Goal: Information Seeking & Learning: Learn about a topic

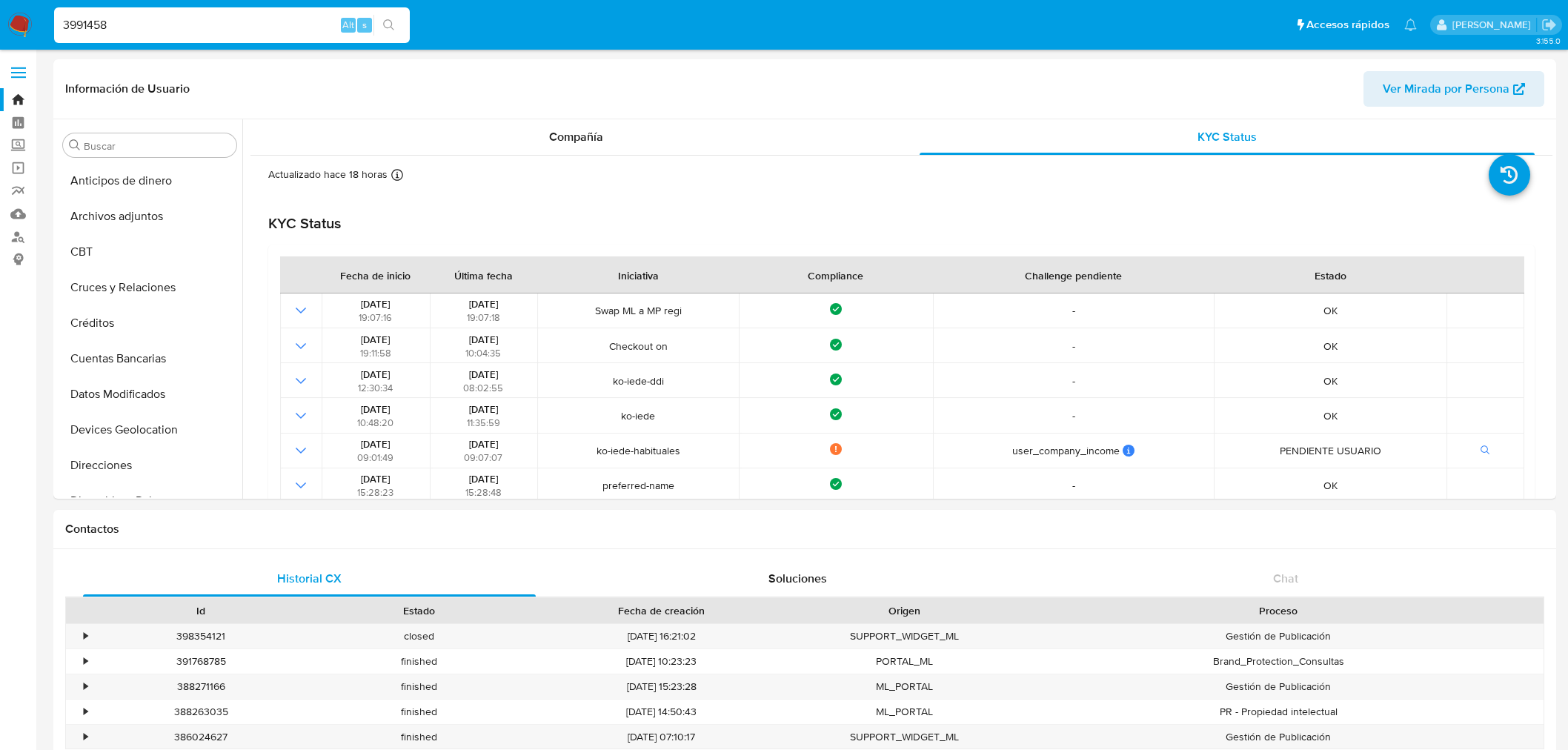
select select "10"
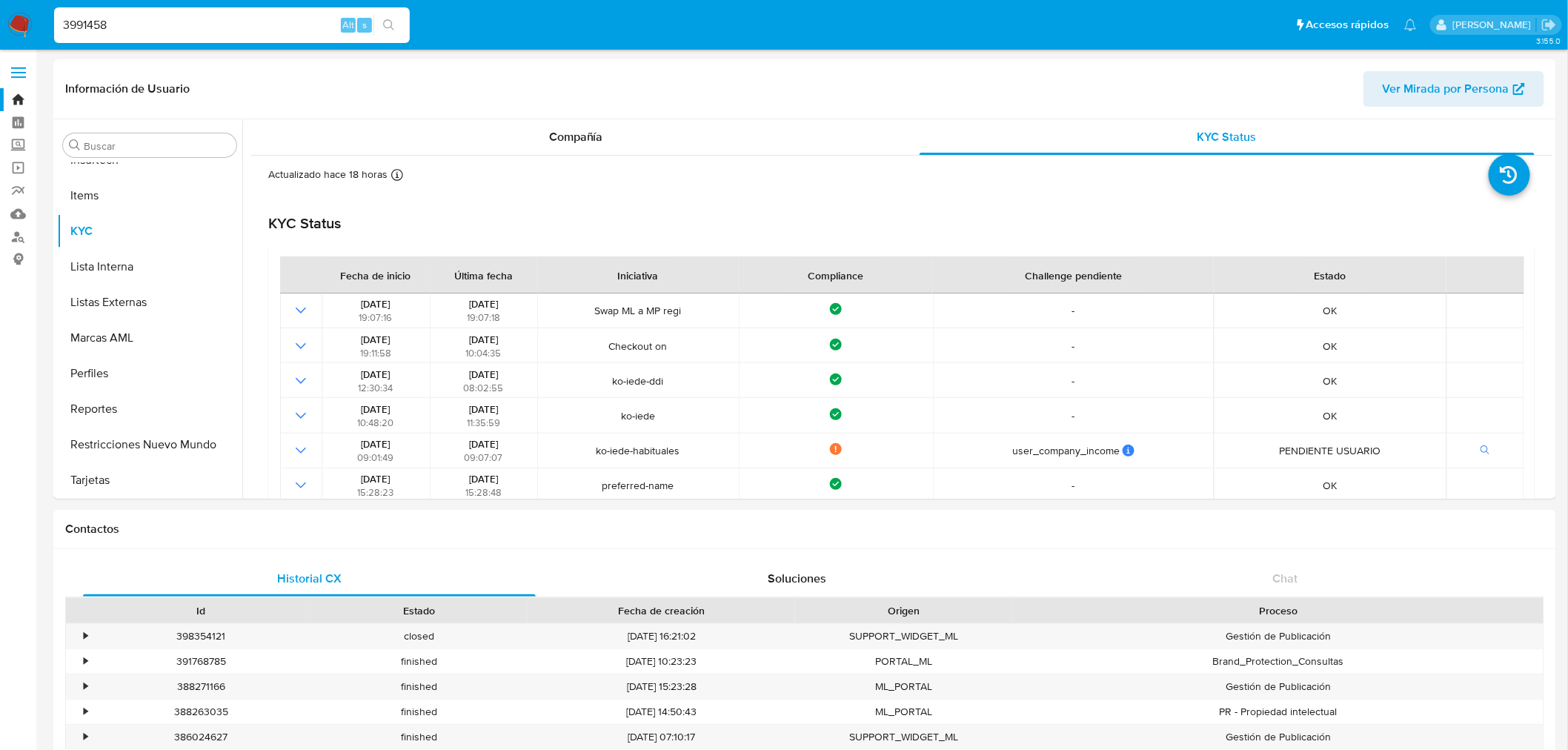
click at [193, 15] on input "3991458" at bounding box center [232, 25] width 356 height 19
type input "negrigregorio96@gmail.com"
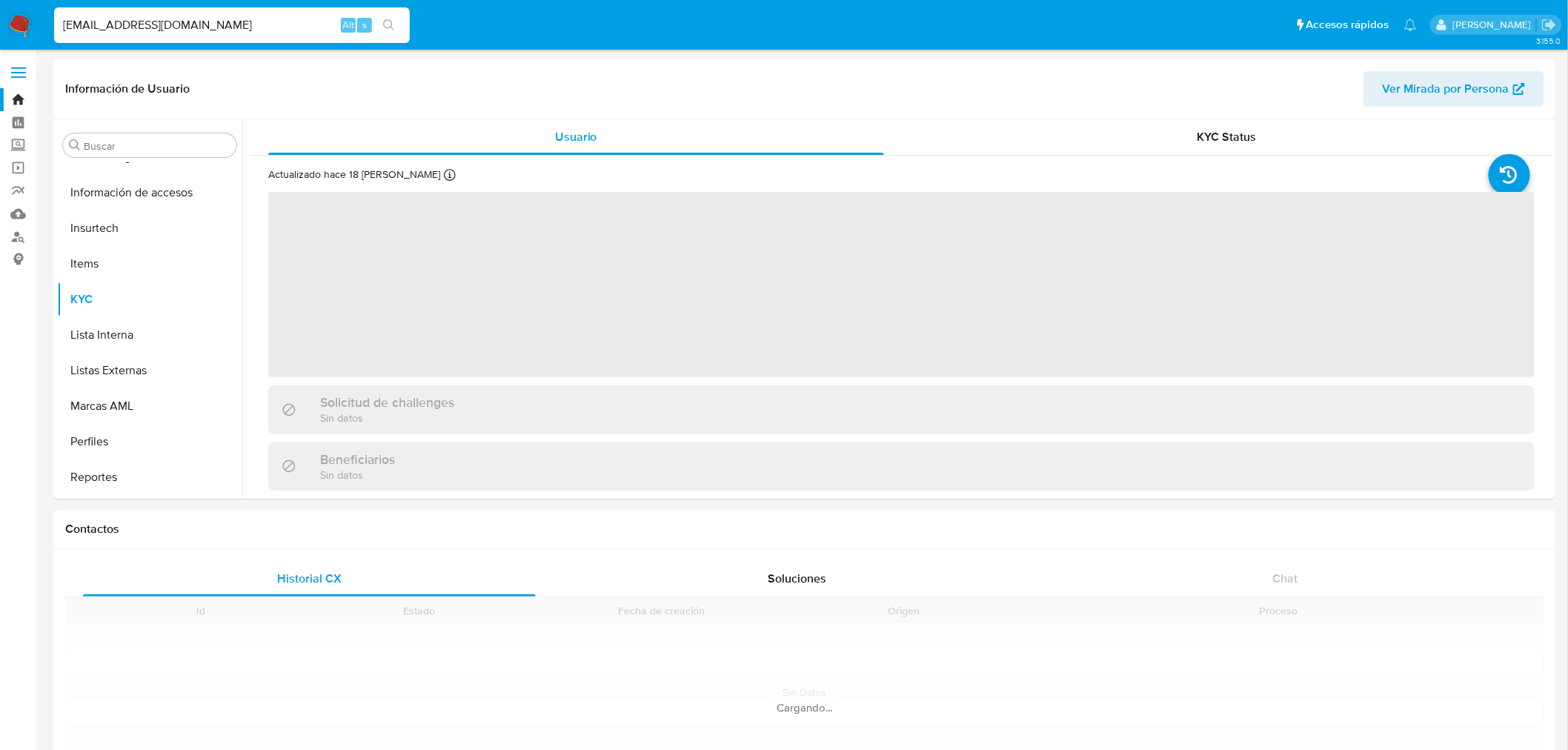
scroll to position [661, 0]
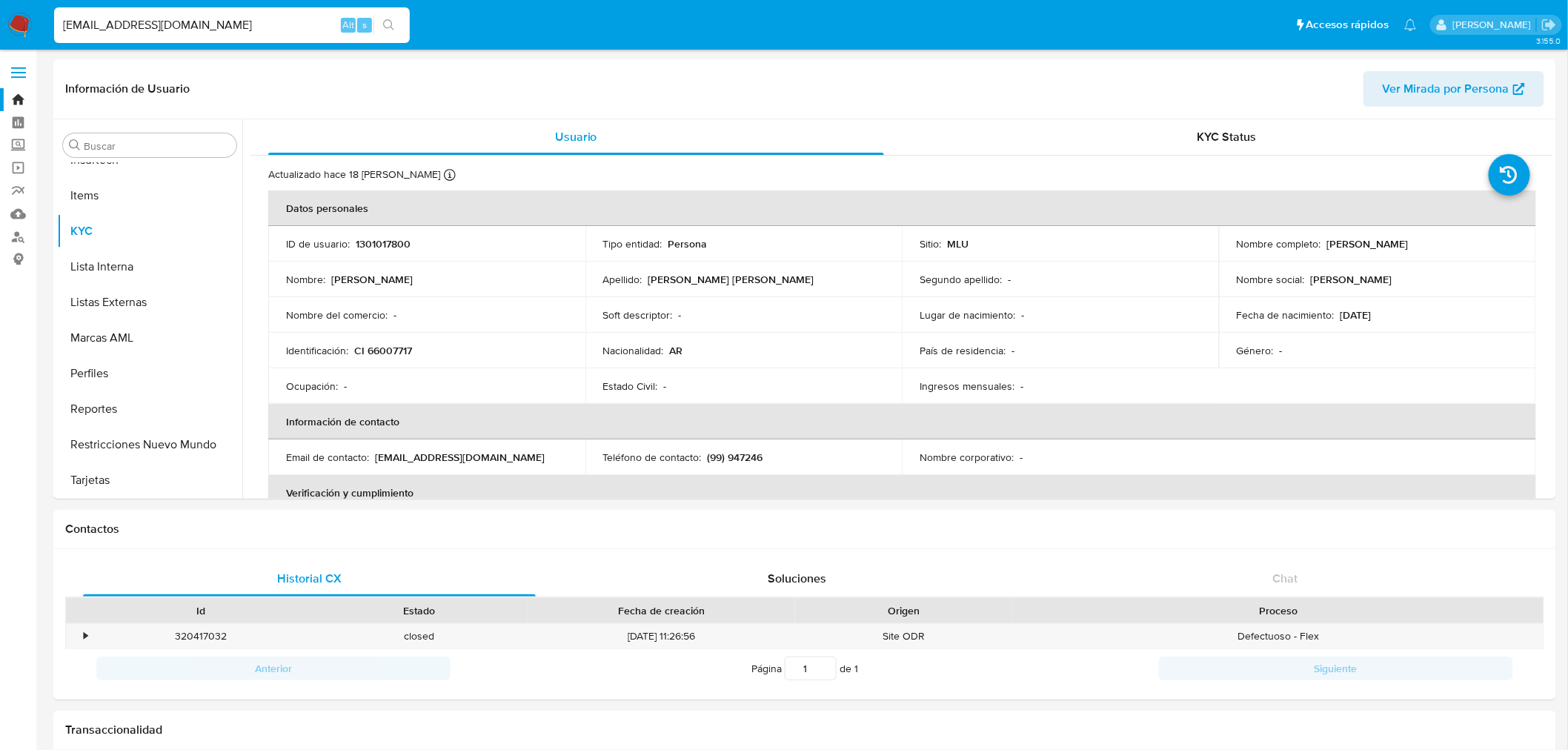
select select "10"
click at [146, 205] on button "Cruces y Relaciones" at bounding box center [143, 202] width 173 height 35
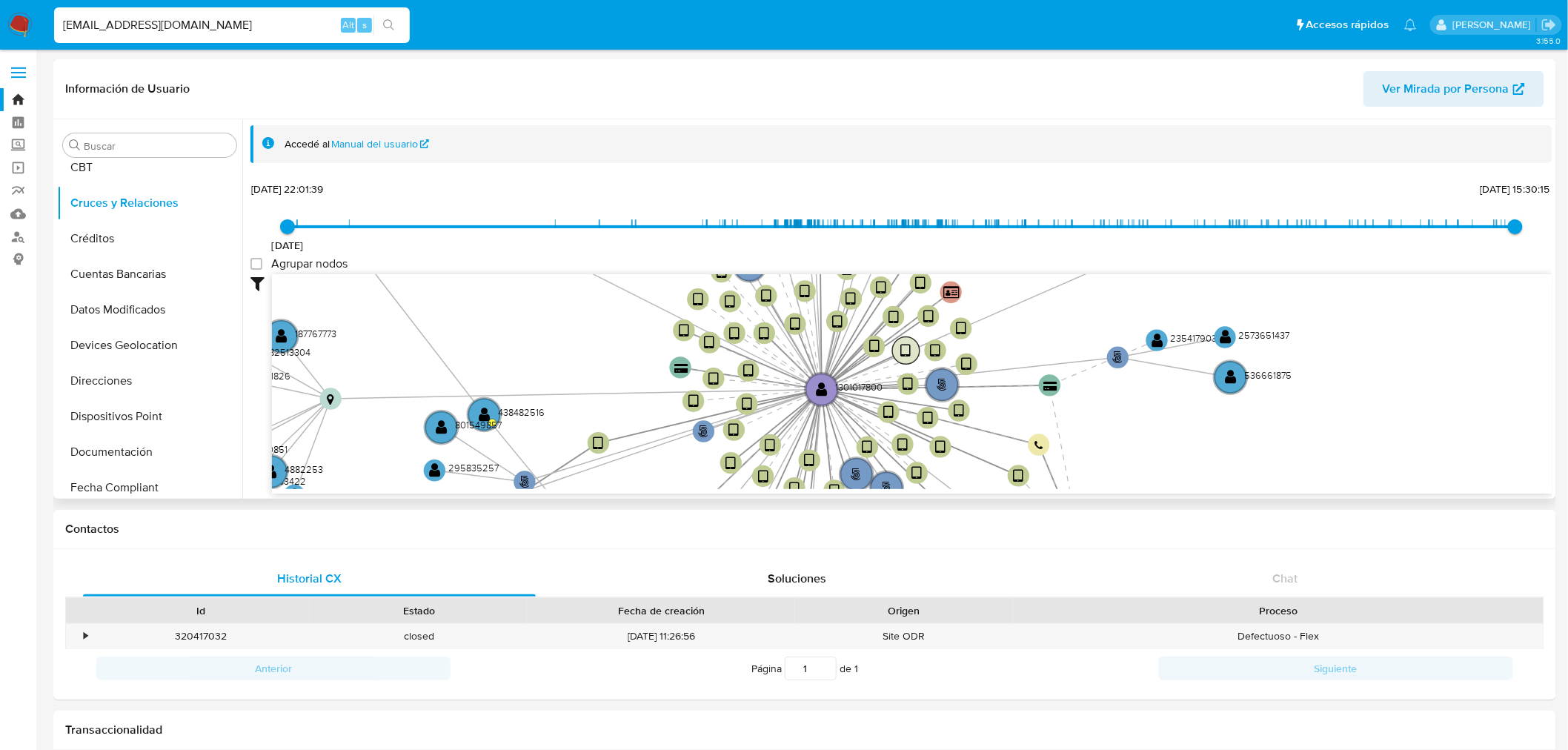
click at [909, 349] on text "" at bounding box center [907, 350] width 10 height 15
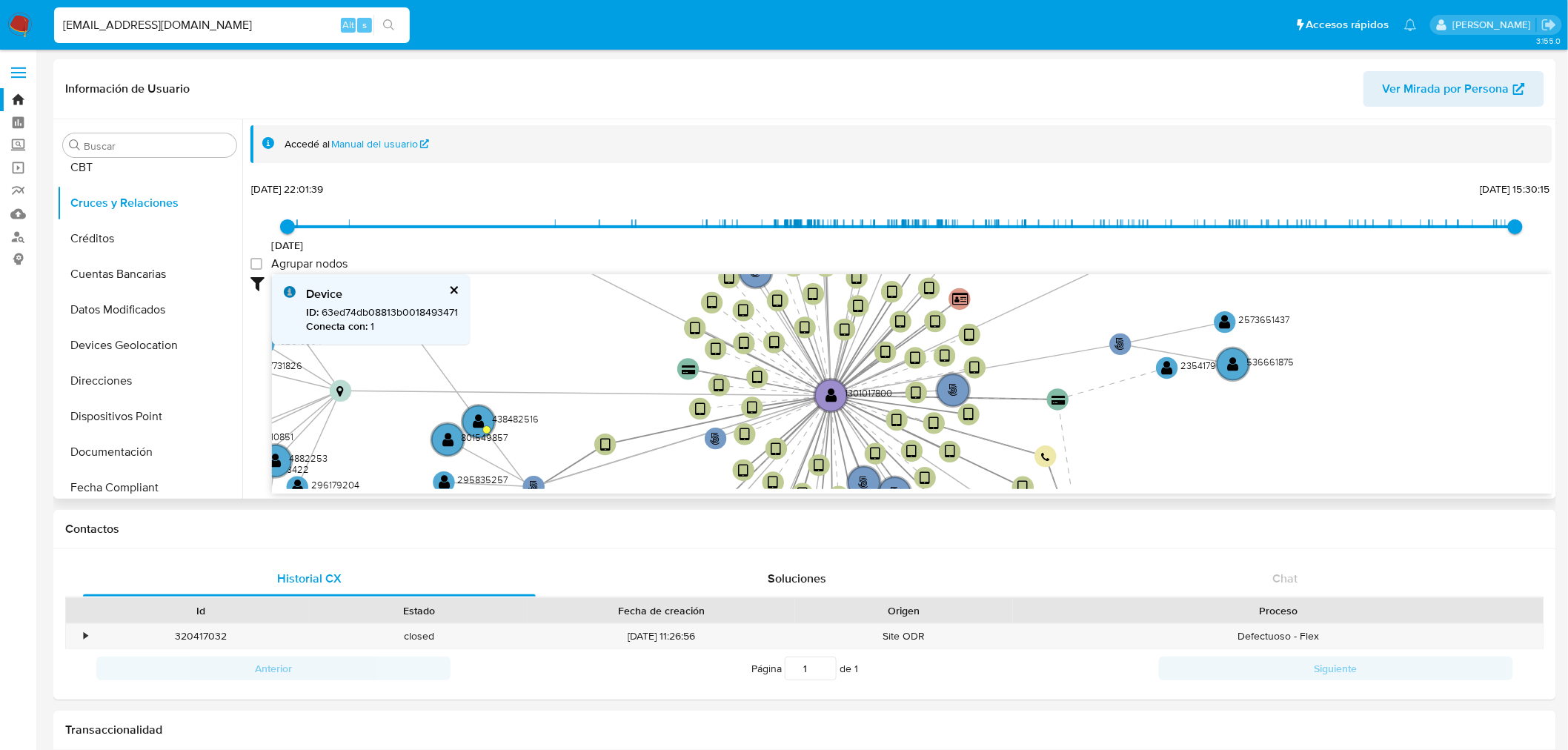
click at [750, 390] on icon "phone-94fadf977850a92c46428fd031841621  user-1301017800  1301017800 person-23…" at bounding box center [912, 381] width 1280 height 215
click at [758, 375] on text "" at bounding box center [758, 377] width 10 height 15
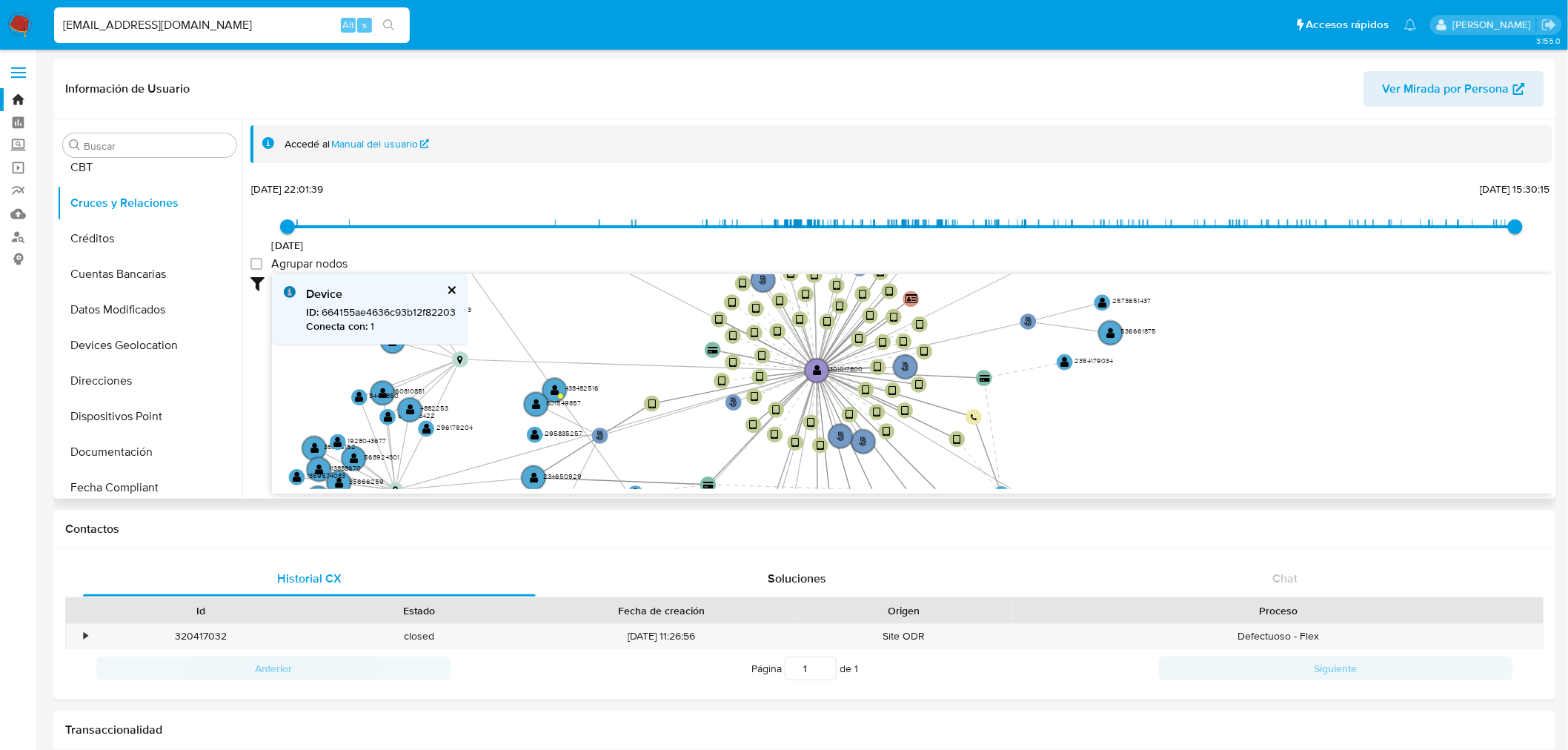
drag, startPoint x: 579, startPoint y: 381, endPoint x: 587, endPoint y: 324, distance: 57.6
click at [587, 324] on icon "phone-94fadf977850a92c46428fd031841621  user-1301017800  1301017800 person-23…" at bounding box center [912, 381] width 1280 height 215
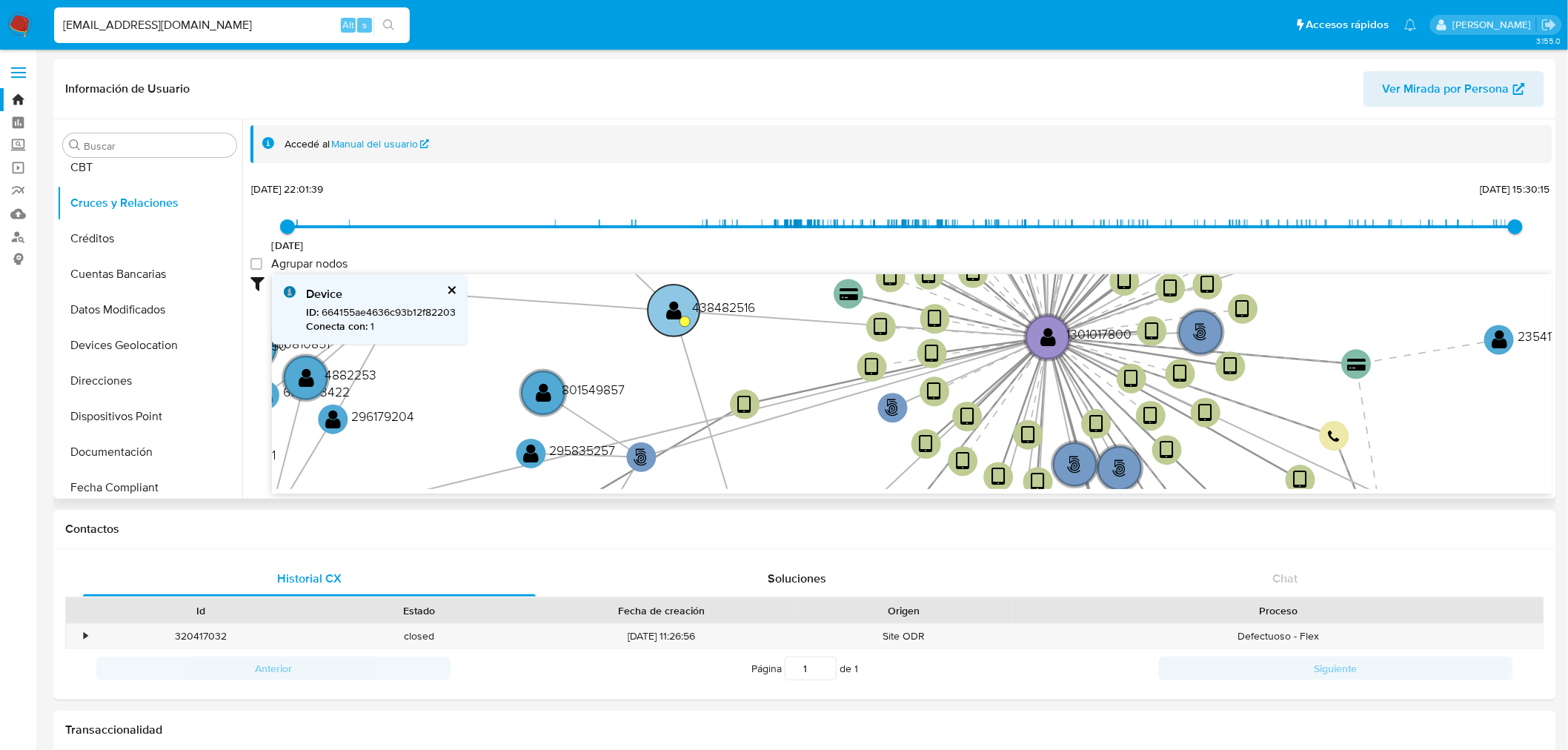
drag, startPoint x: 560, startPoint y: 314, endPoint x: 656, endPoint y: 304, distance: 96.5
click at [656, 304] on circle at bounding box center [673, 311] width 52 height 52
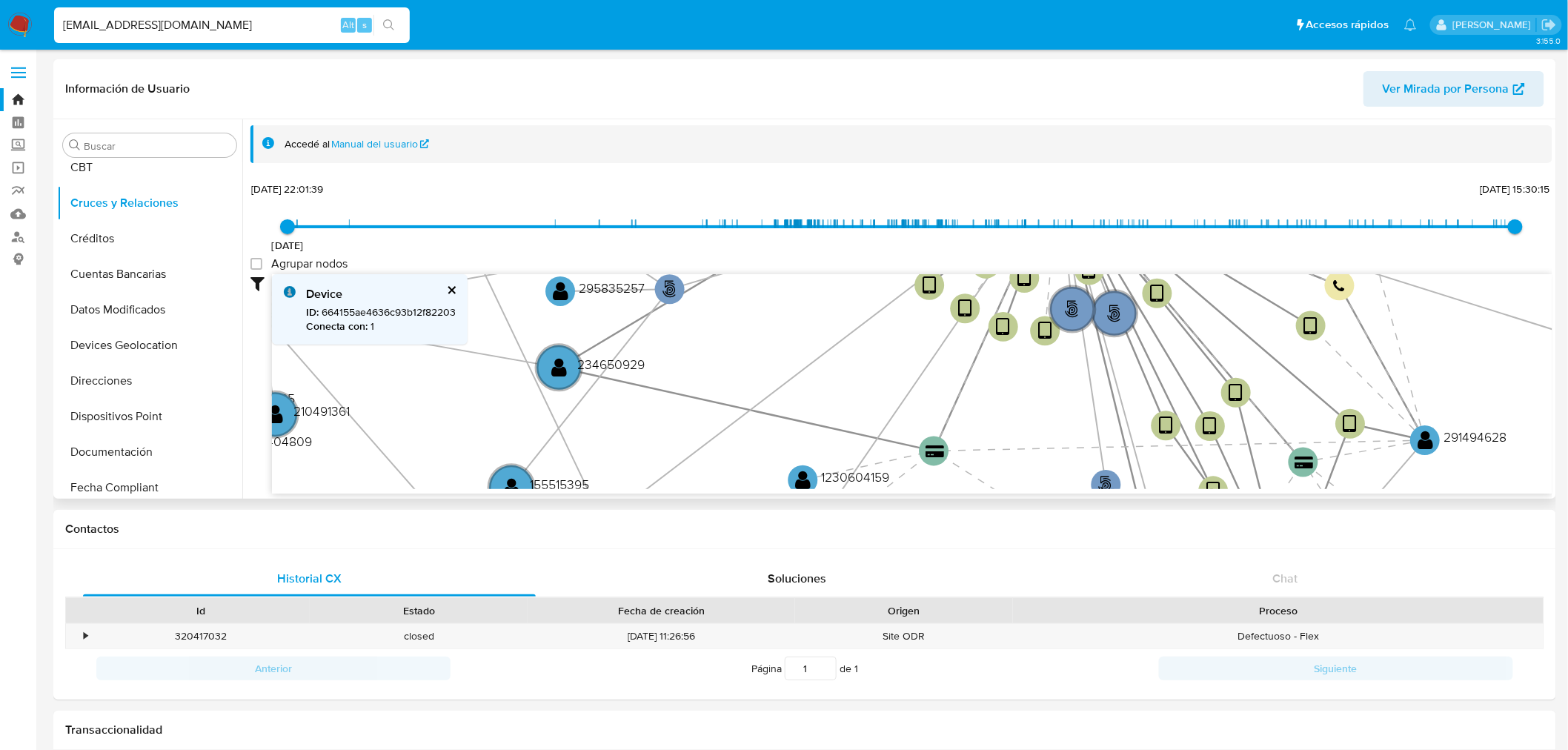
drag, startPoint x: 753, startPoint y: 367, endPoint x: 752, endPoint y: 201, distance: 166.0
click at [734, 157] on div "Accedé al Manual del usuario 3/6/2021 3/6/2021, 22:01:39 14/8/2025, 15:30:15 Ag…" at bounding box center [902, 309] width 1302 height 369
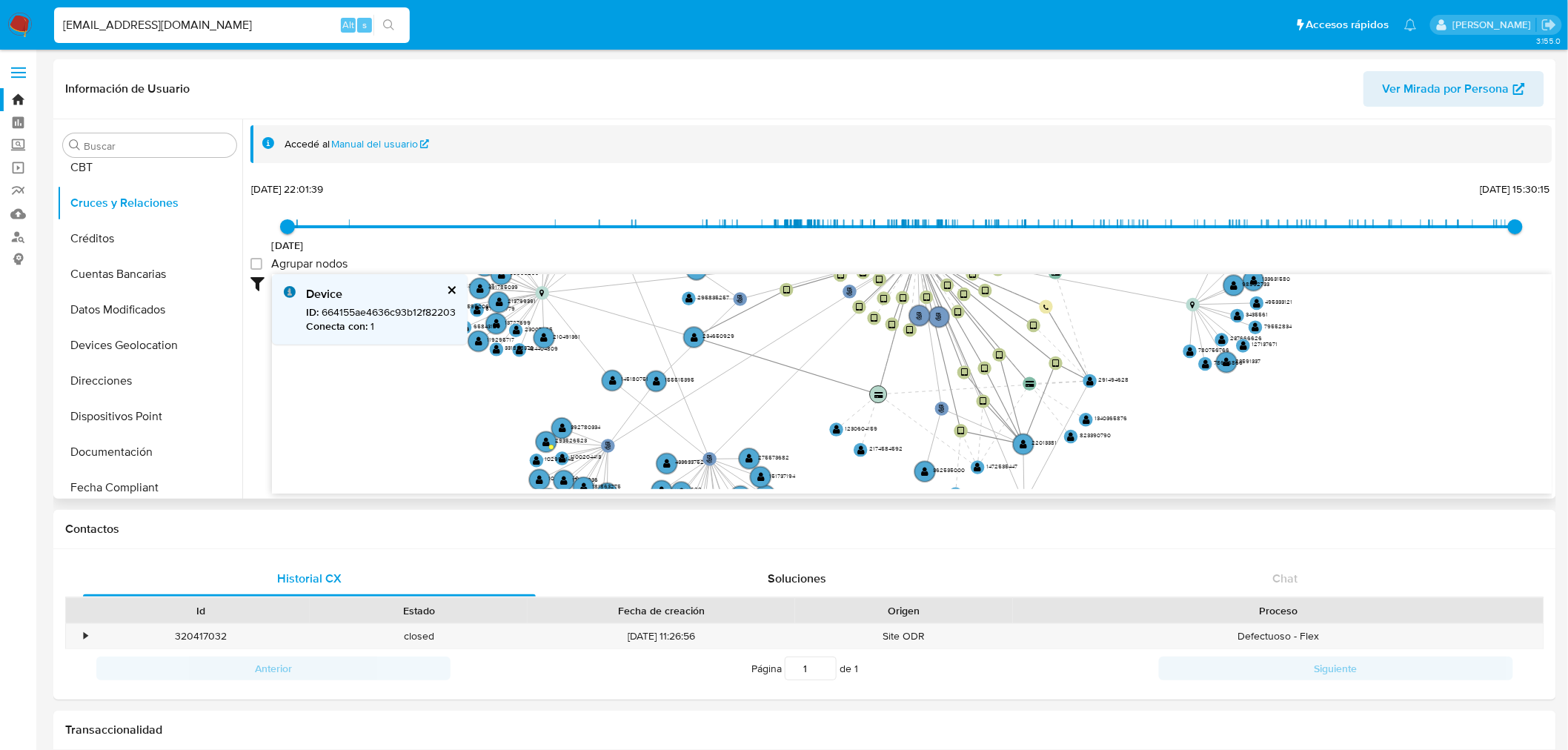
click at [877, 395] on text "" at bounding box center [879, 394] width 9 height 7
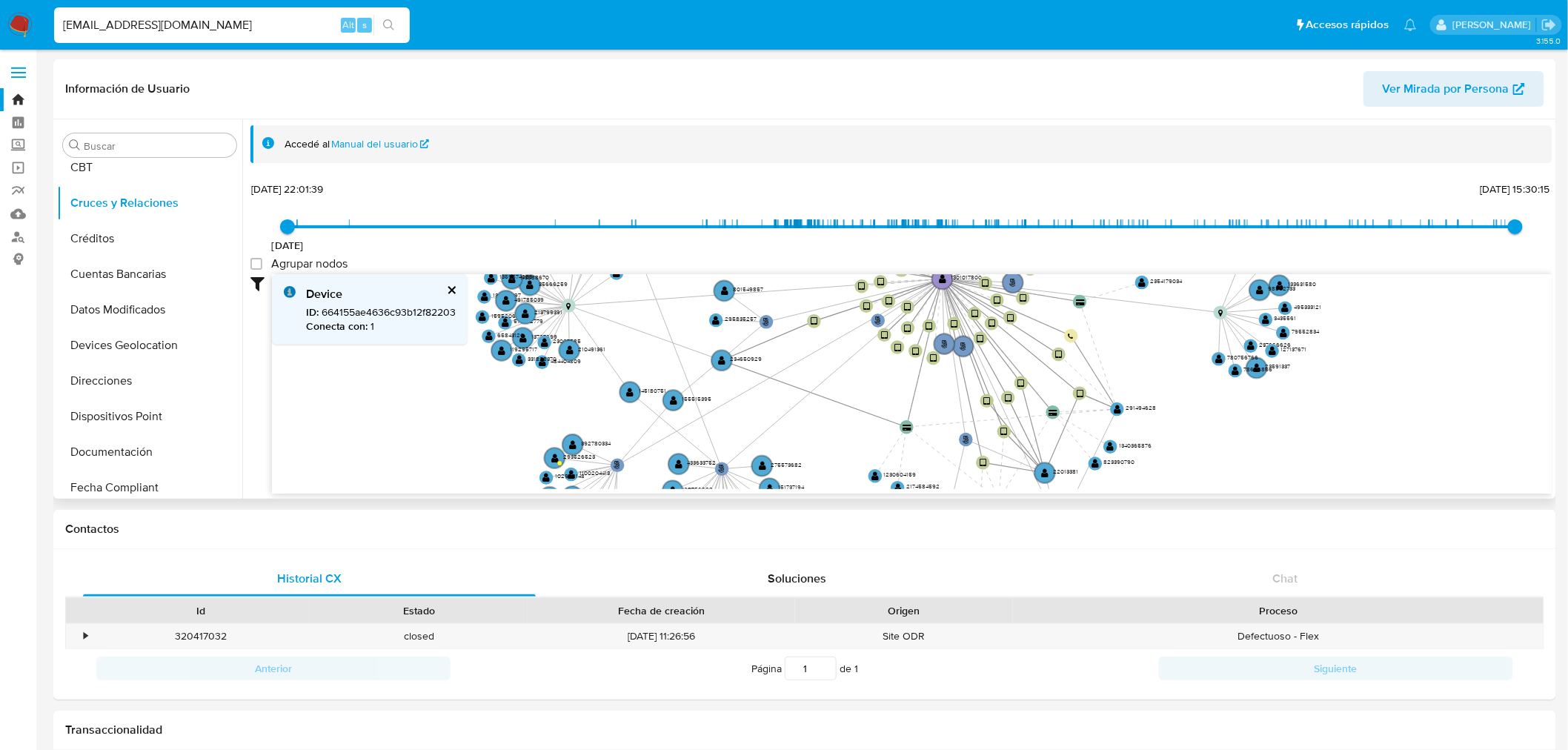
drag, startPoint x: 573, startPoint y: 366, endPoint x: 668, endPoint y: 425, distance: 111.8
click at [668, 425] on icon "phone-94fadf977850a92c46428fd031841621  user-1301017800  1301017800 person-23…" at bounding box center [912, 381] width 1280 height 215
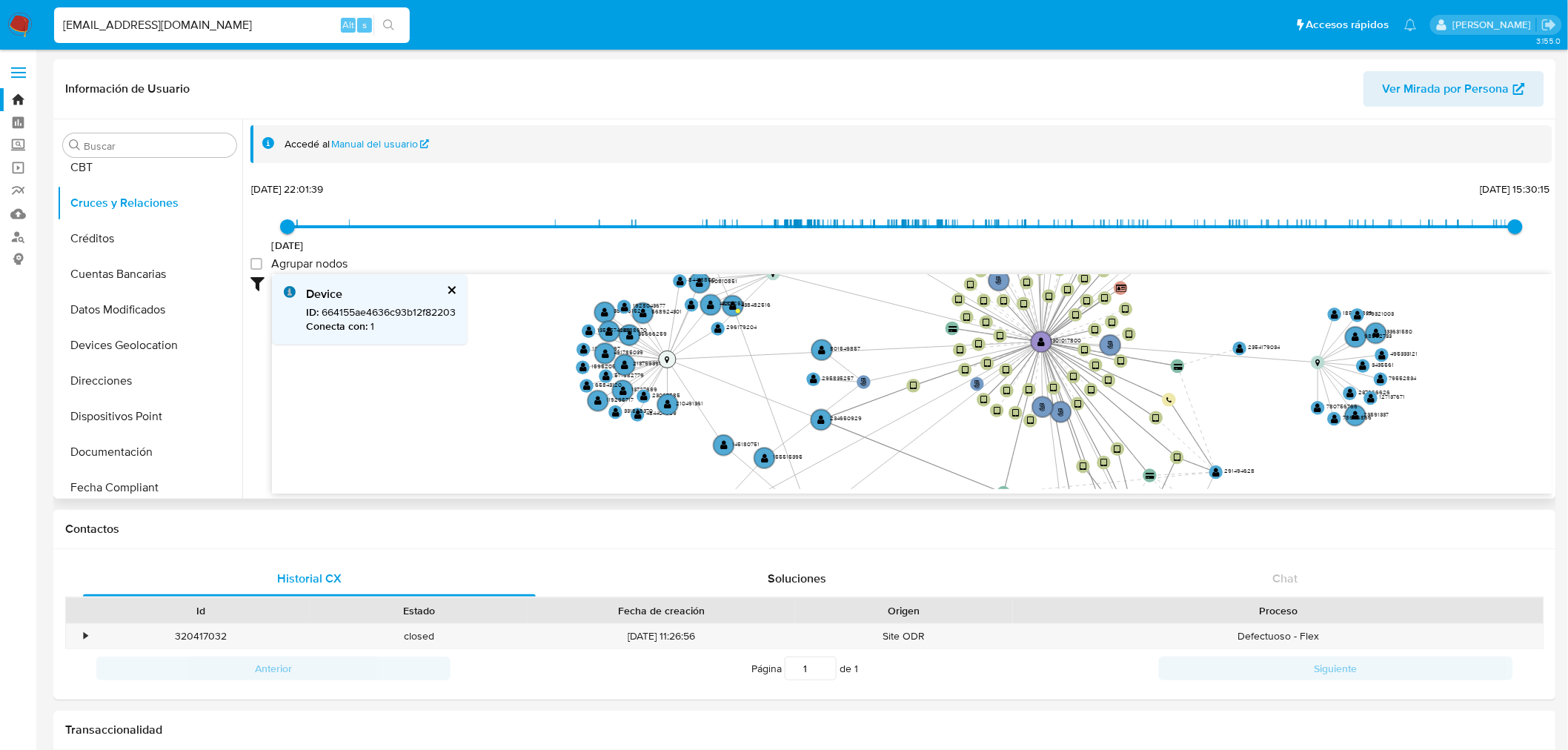
click at [667, 356] on text "" at bounding box center [666, 359] width 4 height 8
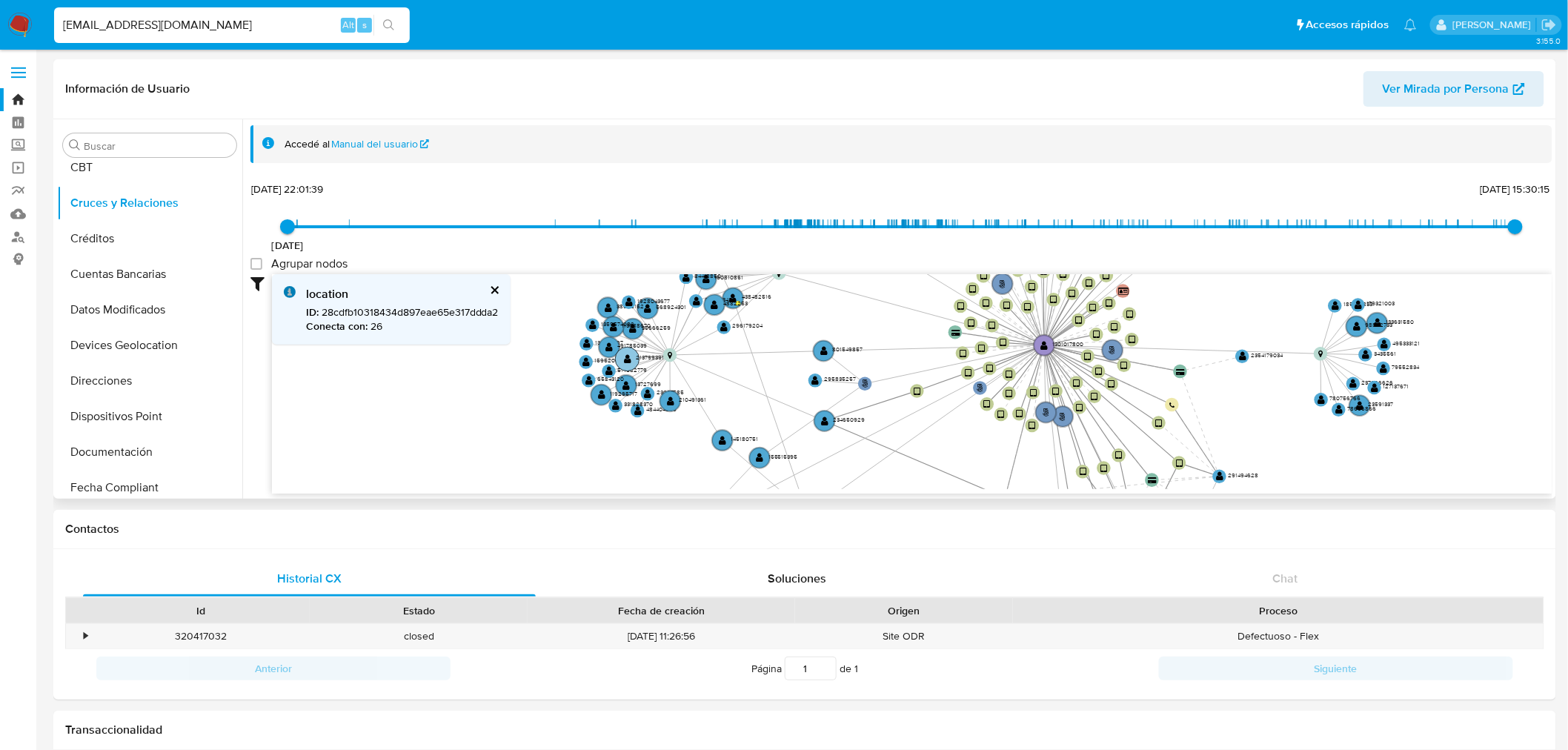
click at [638, 354] on text "213799391" at bounding box center [649, 358] width 28 height 9
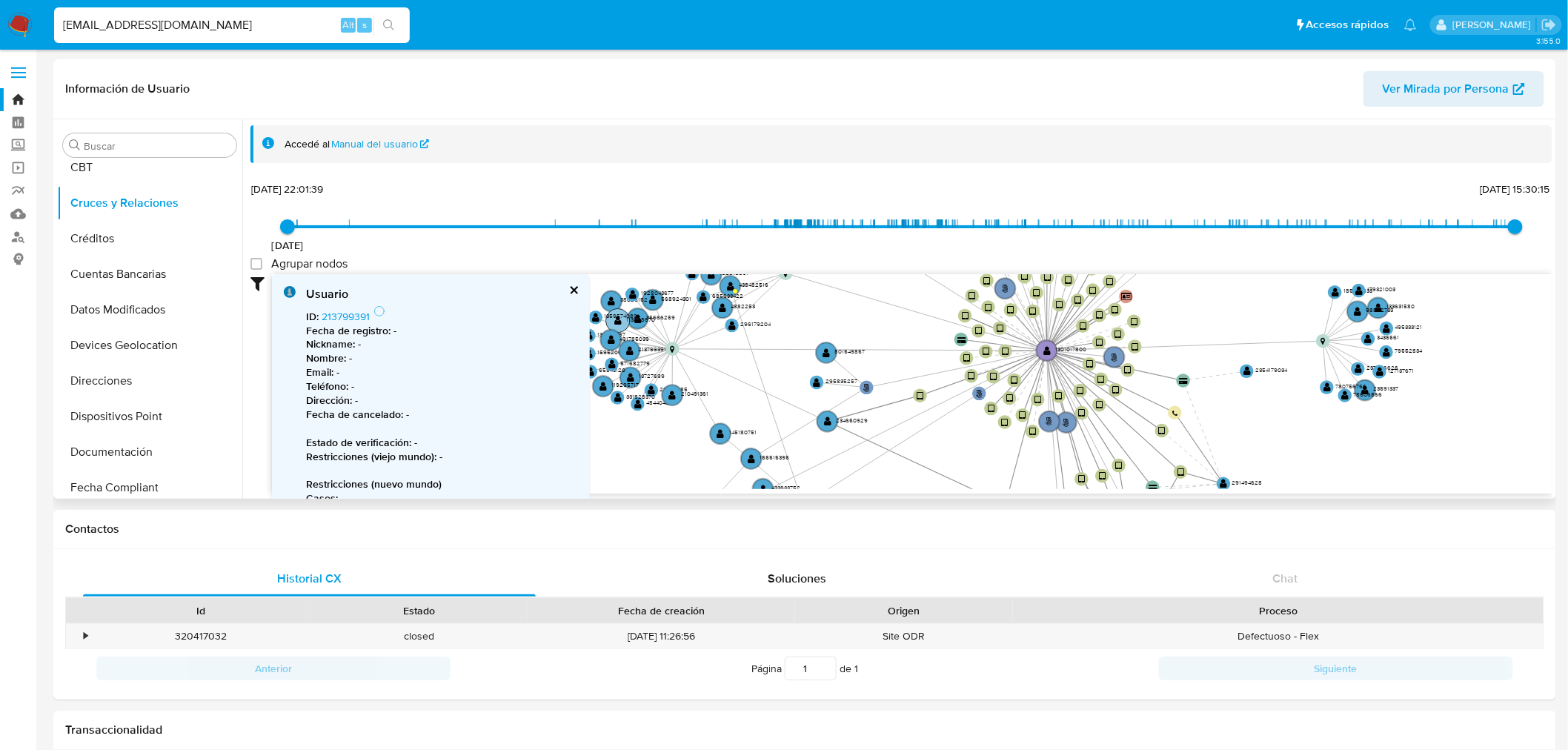
click at [640, 317] on text "113888670" at bounding box center [641, 319] width 29 height 9
click at [349, 311] on link "113888670" at bounding box center [346, 316] width 49 height 15
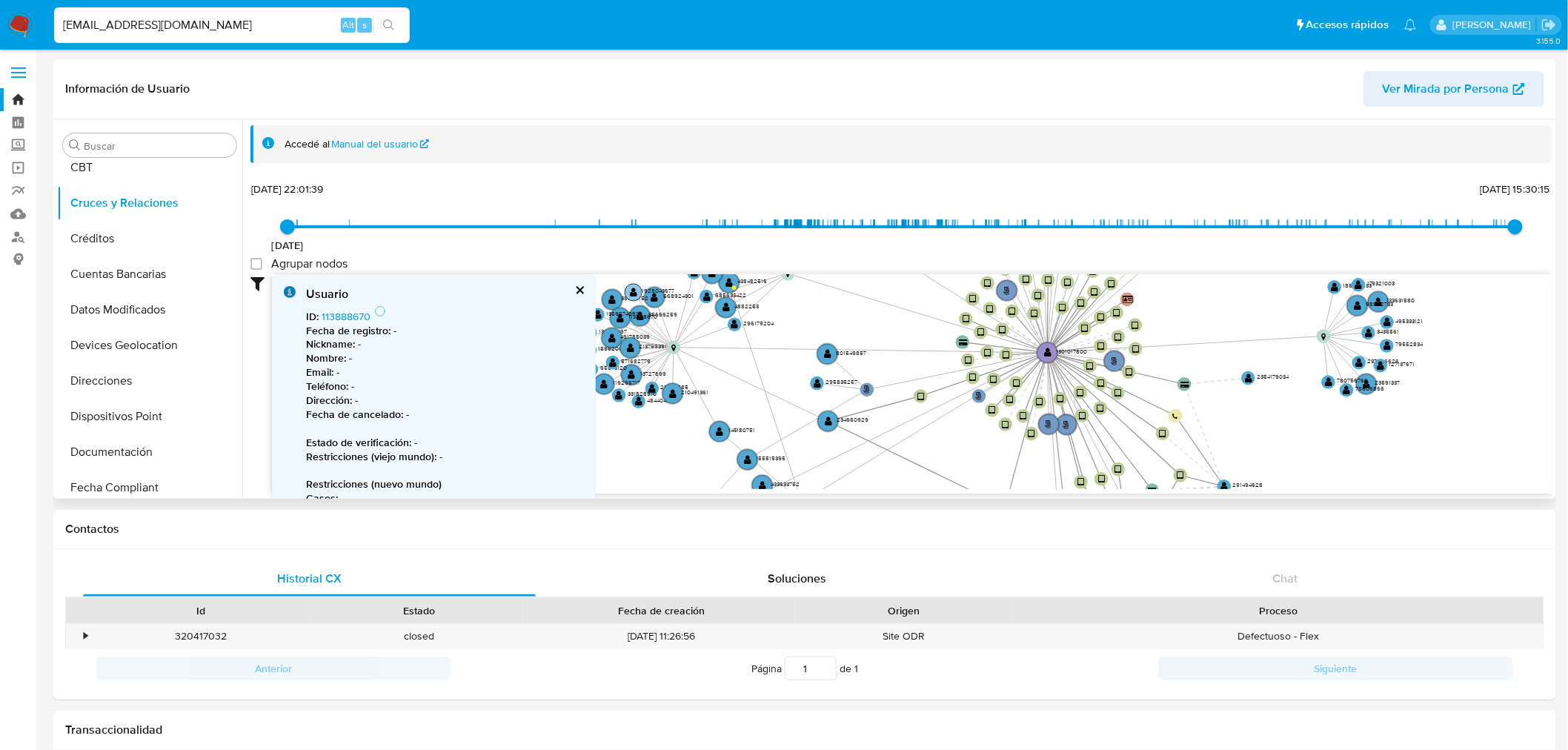
click at [630, 293] on text "" at bounding box center [634, 292] width 8 height 9
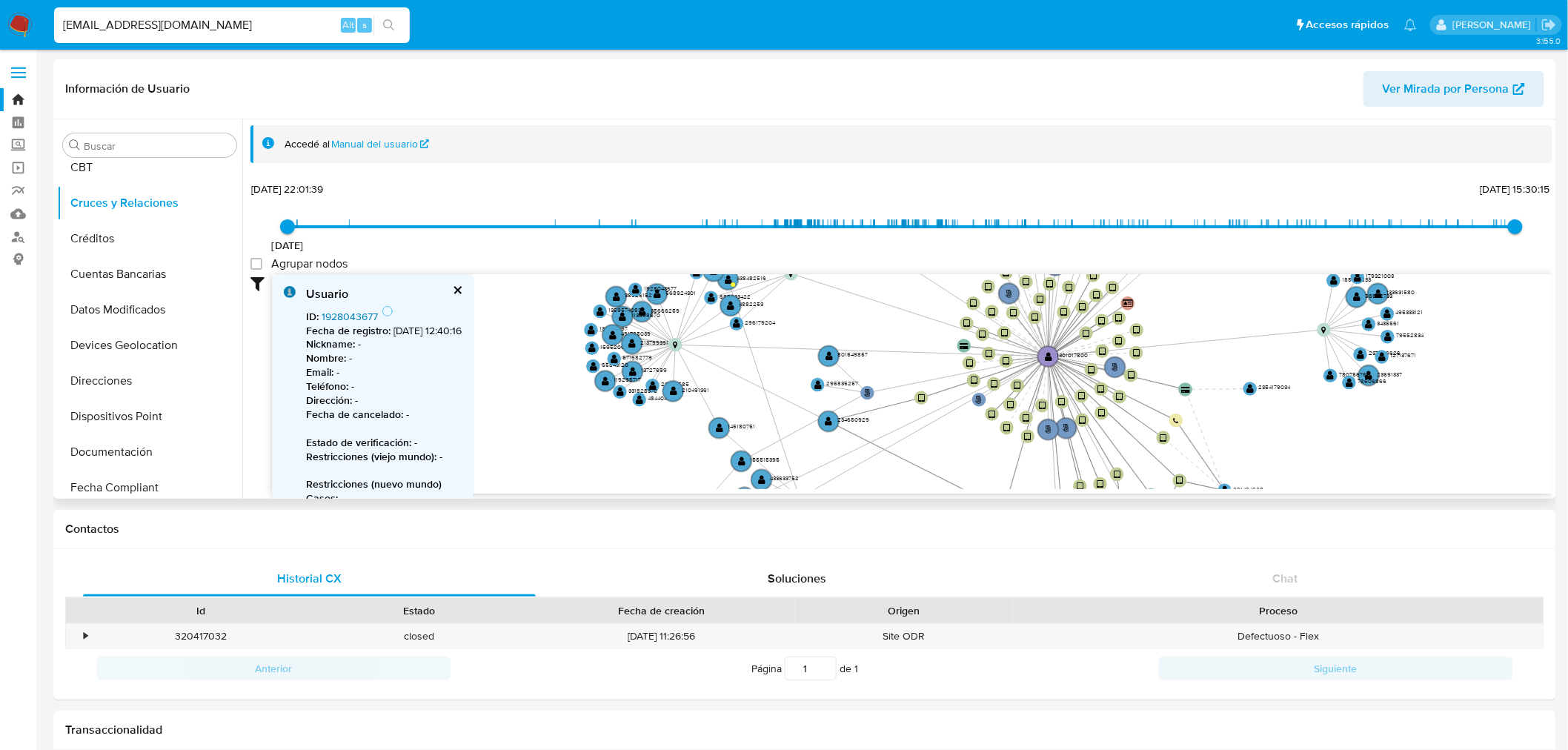
click at [370, 312] on link "1928043677" at bounding box center [350, 316] width 56 height 15
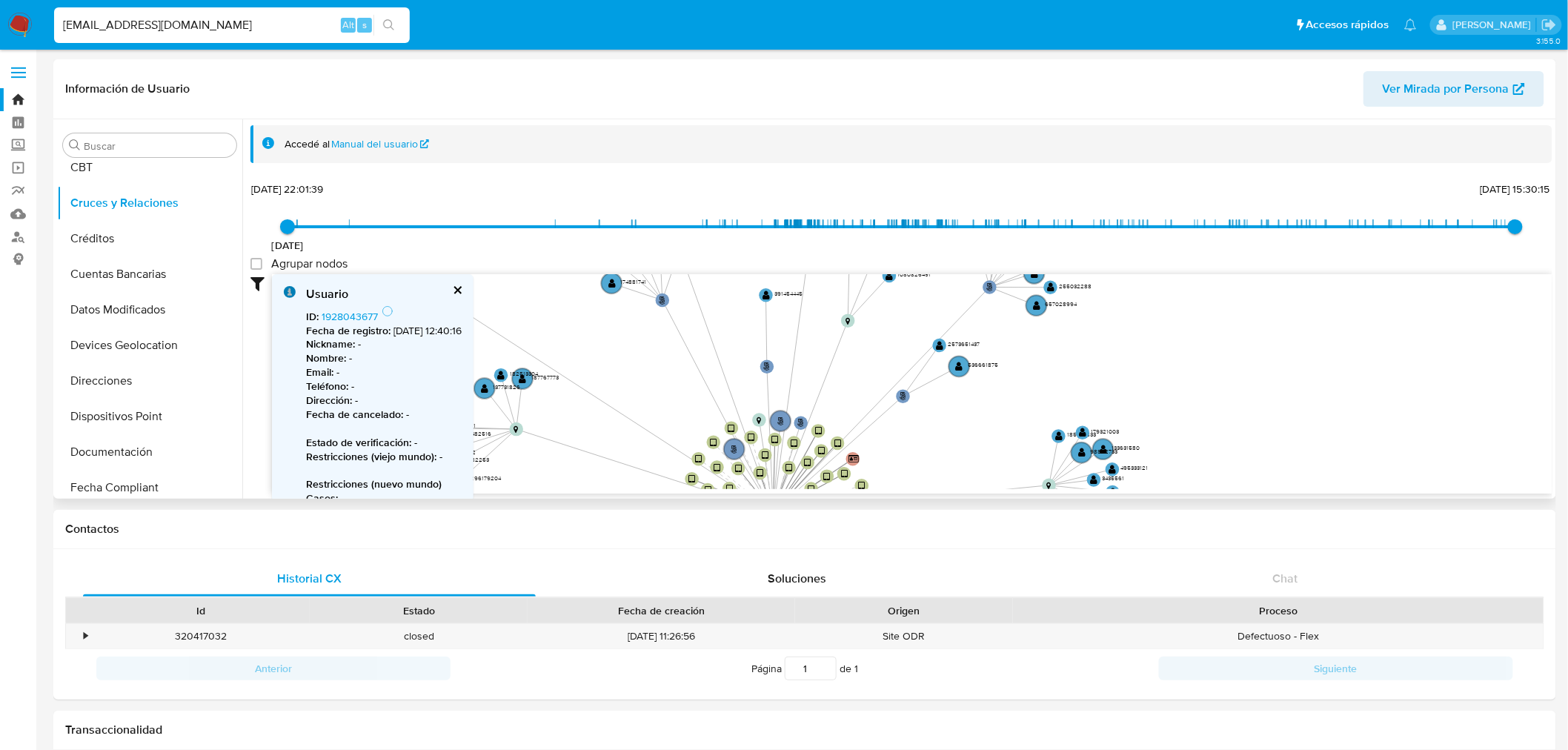
drag, startPoint x: 1206, startPoint y: 327, endPoint x: 932, endPoint y: 482, distance: 314.8
click at [932, 482] on icon "phone-94fadf977850a92c46428fd031841621  user-1301017800  1301017800 person-23…" at bounding box center [912, 381] width 1280 height 215
click at [900, 389] on circle at bounding box center [903, 396] width 17 height 17
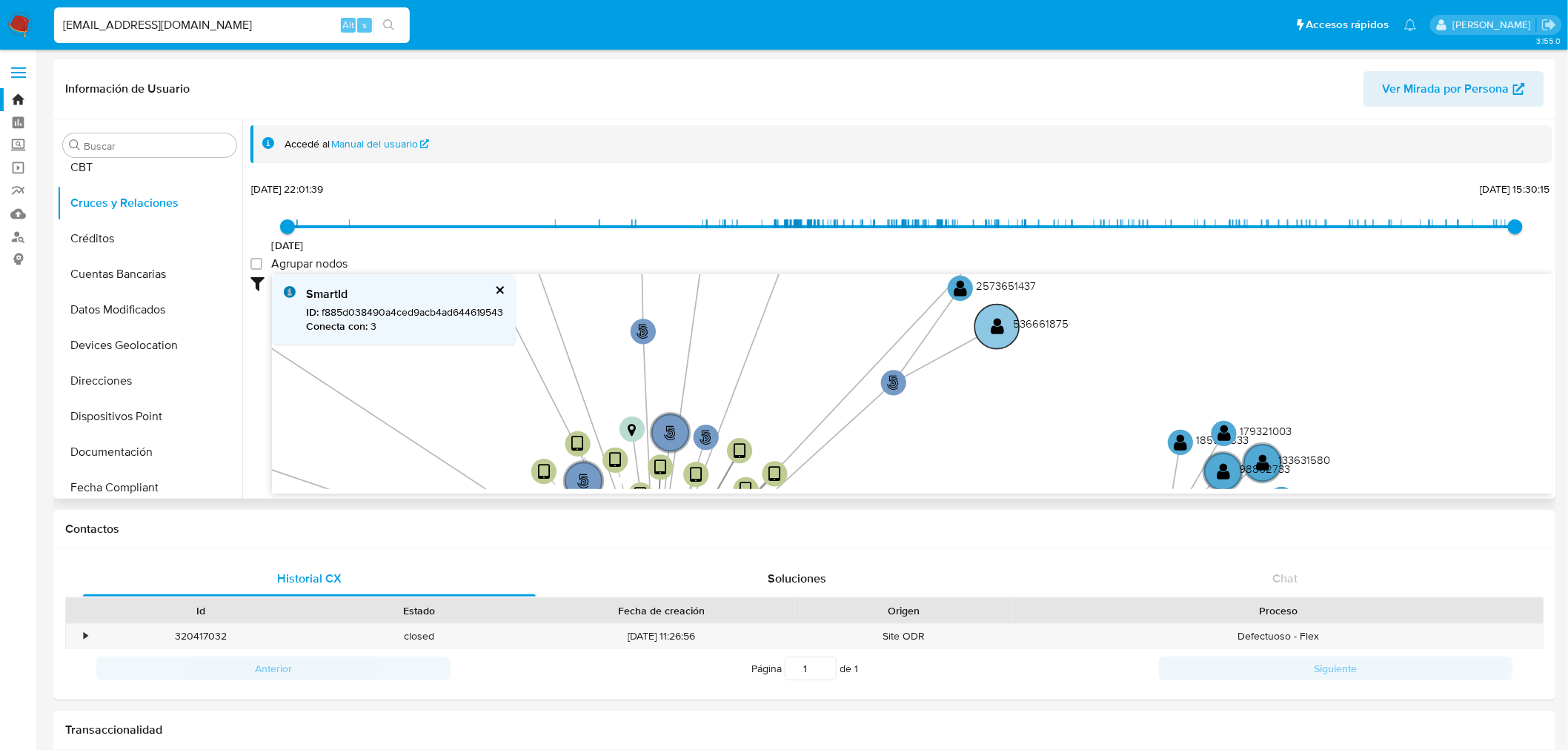
click at [1001, 312] on circle at bounding box center [998, 327] width 45 height 45
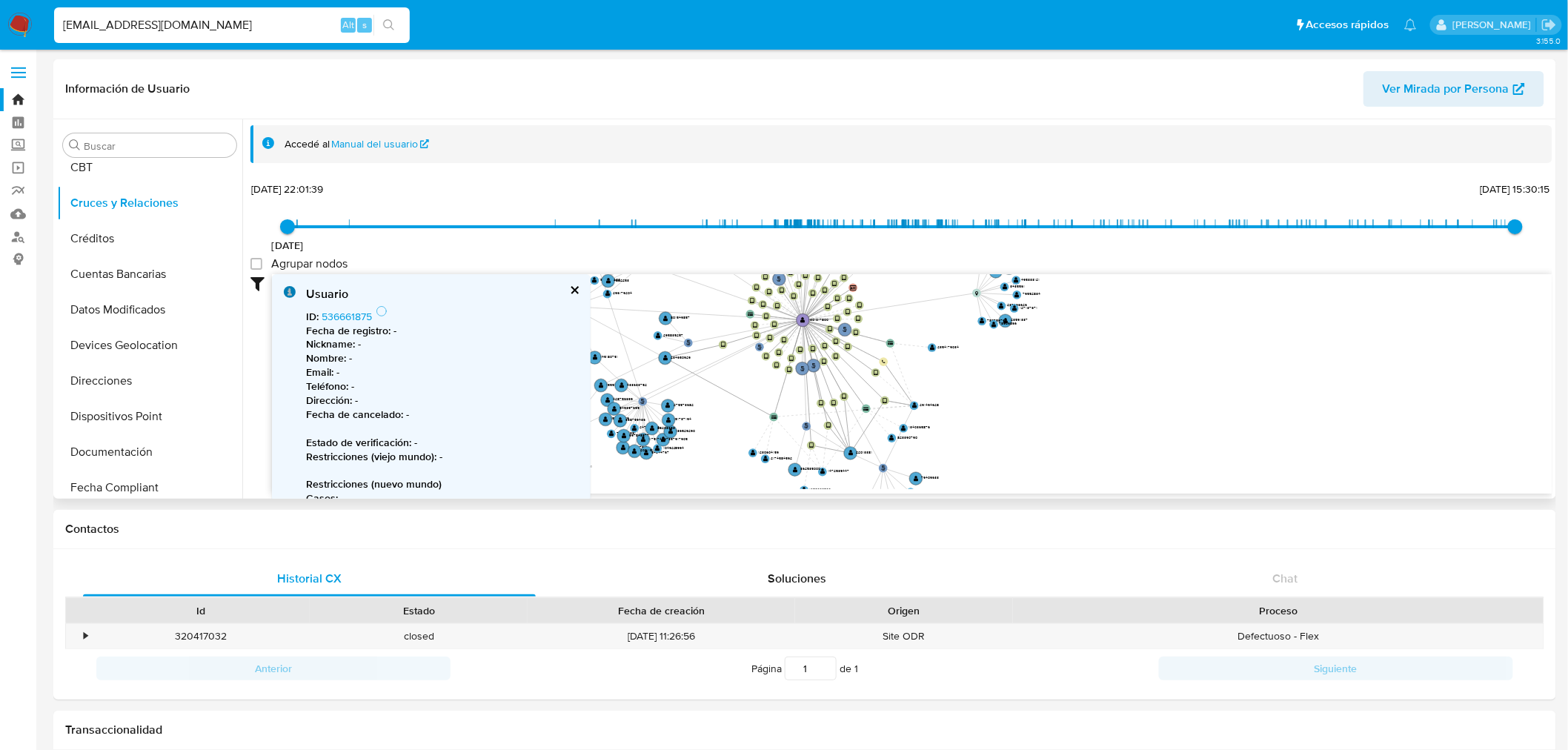
drag, startPoint x: 889, startPoint y: 417, endPoint x: 896, endPoint y: 280, distance: 137.2
click at [896, 280] on icon "phone-94fadf977850a92c46428fd031841621  user-1301017800  1301017800 person-23…" at bounding box center [912, 381] width 1280 height 215
drag, startPoint x: 989, startPoint y: 423, endPoint x: 1010, endPoint y: 317, distance: 108.1
click at [1010, 317] on icon "phone-94fadf977850a92c46428fd031841621  user-1301017800  1301017800 person-23…" at bounding box center [912, 381] width 1280 height 215
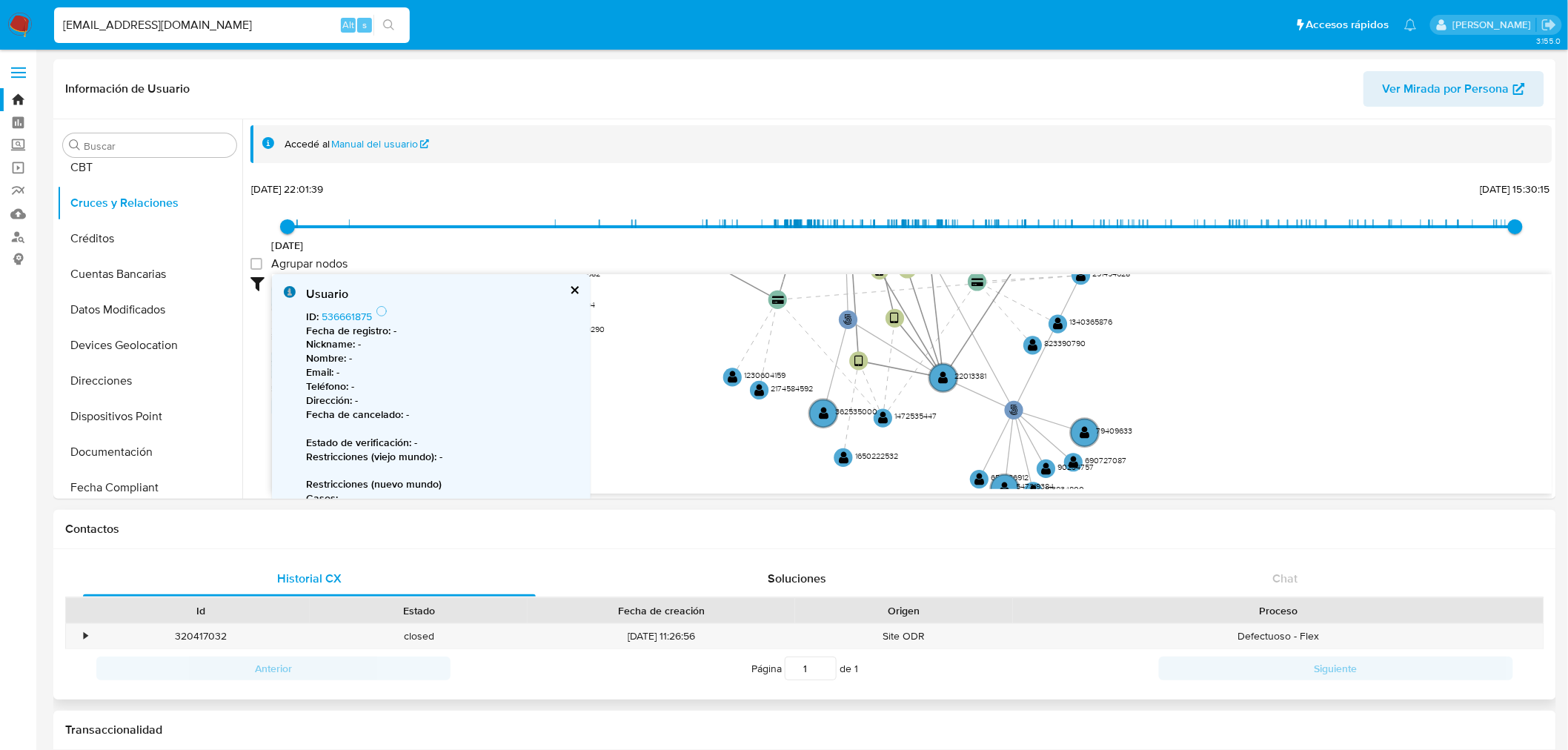
drag, startPoint x: 951, startPoint y: 410, endPoint x: 886, endPoint y: 514, distance: 122.6
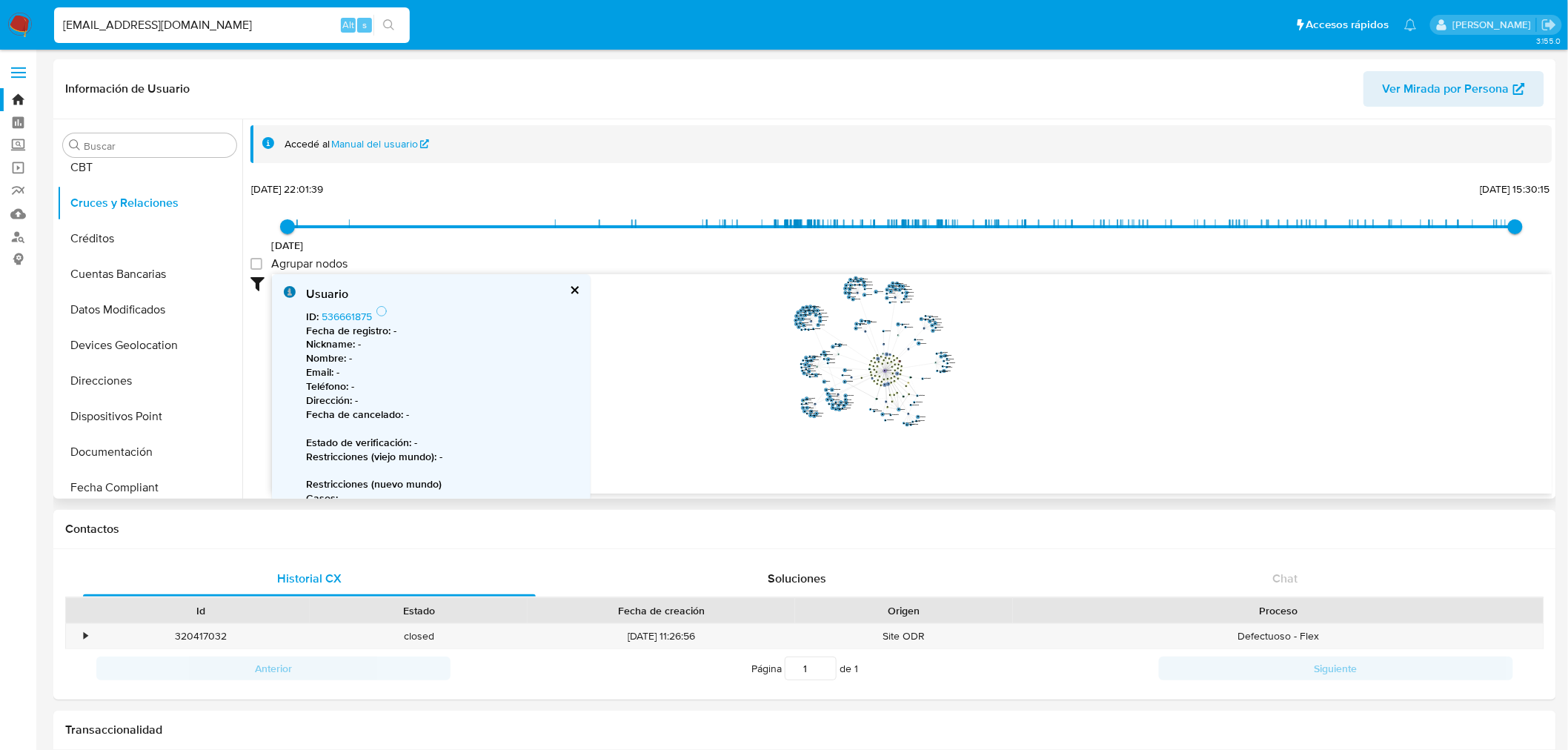
drag, startPoint x: 1002, startPoint y: 391, endPoint x: 1068, endPoint y: 463, distance: 97.7
click at [1068, 463] on icon "phone-94fadf977850a92c46428fd031841621  user-1301017800  1301017800 person-23…" at bounding box center [912, 381] width 1280 height 215
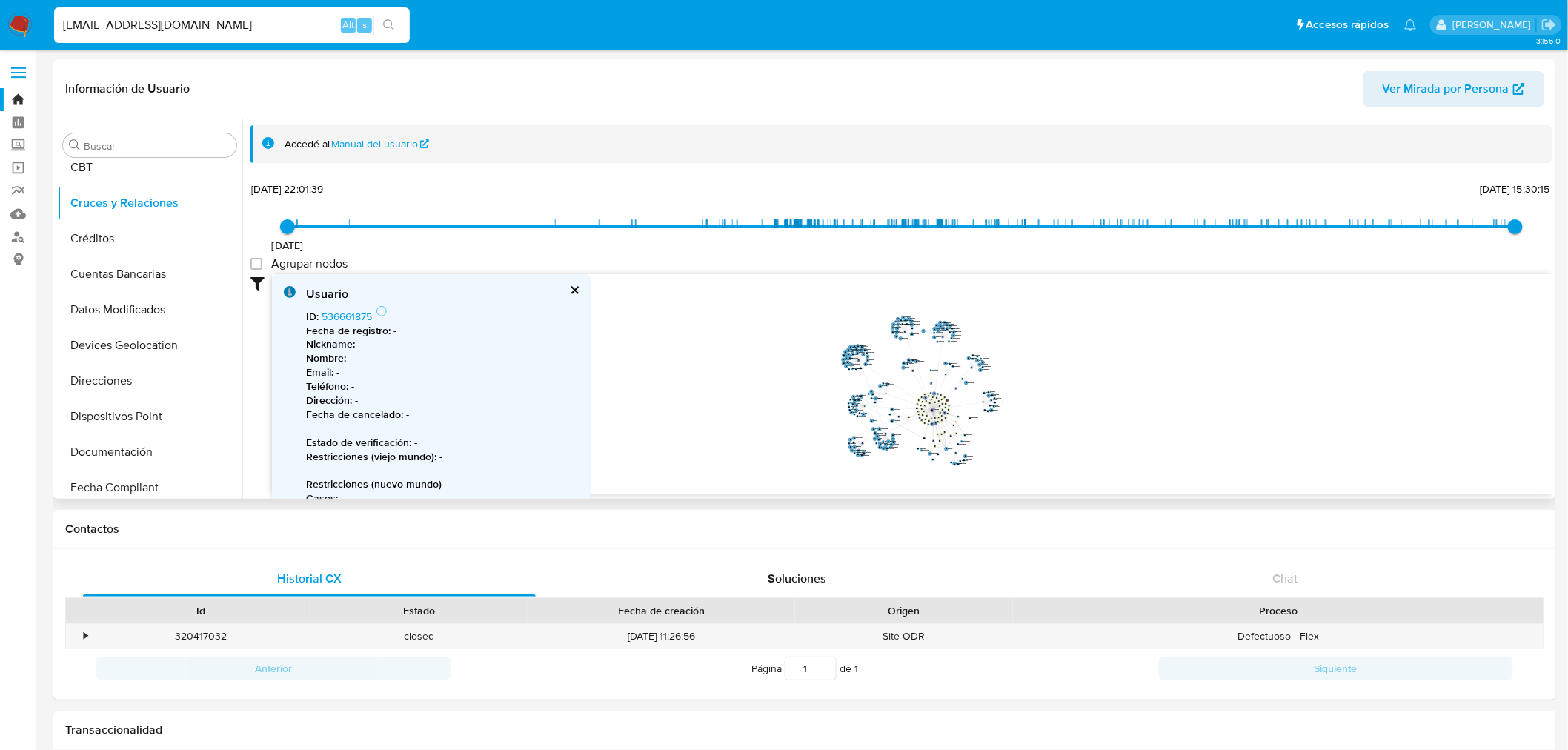
drag, startPoint x: 1020, startPoint y: 388, endPoint x: 1042, endPoint y: 364, distance: 32.6
click at [1042, 364] on icon "phone-94fadf977850a92c46428fd031841621  user-1301017800  1301017800 person-23…" at bounding box center [912, 381] width 1280 height 215
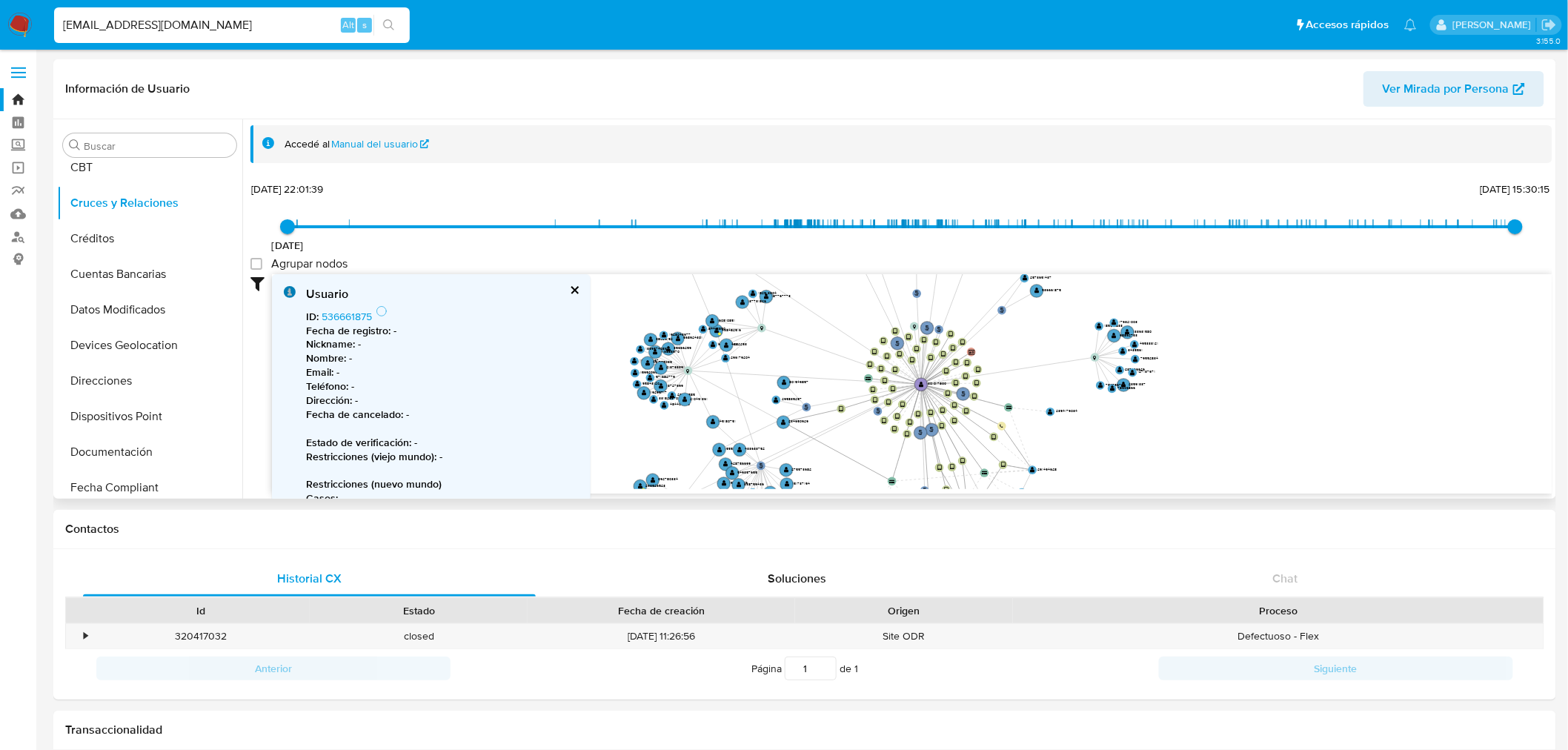
drag, startPoint x: 1007, startPoint y: 406, endPoint x: 1092, endPoint y: 434, distance: 89.5
click at [1092, 434] on icon "phone-94fadf977850a92c46428fd031841621  user-1301017800  1301017800 person-23…" at bounding box center [912, 381] width 1280 height 215
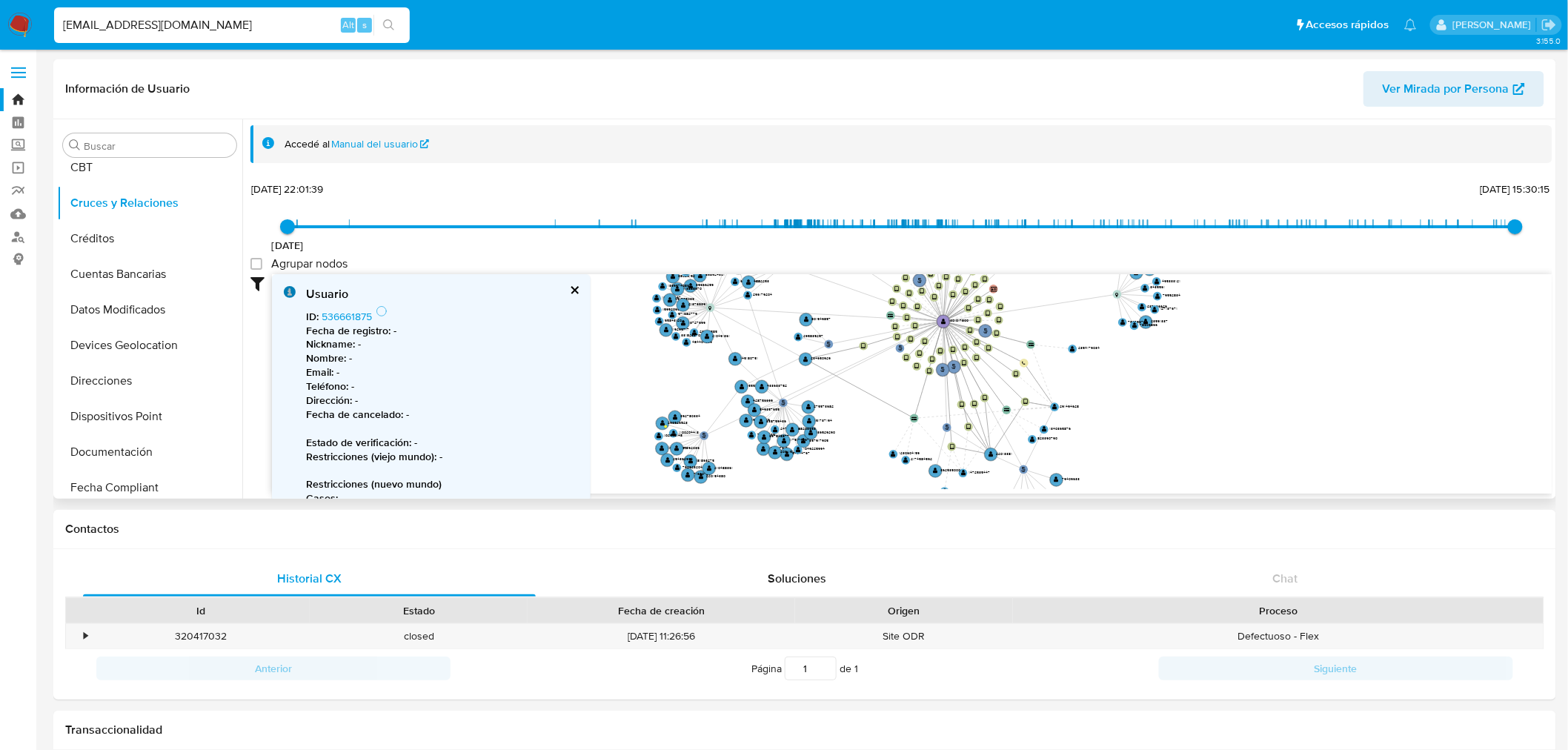
drag, startPoint x: 1092, startPoint y: 434, endPoint x: 1114, endPoint y: 370, distance: 67.7
click at [1114, 370] on icon "phone-94fadf977850a92c46428fd031841621  user-1301017800  1301017800 person-23…" at bounding box center [912, 381] width 1280 height 215
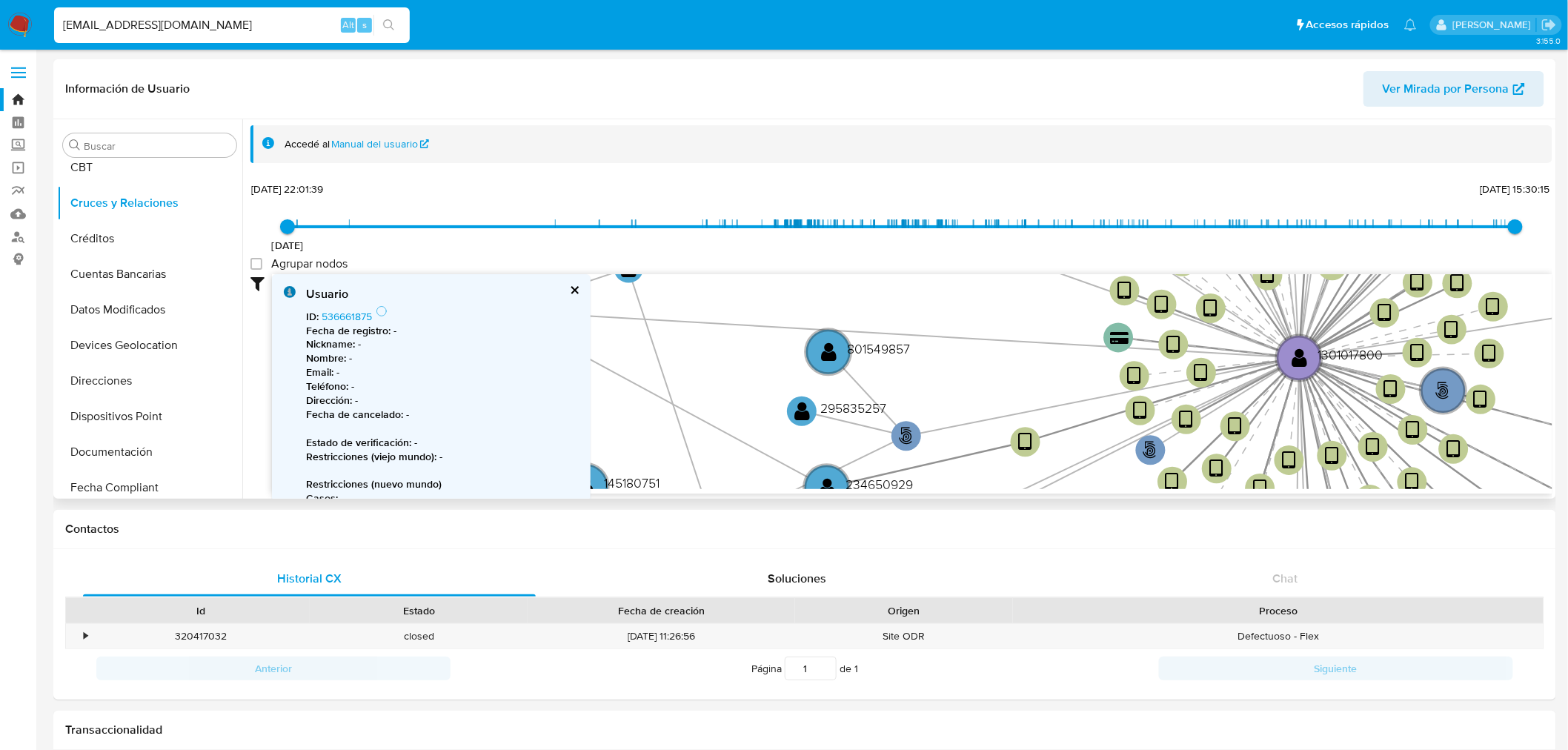
drag, startPoint x: 902, startPoint y: 380, endPoint x: 933, endPoint y: 498, distance: 122.0
click at [933, 498] on div "Accedé al Manual del usuario 3/6/2021 3/6/2021, 22:01:39 14/8/2025, 15:30:15 Ag…" at bounding box center [897, 309] width 1311 height 380
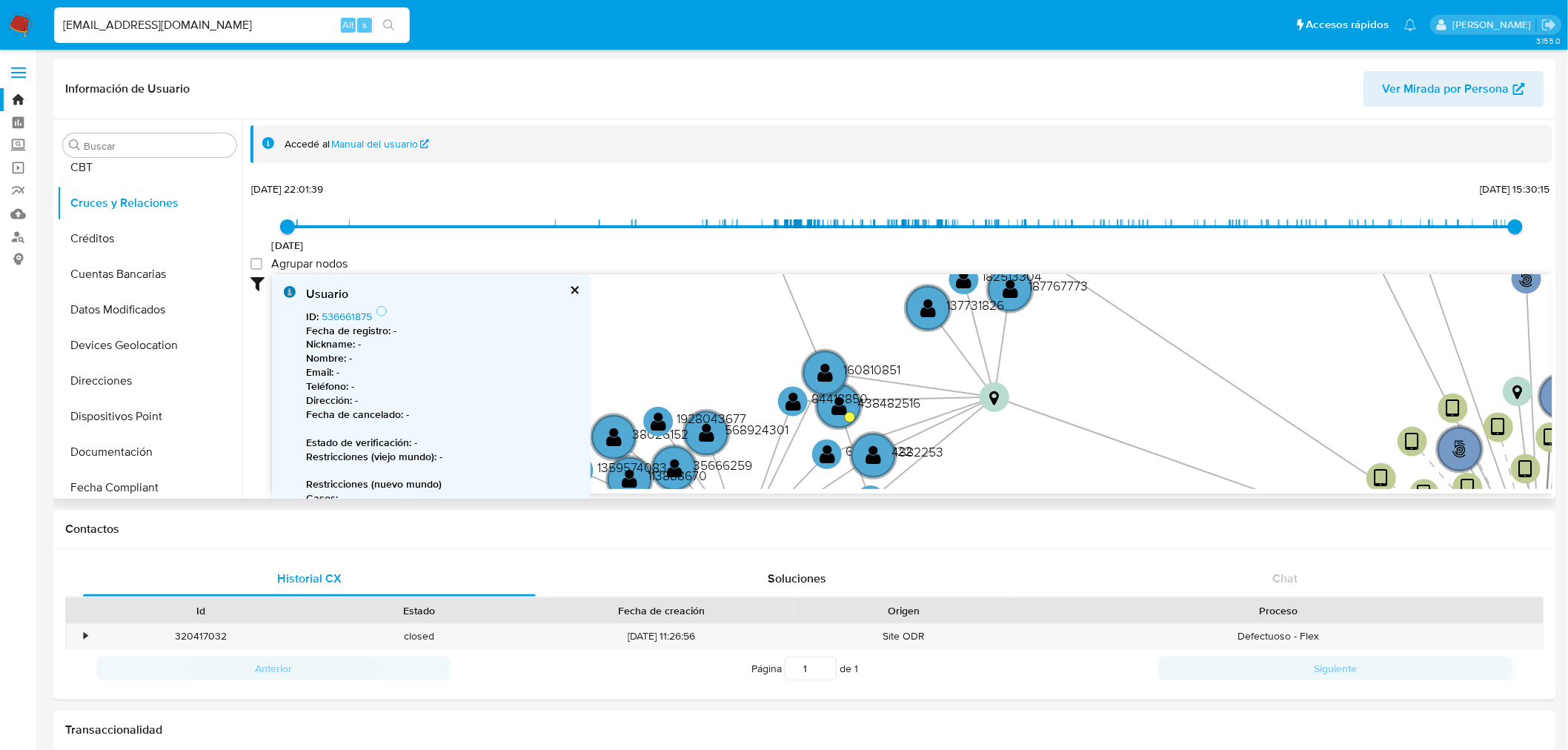
drag, startPoint x: 964, startPoint y: 319, endPoint x: 927, endPoint y: 476, distance: 161.3
click at [927, 476] on icon "phone-94fadf977850a92c46428fd031841621  user-1301017800  1301017800 person-23…" at bounding box center [912, 381] width 1280 height 215
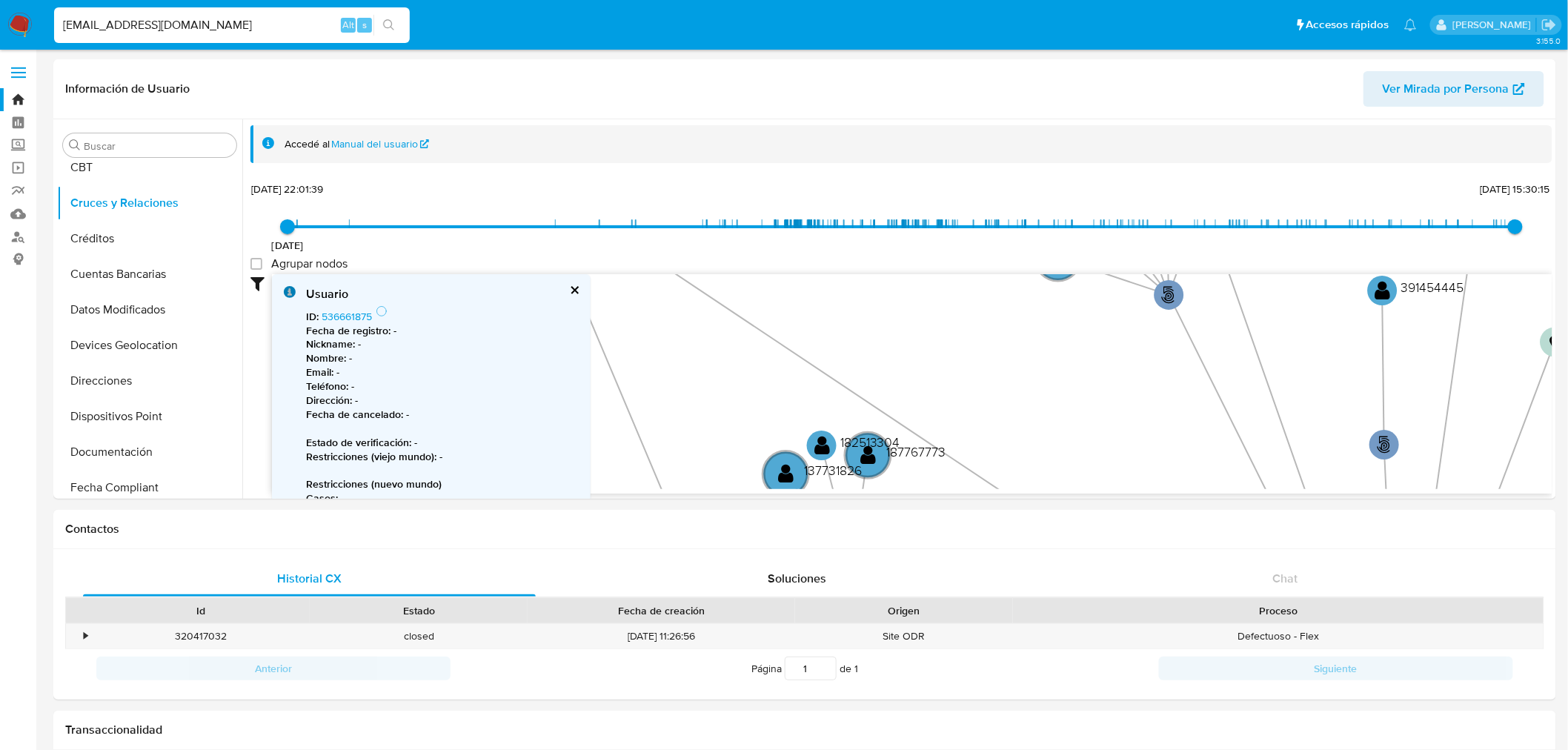
drag, startPoint x: 1020, startPoint y: 424, endPoint x: 915, endPoint y: 499, distance: 129.0
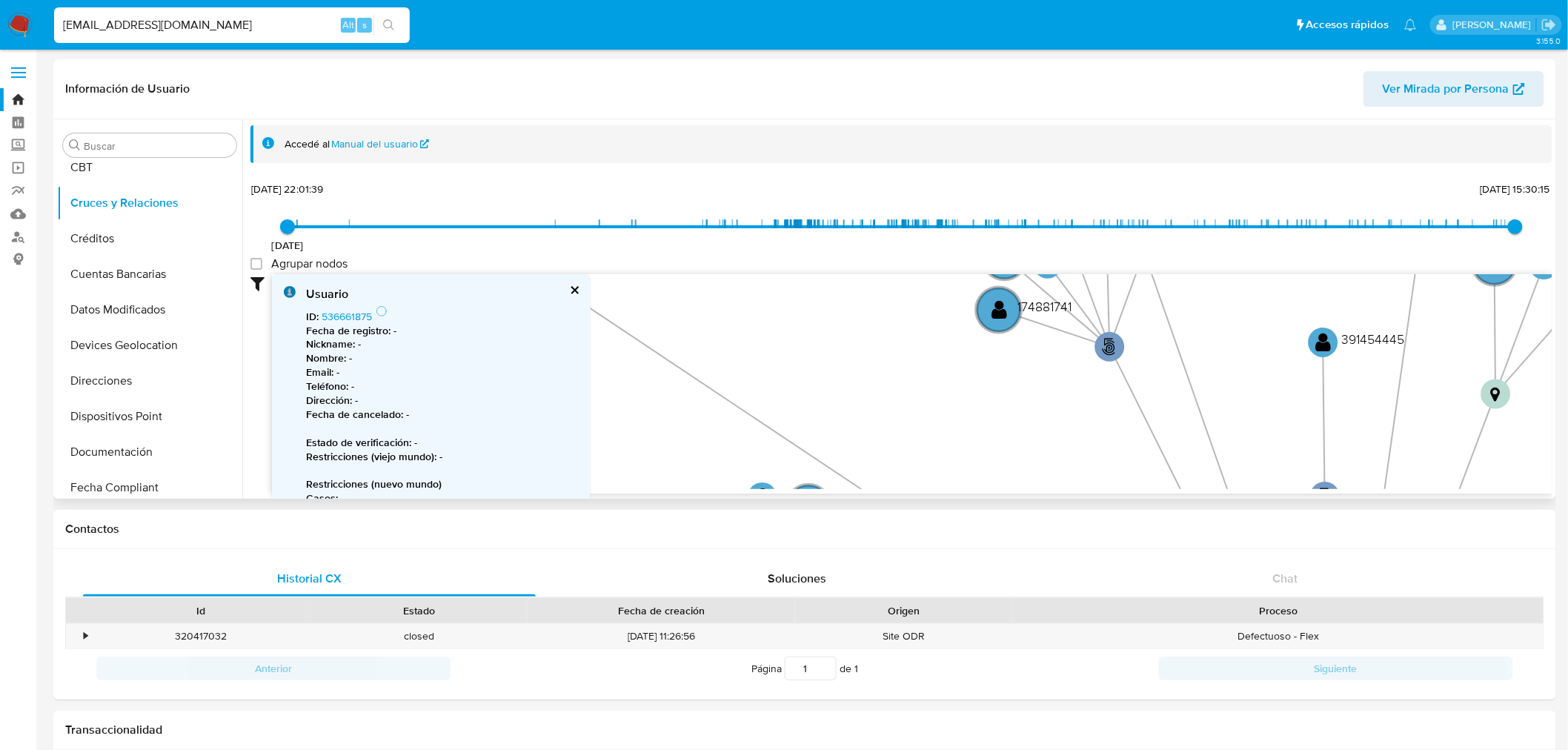
drag, startPoint x: 1095, startPoint y: 369, endPoint x: 1007, endPoint y: 437, distance: 111.2
click at [1007, 437] on icon "phone-94fadf977850a92c46428fd031841621  user-1301017800  1301017800 person-23…" at bounding box center [912, 381] width 1280 height 215
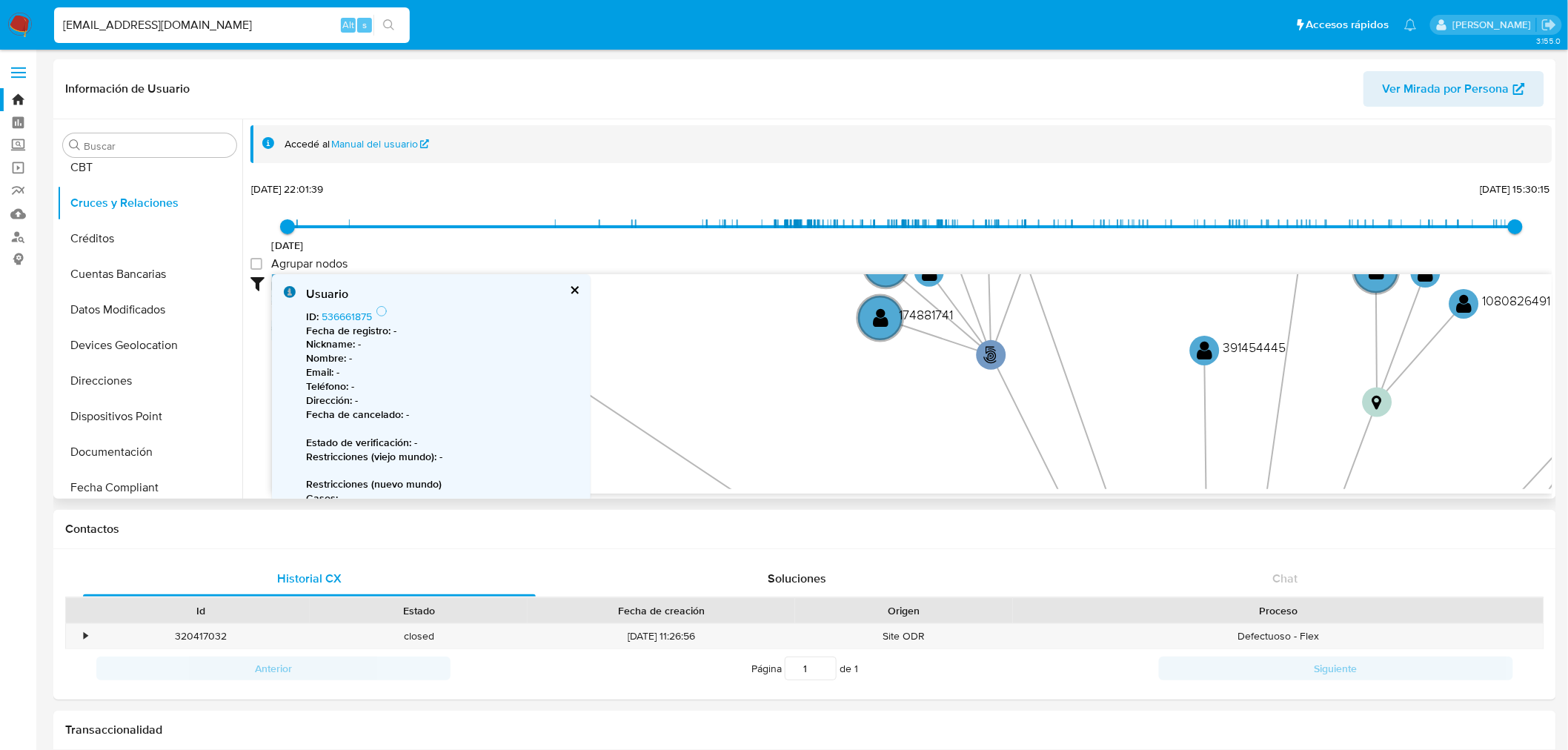
drag, startPoint x: 1143, startPoint y: 356, endPoint x: 1063, endPoint y: 342, distance: 81.2
click at [1063, 342] on icon "phone-94fadf977850a92c46428fd031841621  user-1301017800  1301017800 person-23…" at bounding box center [912, 381] width 1280 height 215
click at [984, 349] on text "" at bounding box center [991, 355] width 14 height 18
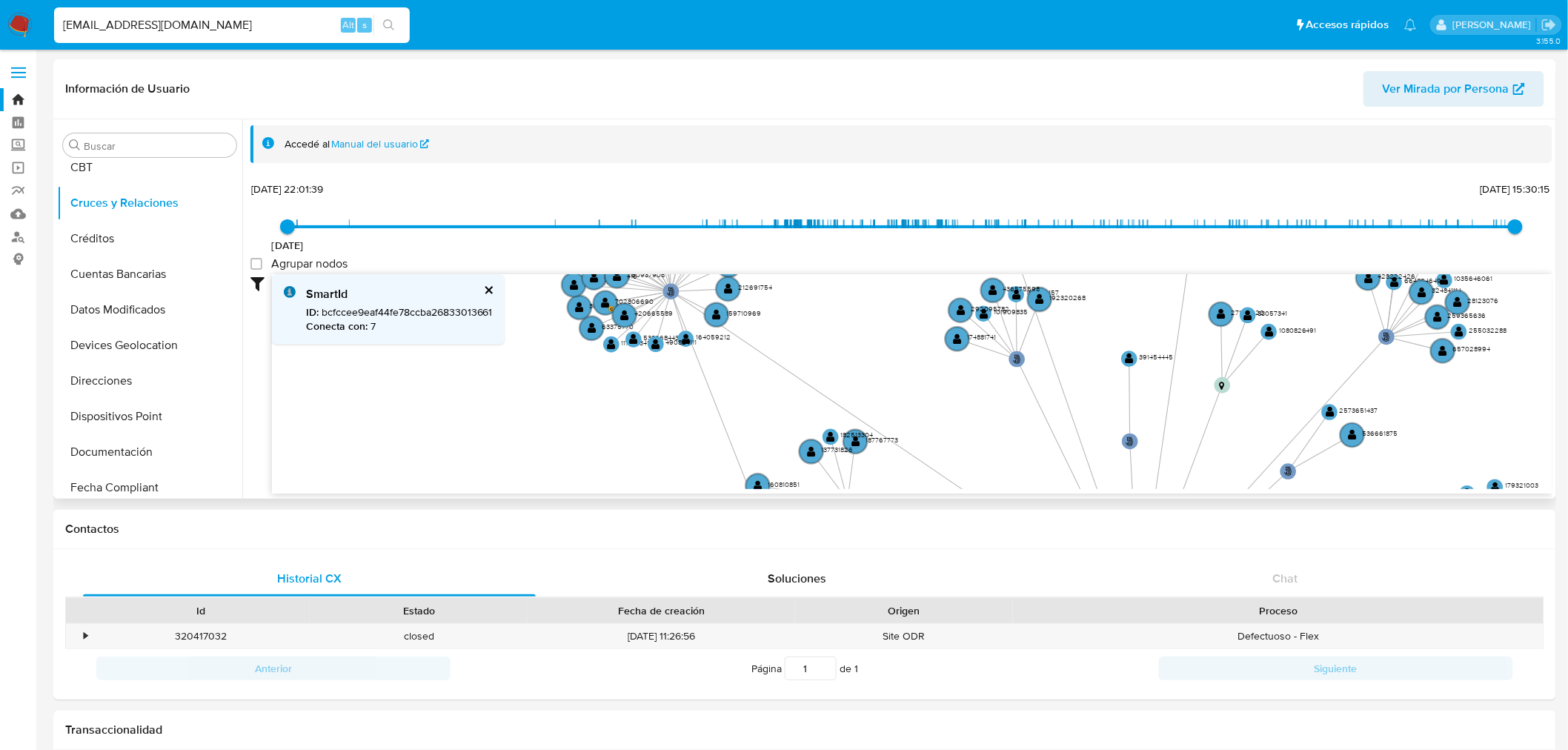
drag, startPoint x: 1050, startPoint y: 344, endPoint x: 1028, endPoint y: 389, distance: 50.1
click at [1028, 389] on icon "phone-94fadf977850a92c46428fd031841621  user-1301017800  1301017800 person-23…" at bounding box center [912, 381] width 1280 height 215
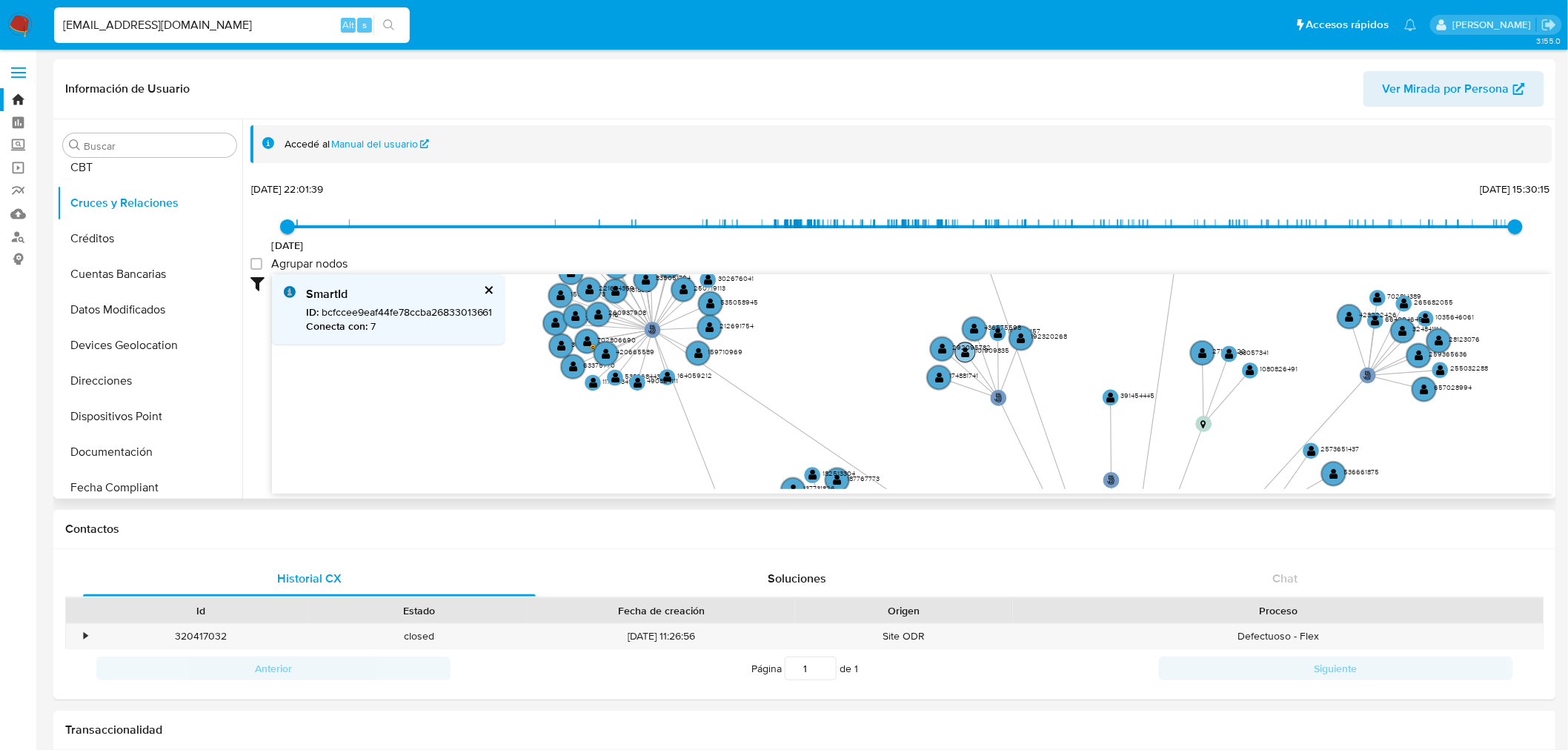
click at [958, 351] on circle at bounding box center [964, 352] width 20 height 20
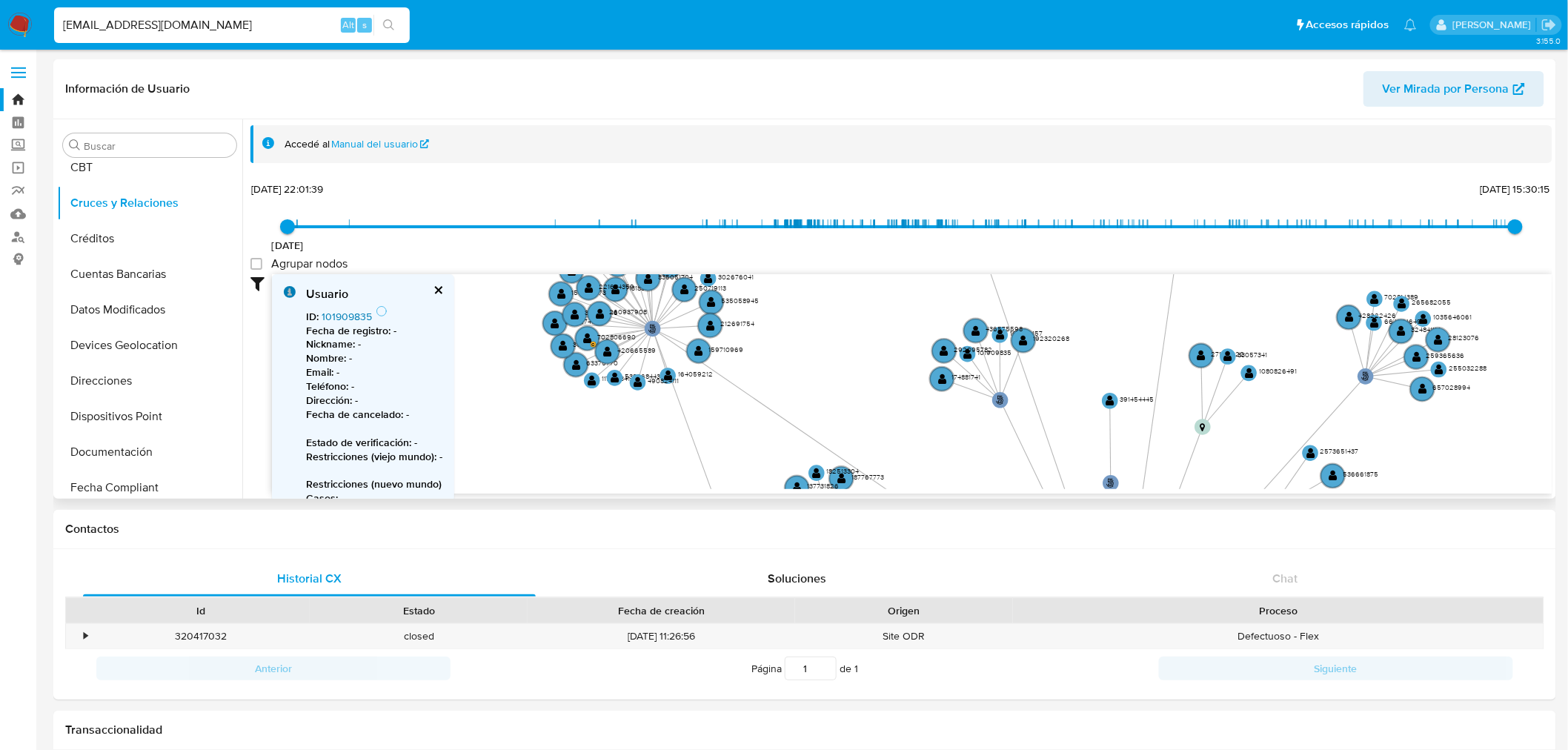
click at [356, 315] on link "101909835" at bounding box center [347, 316] width 51 height 15
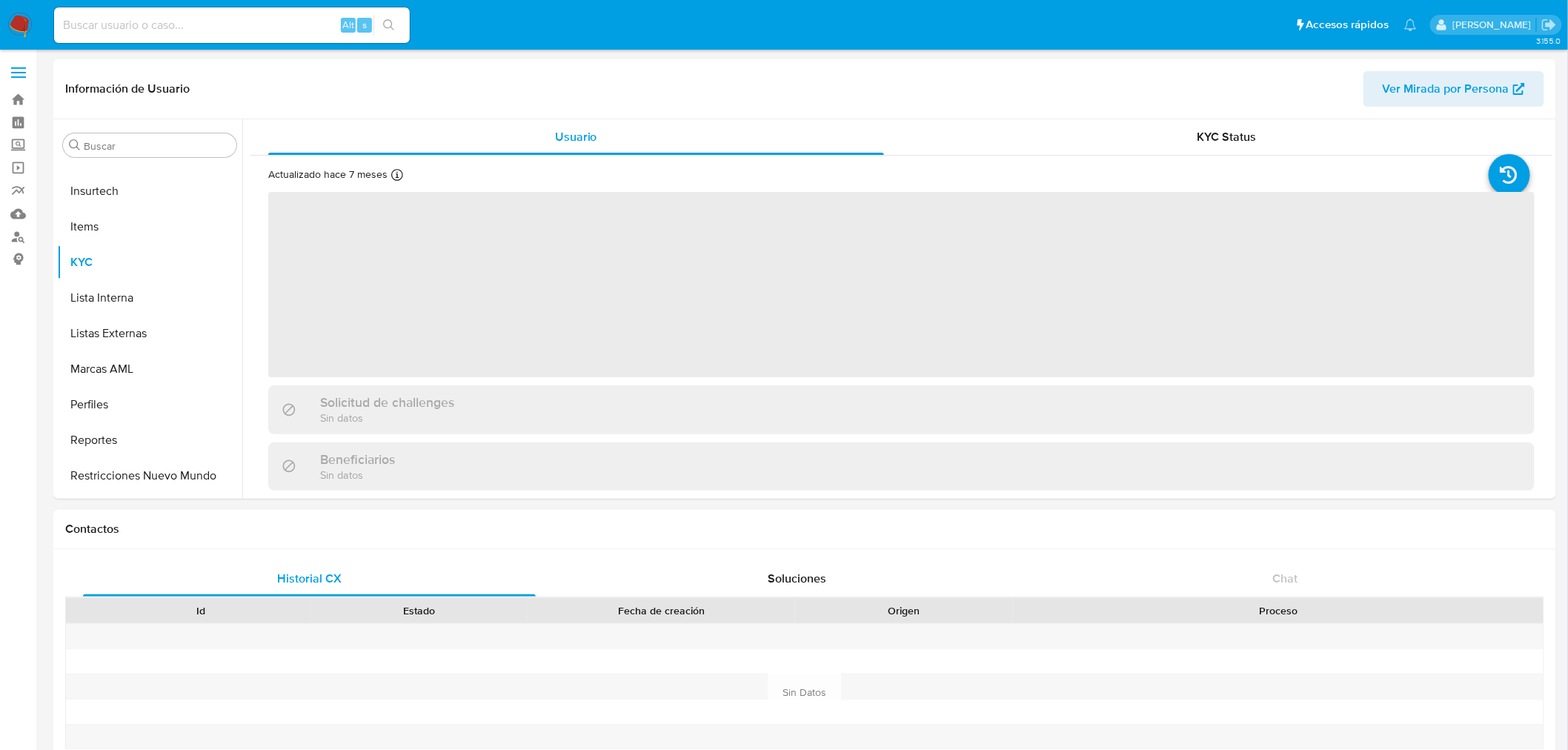
scroll to position [661, 0]
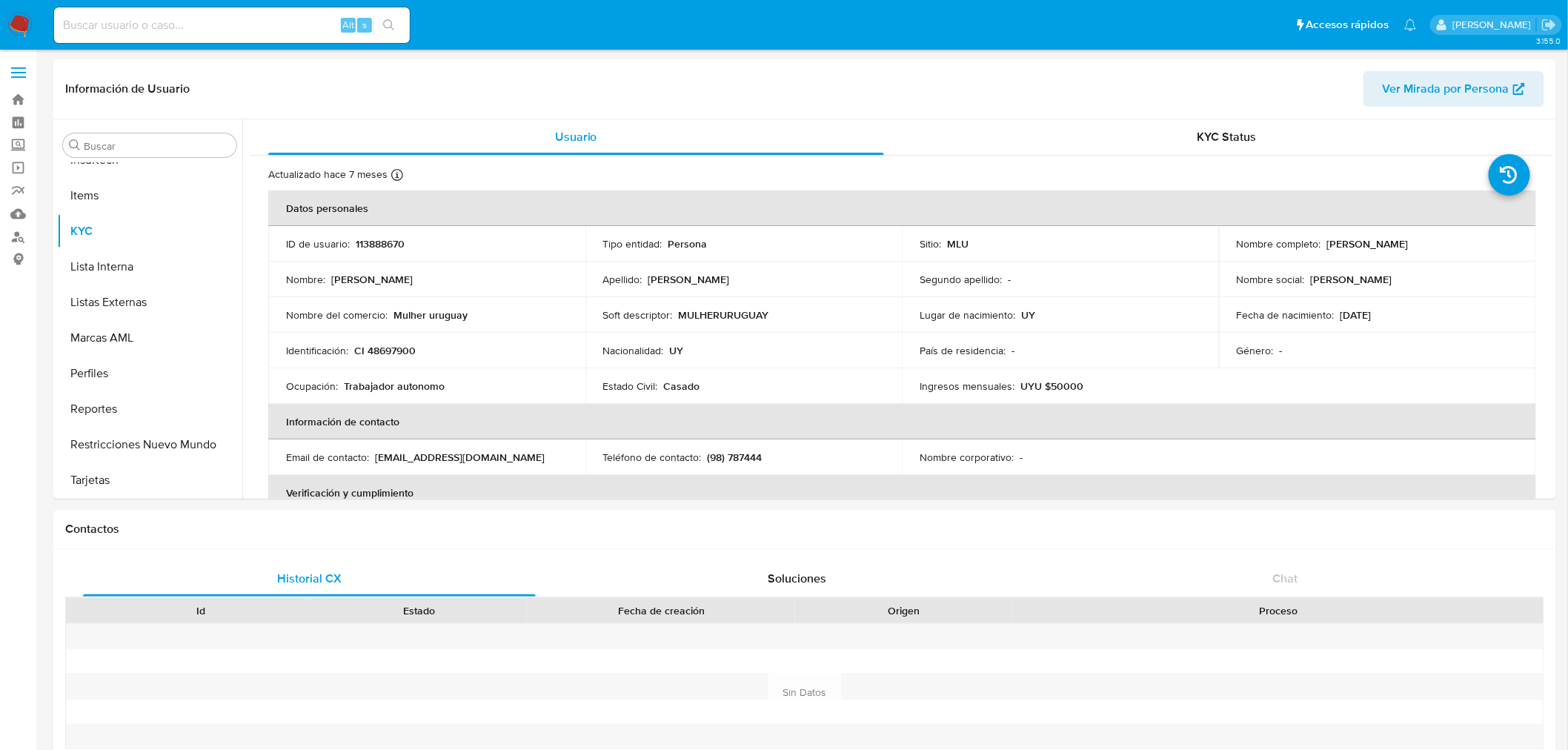
select select "10"
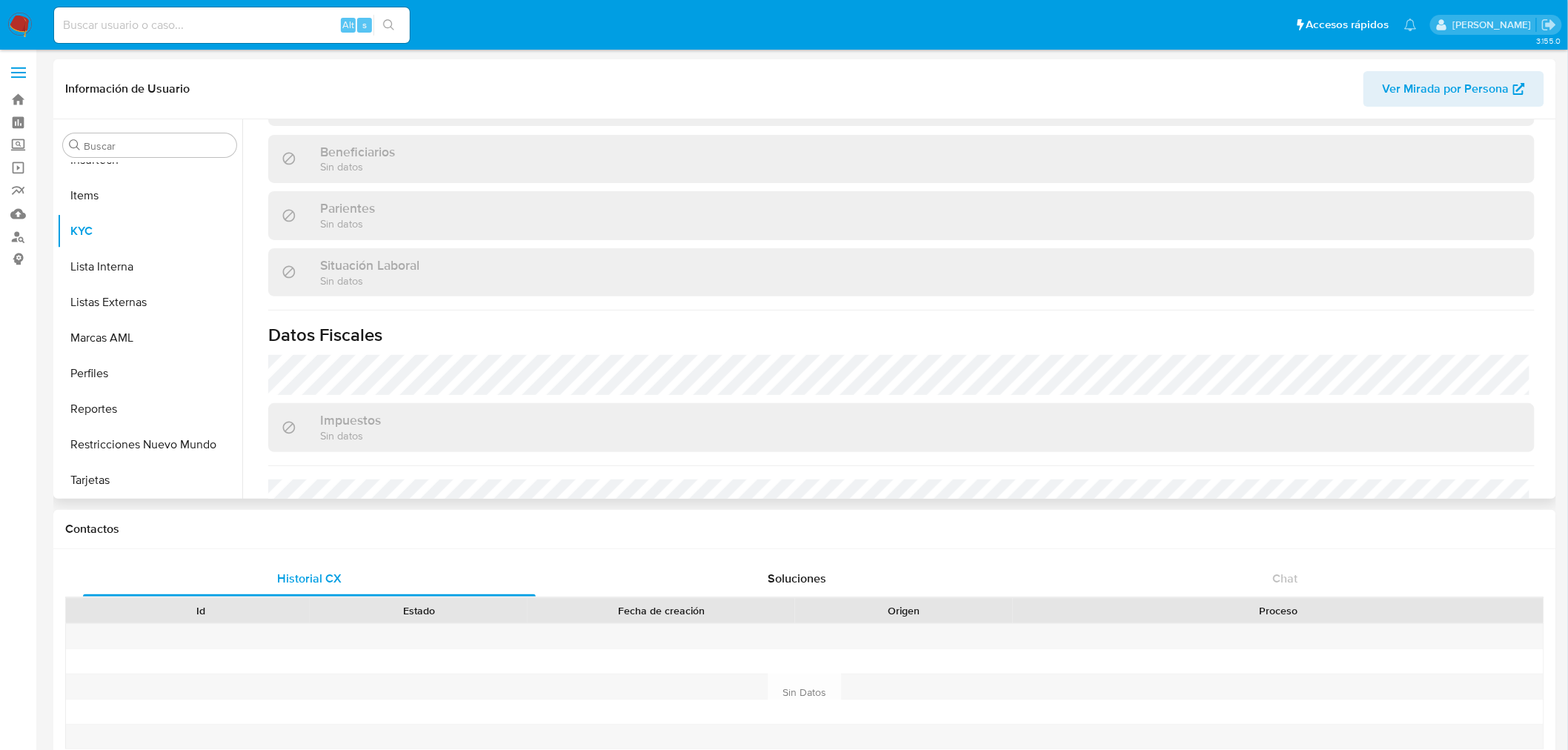
scroll to position [729, 0]
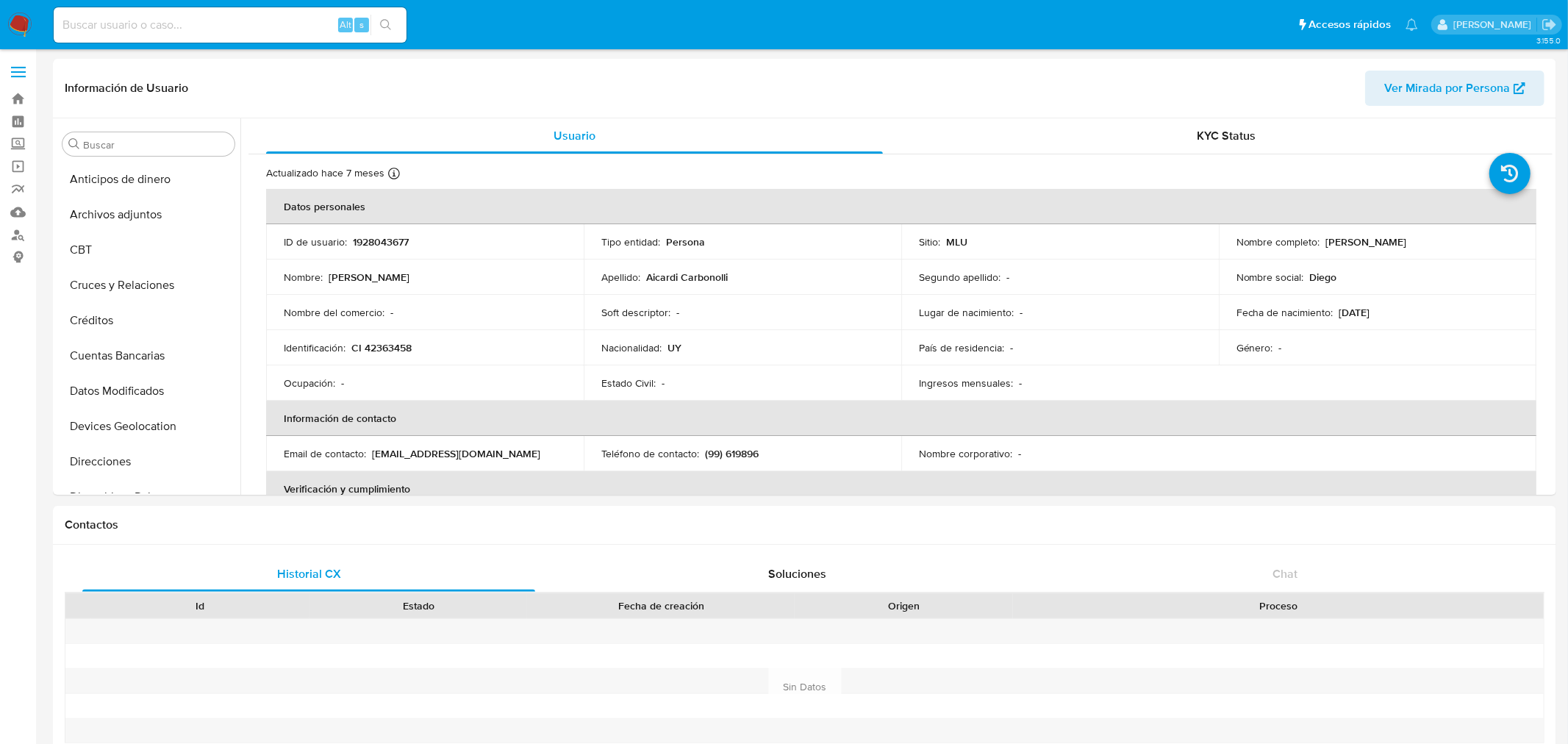
select select "10"
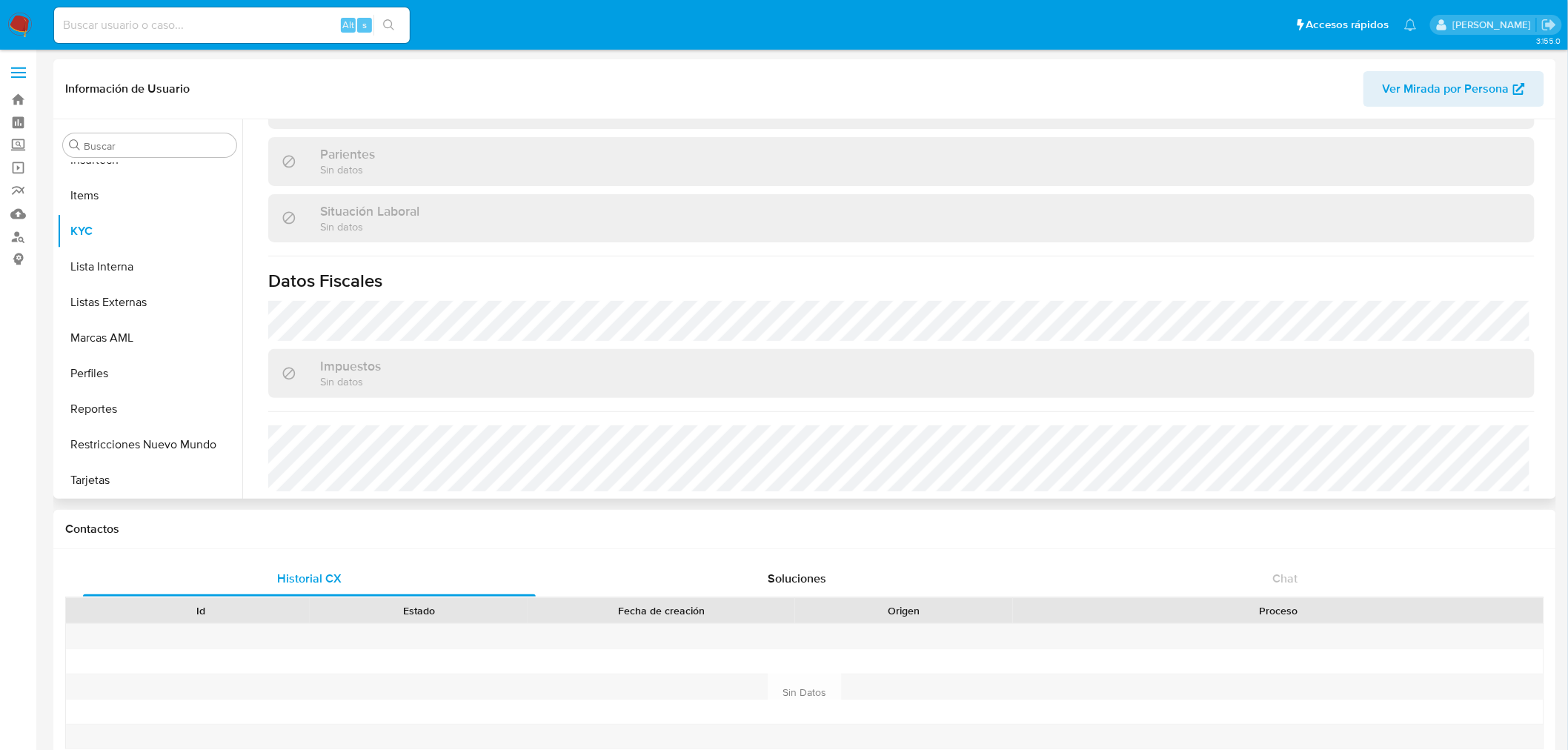
scroll to position [716, 0]
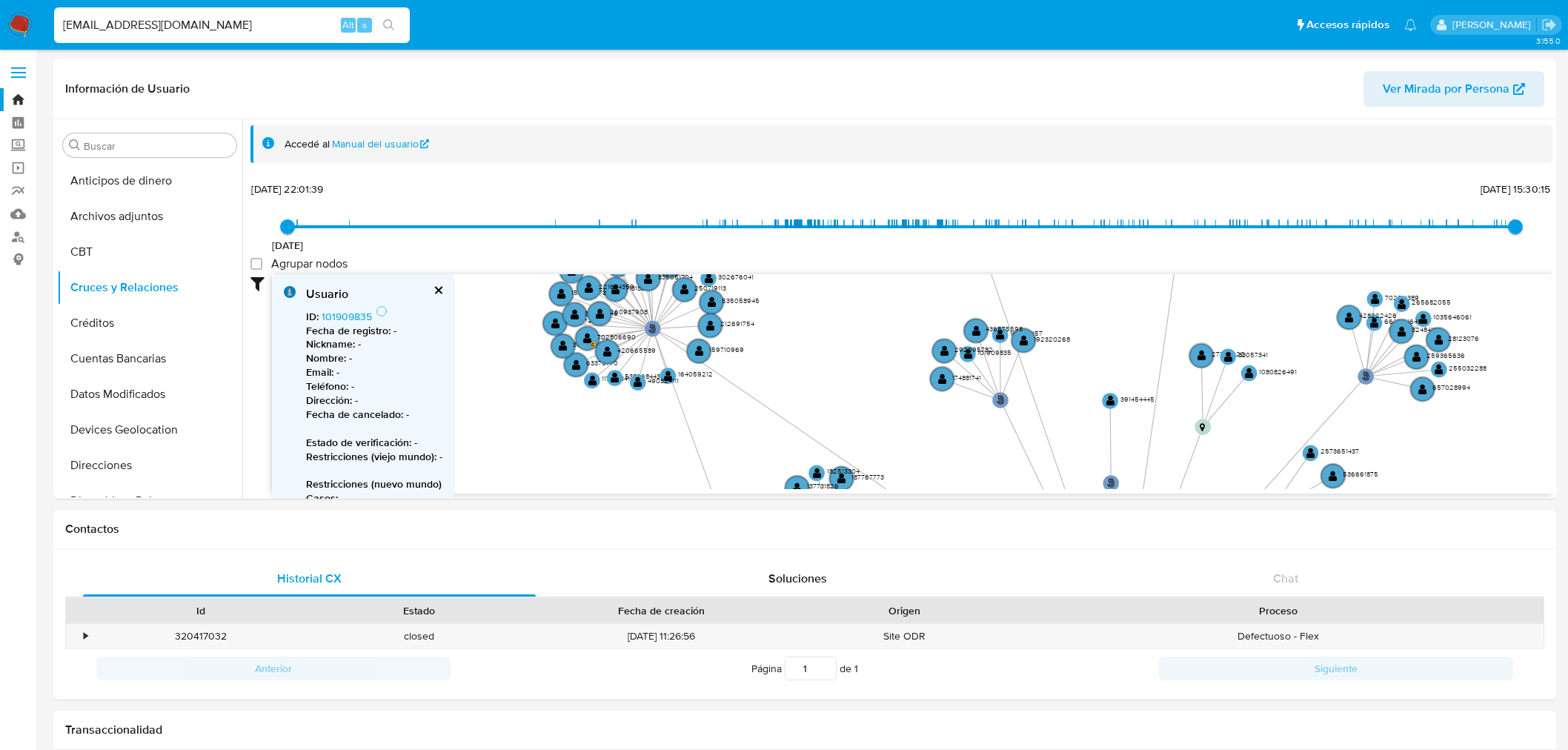
select select "10"
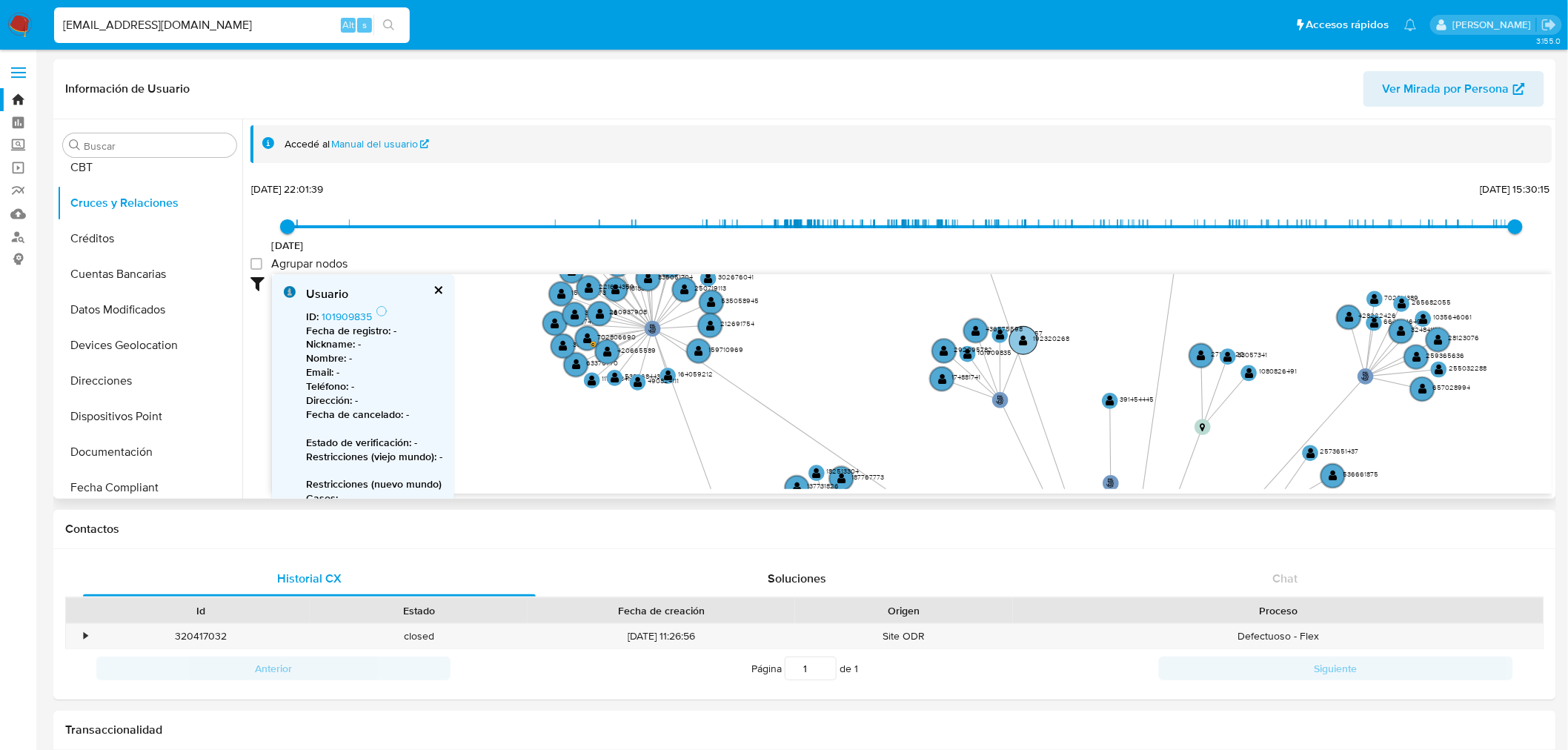
click at [1026, 335] on text "" at bounding box center [1024, 340] width 9 height 11
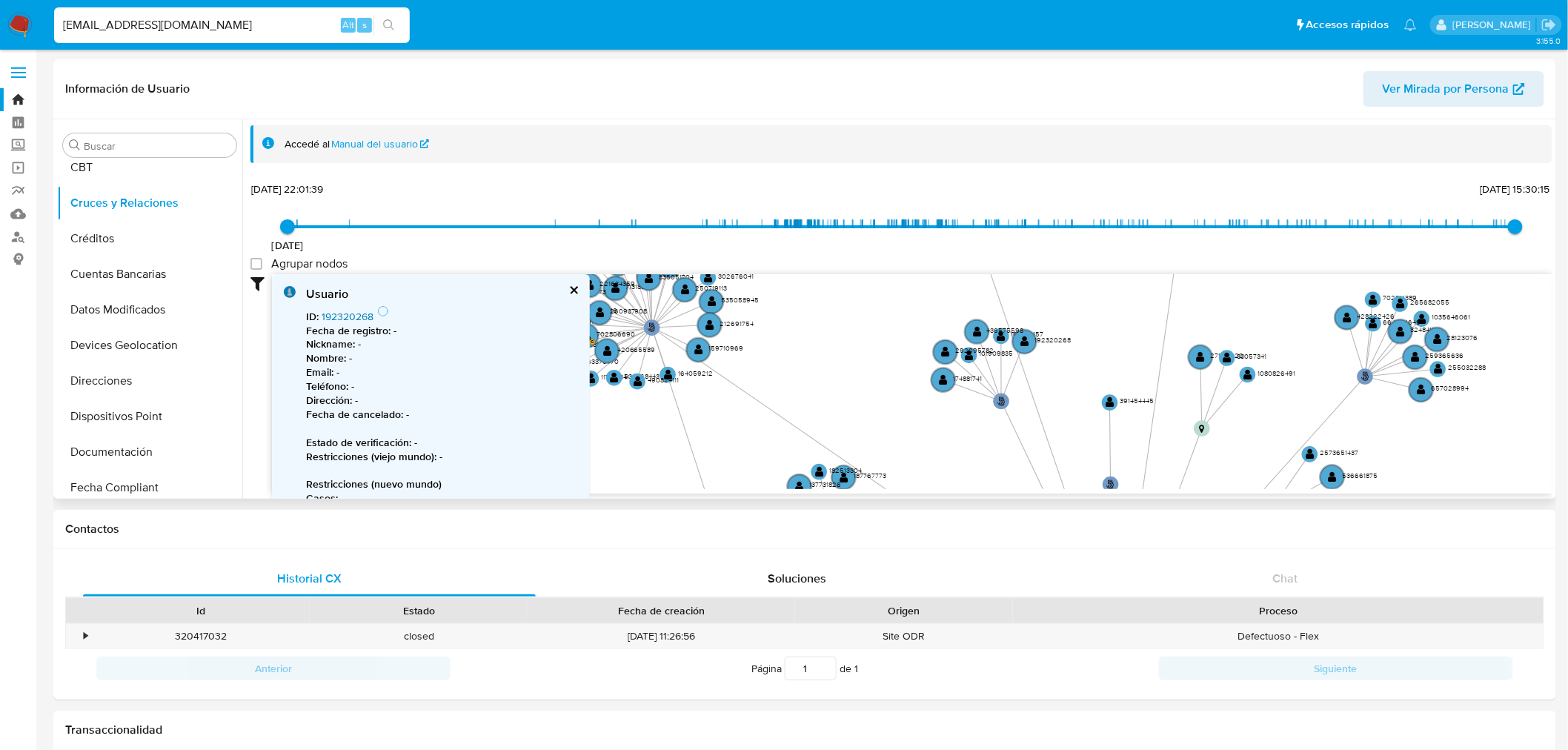
click at [332, 315] on link "192320268" at bounding box center [348, 316] width 52 height 15
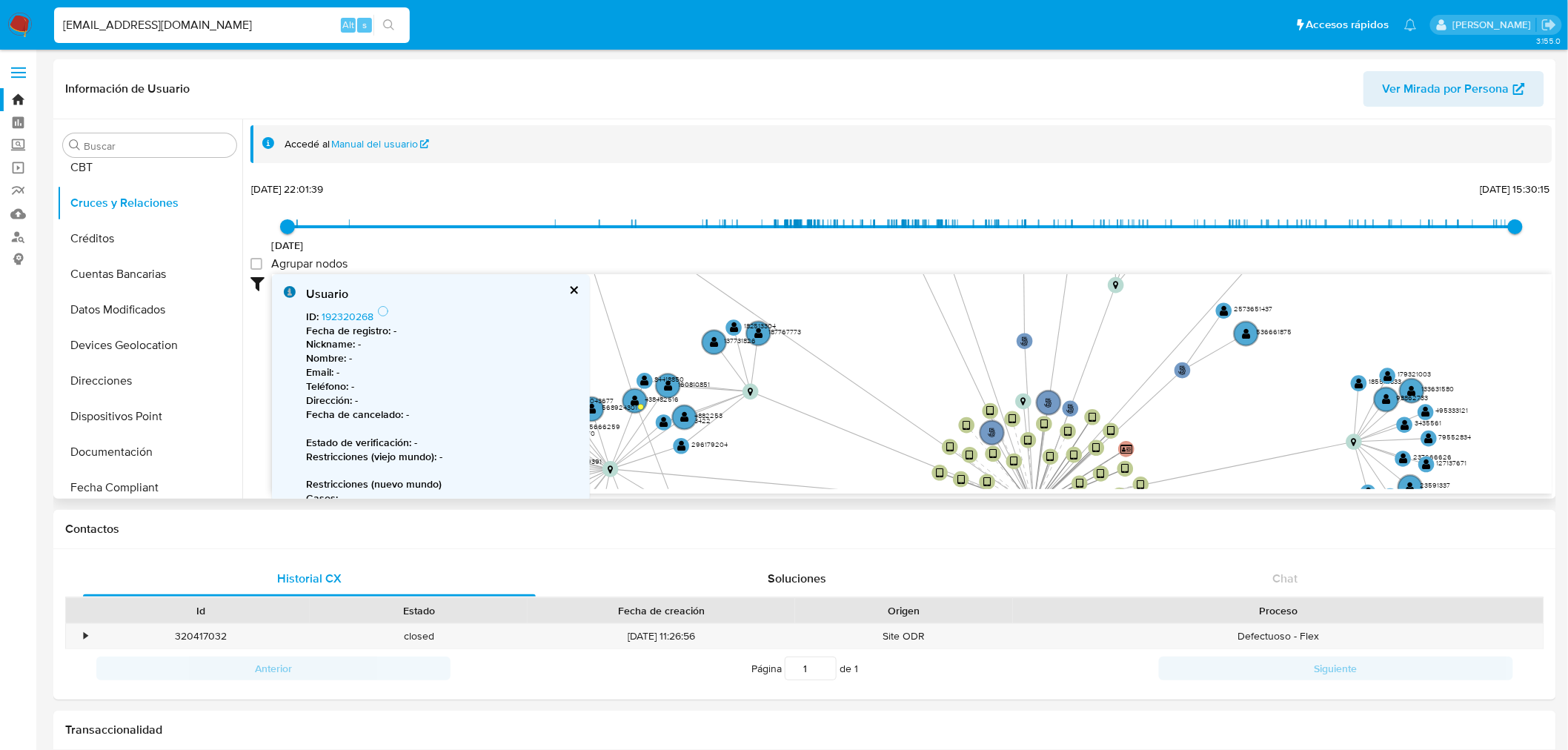
drag, startPoint x: 962, startPoint y: 374, endPoint x: 883, endPoint y: 240, distance: 155.6
click at [883, 240] on div "3/6/2021 3/6/2021, 22:01:39 14/8/2025, 15:30:15 Agrupar nodos Filtros Confianza…" at bounding box center [902, 336] width 1302 height 315
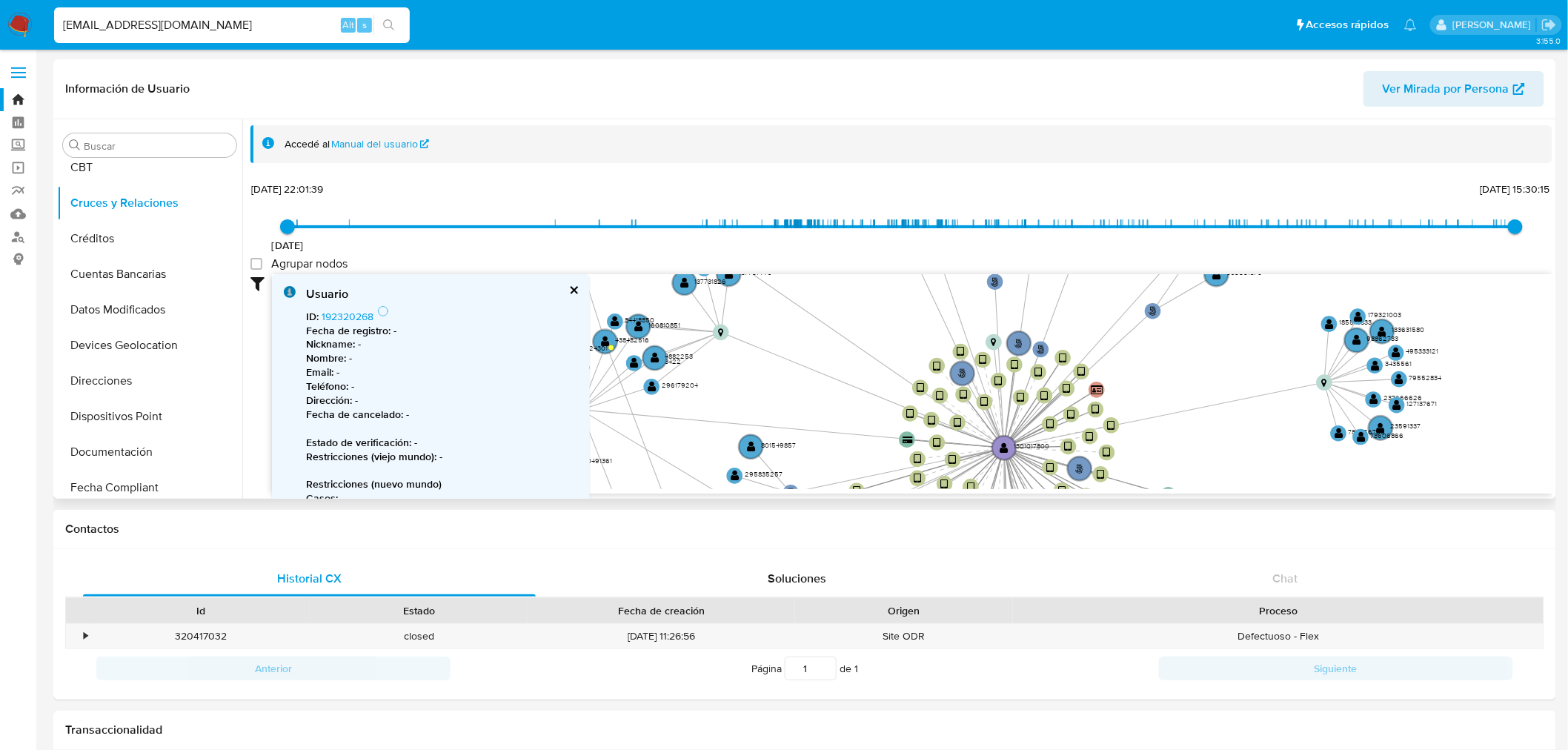
drag, startPoint x: 970, startPoint y: 394, endPoint x: 939, endPoint y: 334, distance: 67.5
click at [939, 334] on icon "phone-94fadf977850a92c46428fd031841621  user-1301017800  1301017800 person-23…" at bounding box center [912, 381] width 1280 height 215
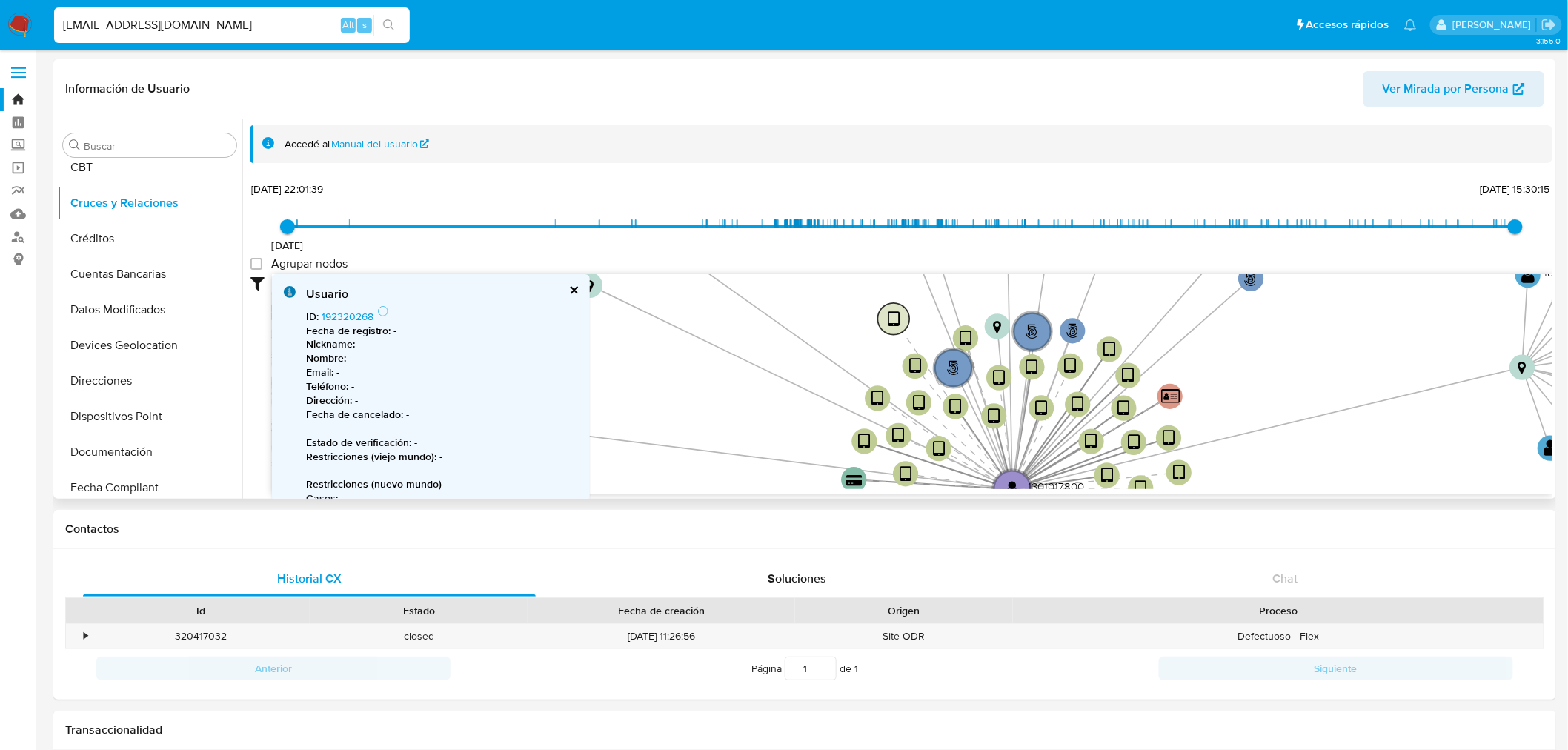
drag, startPoint x: 952, startPoint y: 327, endPoint x: 895, endPoint y: 319, distance: 57.6
click at [895, 319] on text "" at bounding box center [894, 320] width 12 height 19
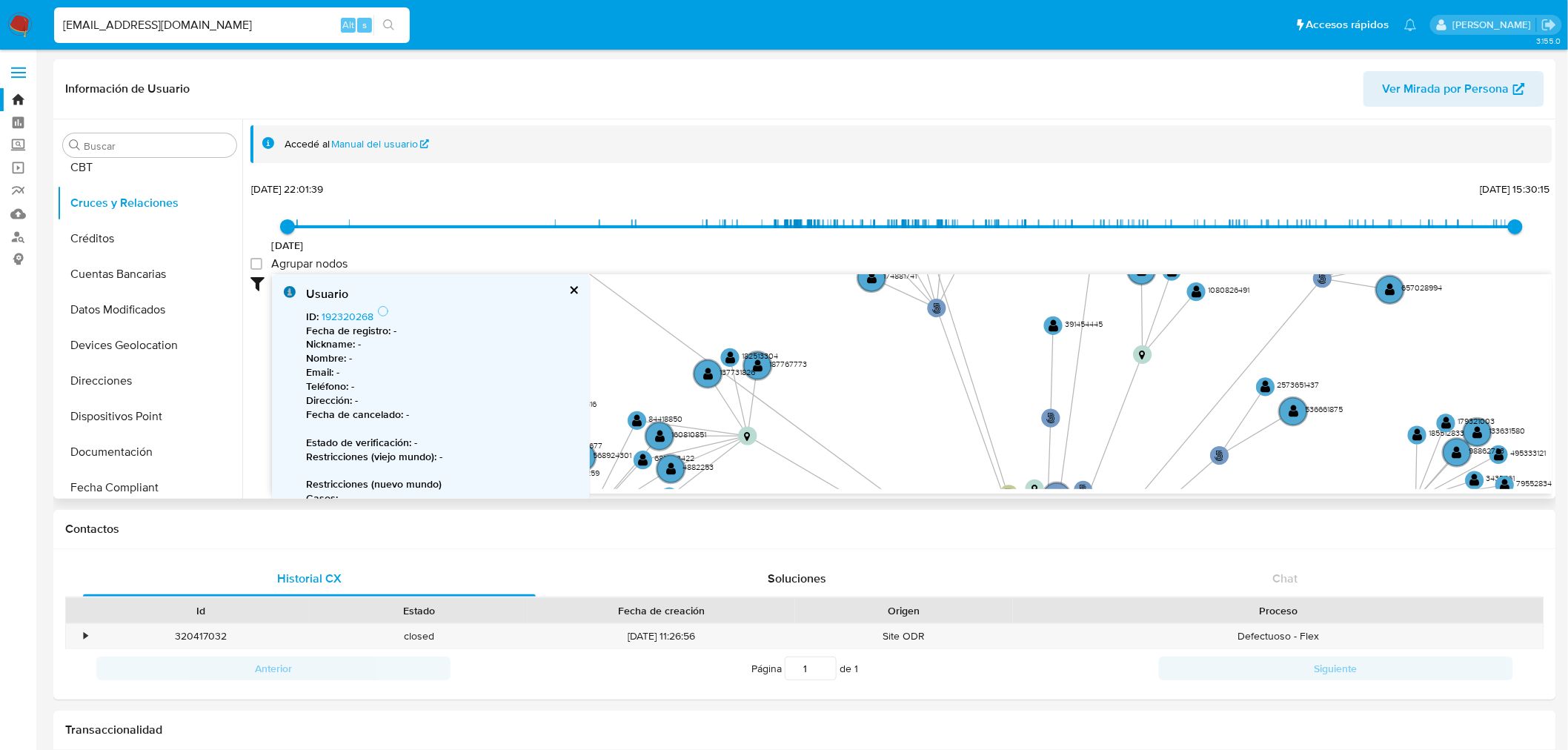
drag, startPoint x: 895, startPoint y: 314, endPoint x: 935, endPoint y: 457, distance: 148.5
click at [935, 457] on icon "phone-94fadf977850a92c46428fd031841621  user-1301017800  1301017800 person-23…" at bounding box center [912, 381] width 1280 height 215
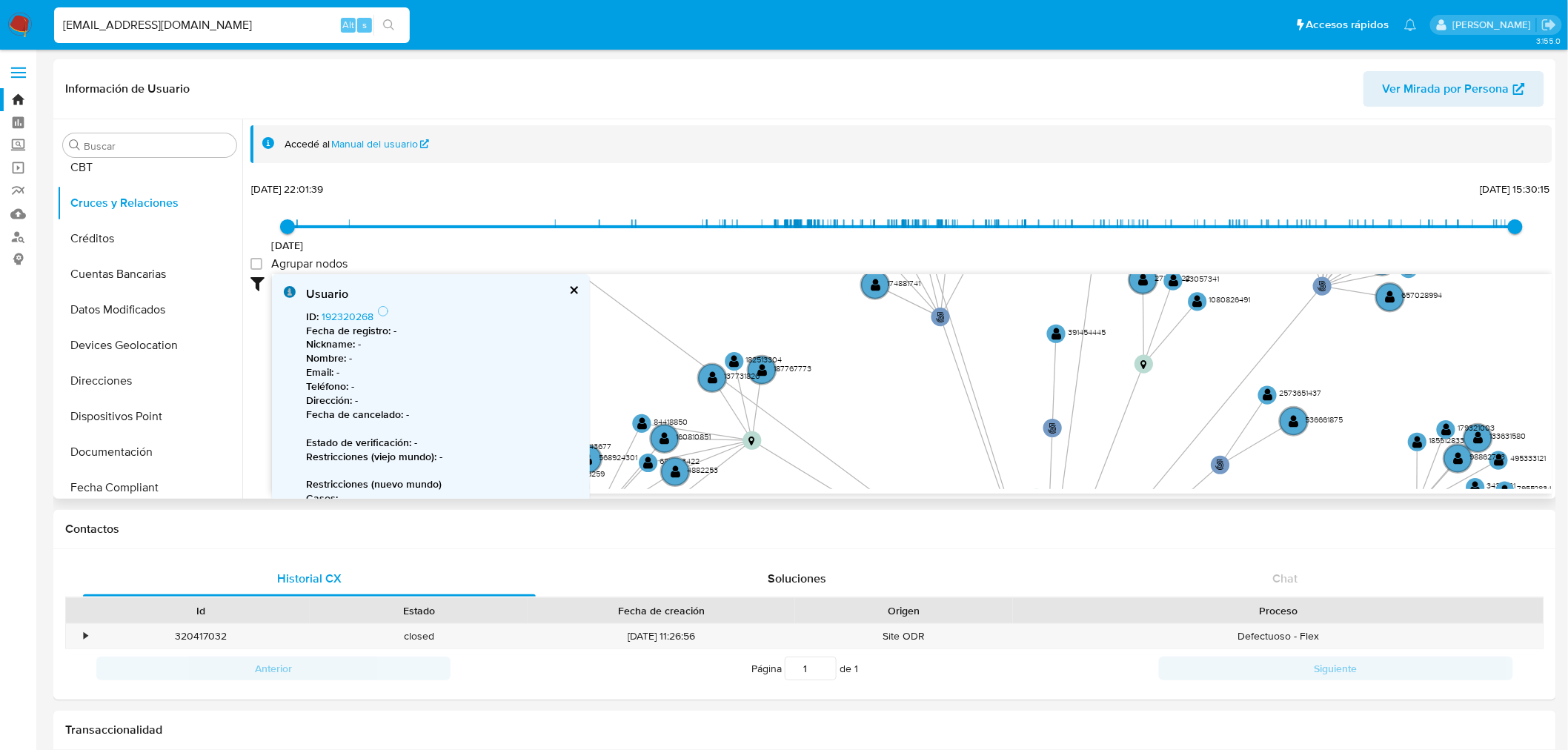
drag, startPoint x: 930, startPoint y: 339, endPoint x: 933, endPoint y: 413, distance: 74.1
click at [933, 413] on icon "phone-94fadf977850a92c46428fd031841621  user-1301017800  1301017800 person-23…" at bounding box center [912, 381] width 1280 height 215
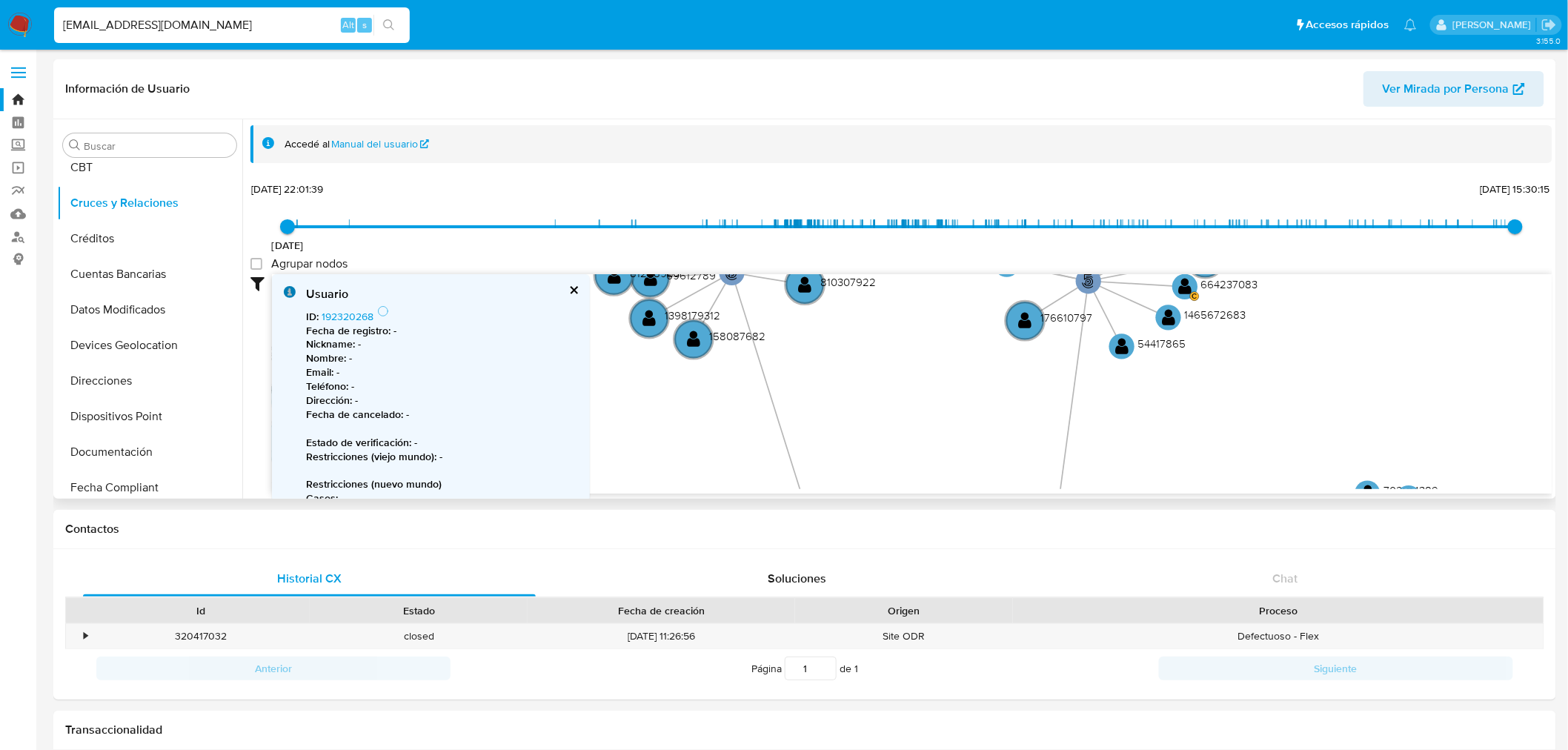
drag, startPoint x: 1141, startPoint y: 347, endPoint x: 1122, endPoint y: 293, distance: 57.2
click at [1122, 293] on icon "phone-94fadf977850a92c46428fd031841621  user-1301017800  1301017800 person-23…" at bounding box center [912, 381] width 1280 height 215
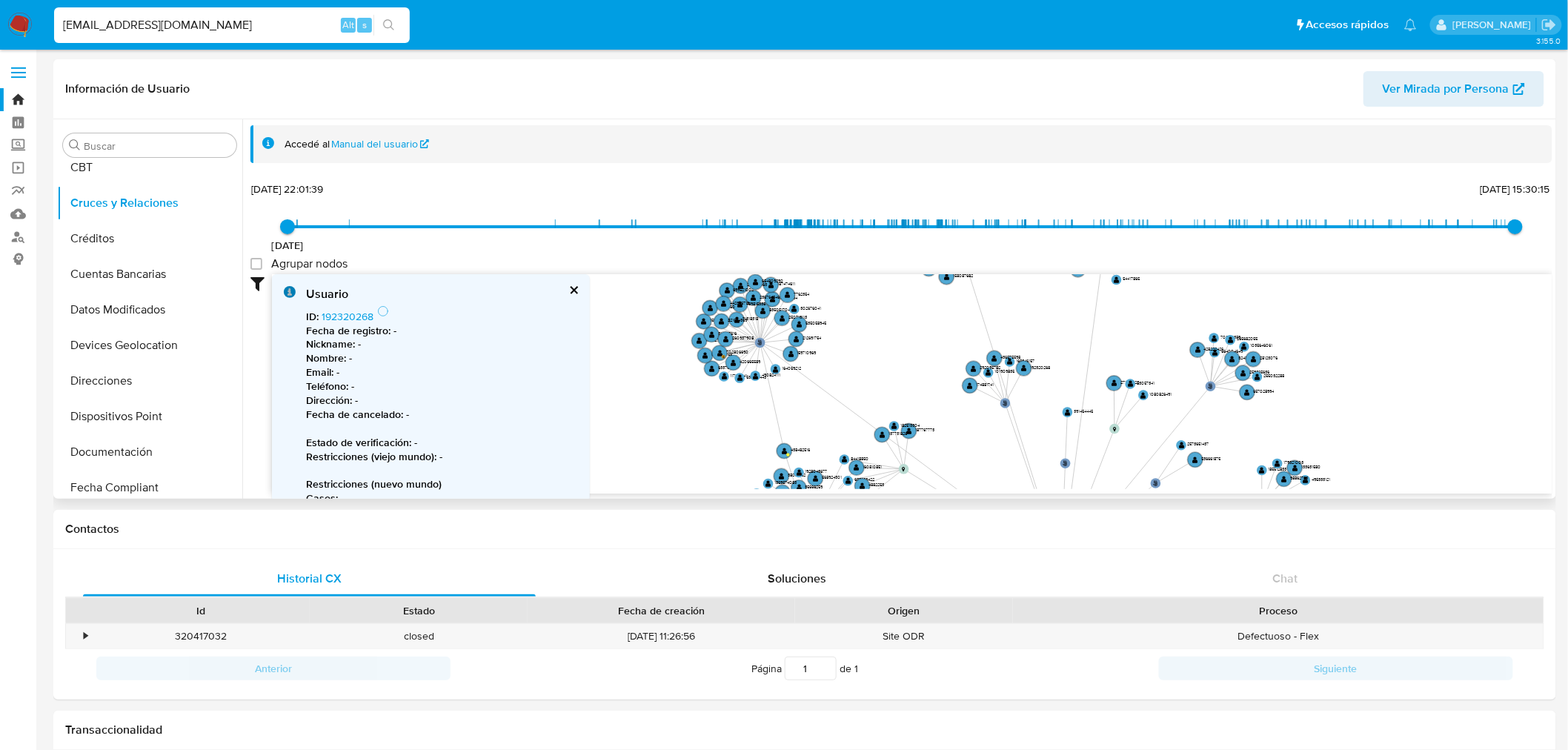
drag, startPoint x: 1139, startPoint y: 331, endPoint x: 1125, endPoint y: 262, distance: 70.4
click at [1125, 262] on div "3/6/2021 3/6/2021, 22:01:39 14/8/2025, 15:30:15 Agrupar nodos Filtros Confianza…" at bounding box center [902, 336] width 1302 height 315
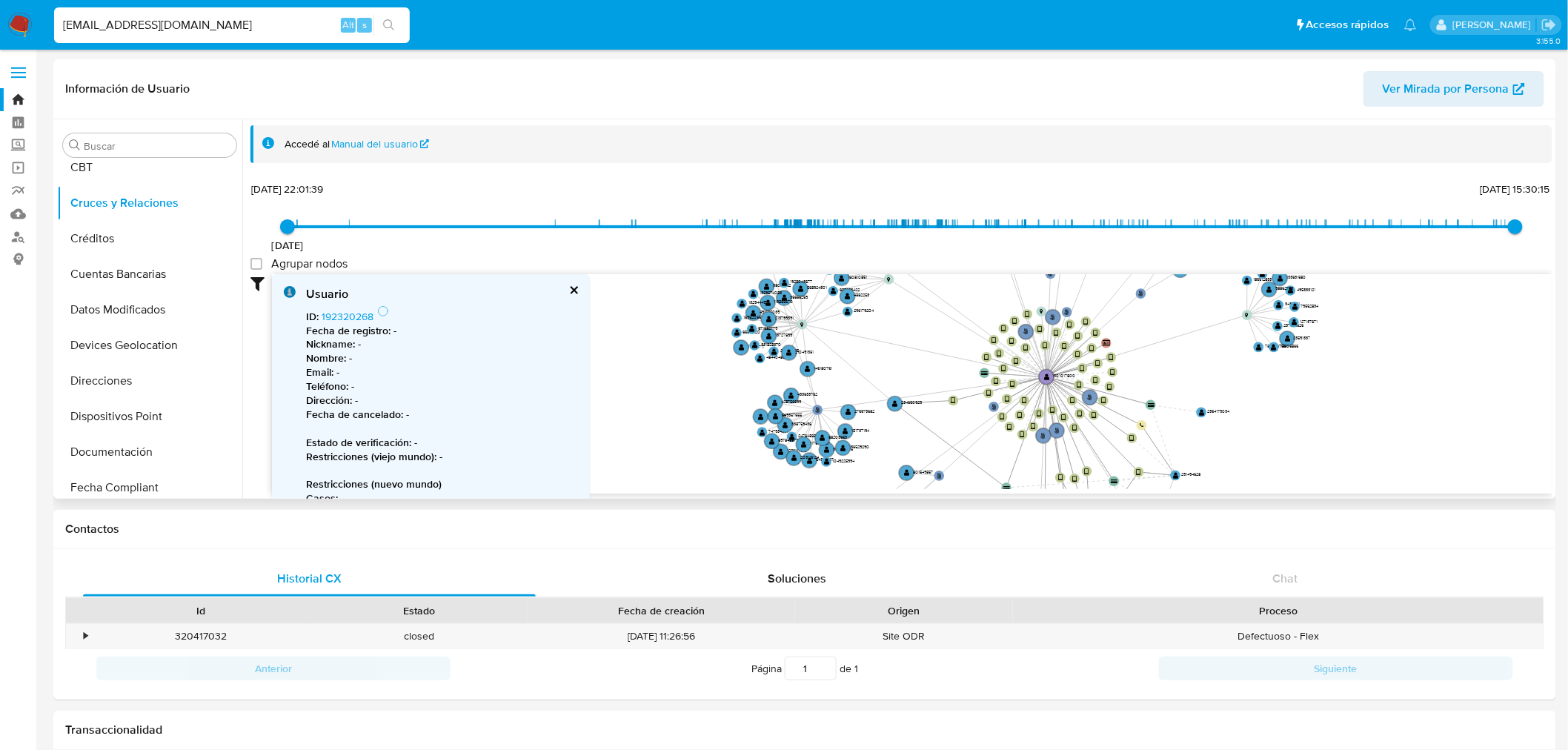
drag, startPoint x: 1169, startPoint y: 449, endPoint x: 1168, endPoint y: 327, distance: 122.0
click at [1168, 327] on icon "phone-94fadf977850a92c46428fd031841621  user-1301017800  1301017800 person-23…" at bounding box center [912, 381] width 1280 height 215
drag, startPoint x: 1169, startPoint y: 350, endPoint x: 1165, endPoint y: 259, distance: 91.1
click at [1165, 259] on div "3/6/2021 3/6/2021, 22:01:39 14/8/2025, 15:30:15 Agrupar nodos Filtros Confianza…" at bounding box center [902, 336] width 1302 height 315
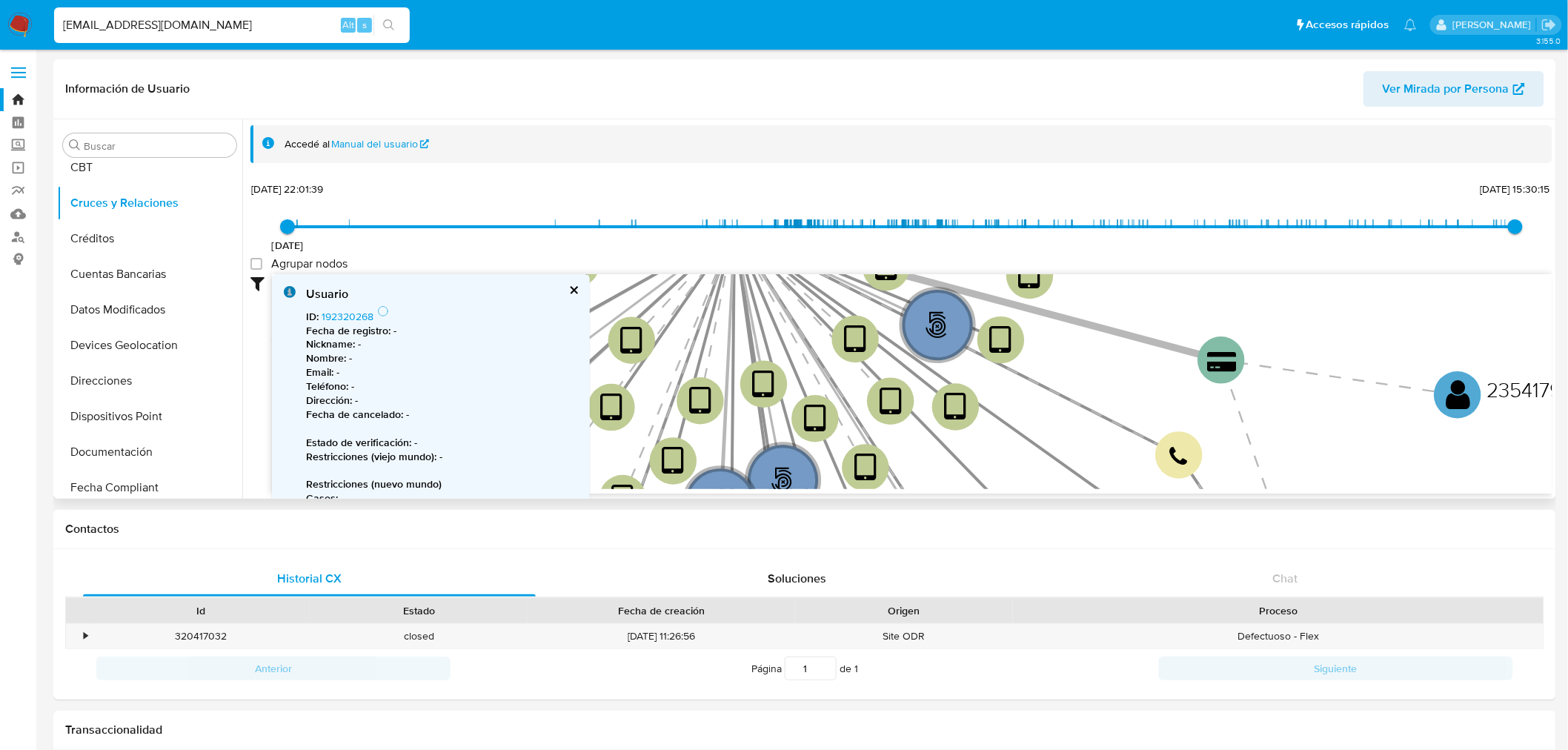
drag, startPoint x: 1126, startPoint y: 313, endPoint x: 1032, endPoint y: 317, distance: 94.1
click at [1032, 317] on icon at bounding box center [977, 294] width 487 height 130
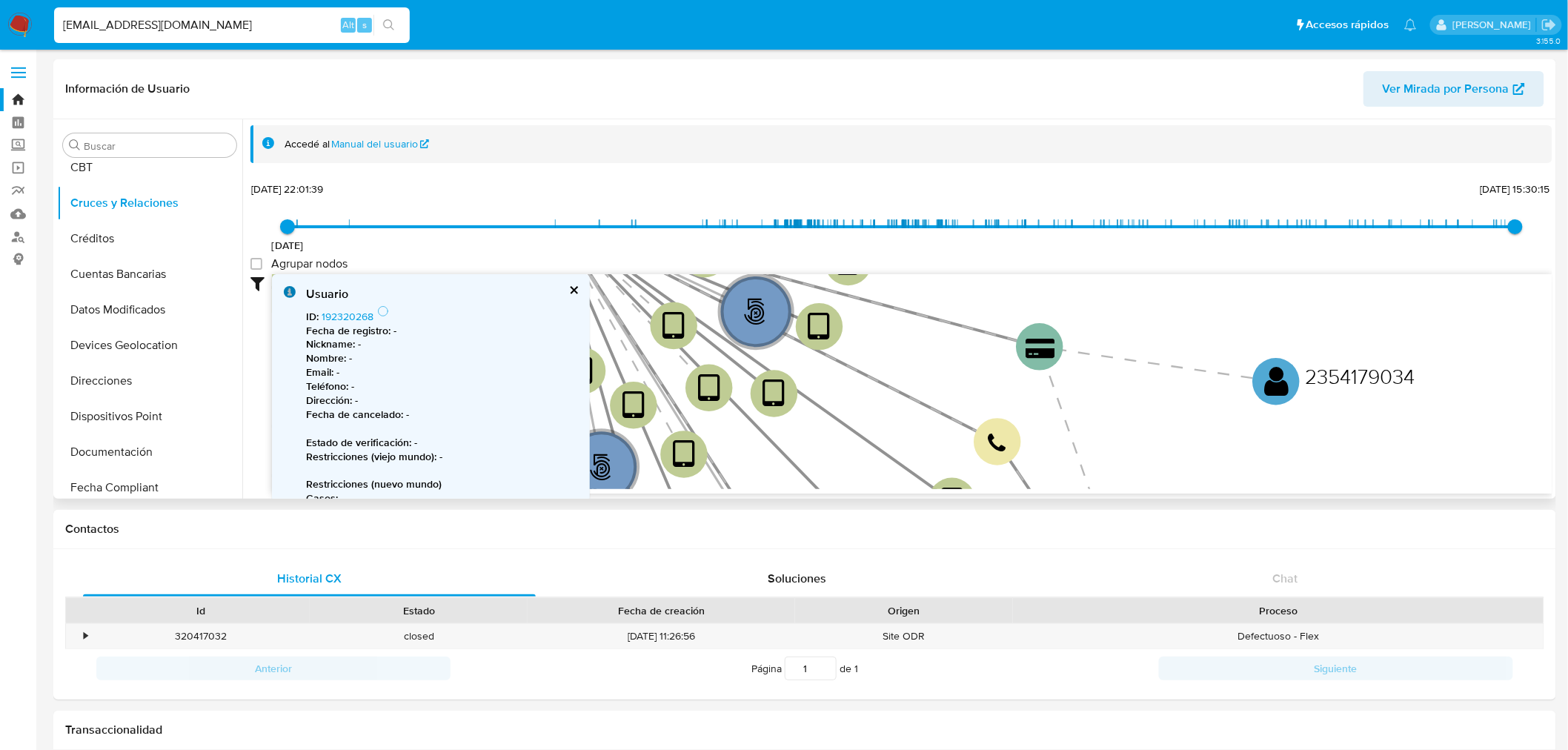
drag, startPoint x: 1267, startPoint y: 404, endPoint x: 1112, endPoint y: 374, distance: 157.9
click at [1129, 396] on icon "phone-94fadf977850a92c46428fd031841621  user-1301017800  1301017800 person-23…" at bounding box center [912, 381] width 1280 height 215
click at [1285, 374] on text "" at bounding box center [1275, 381] width 24 height 34
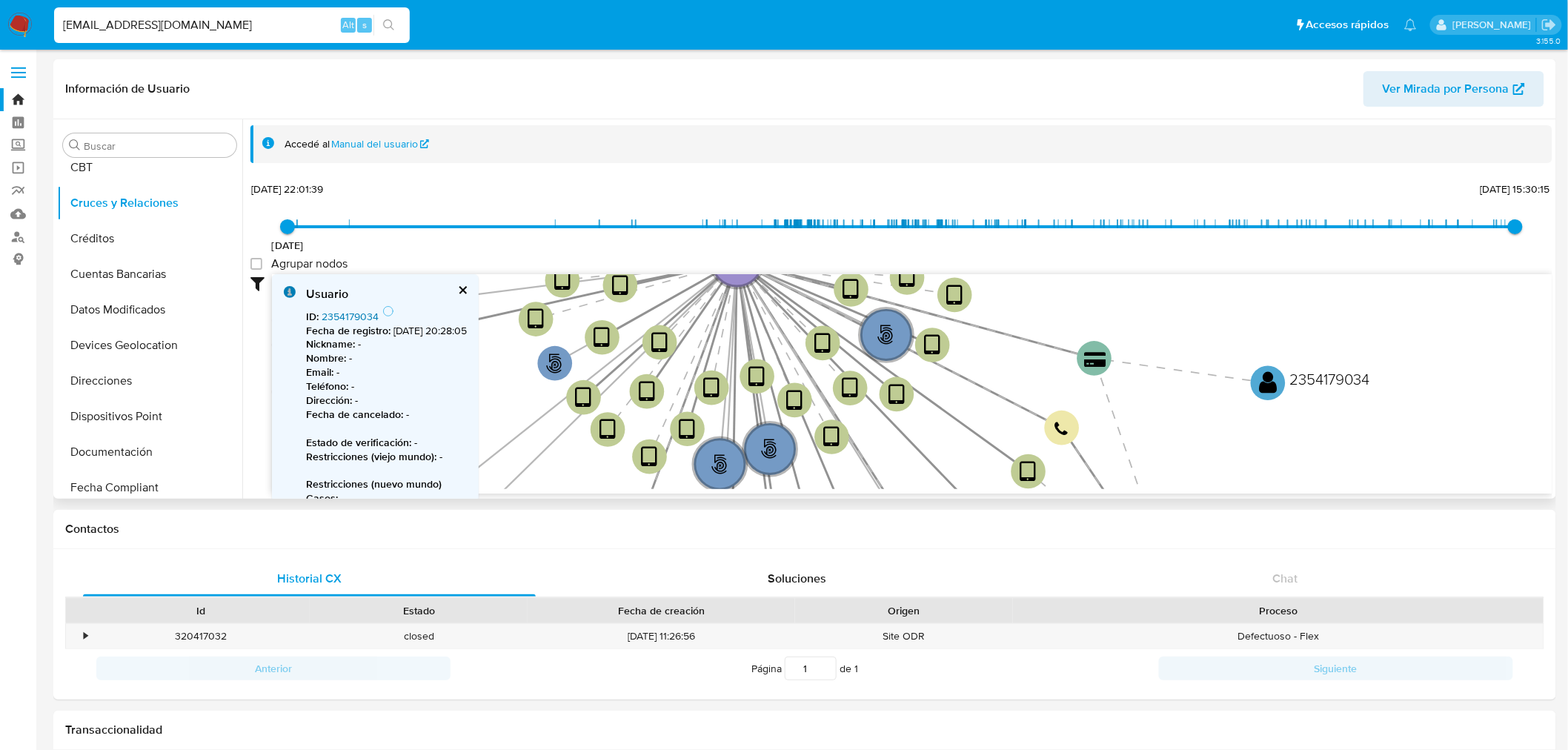
click at [354, 312] on link "2354179034" at bounding box center [350, 316] width 57 height 15
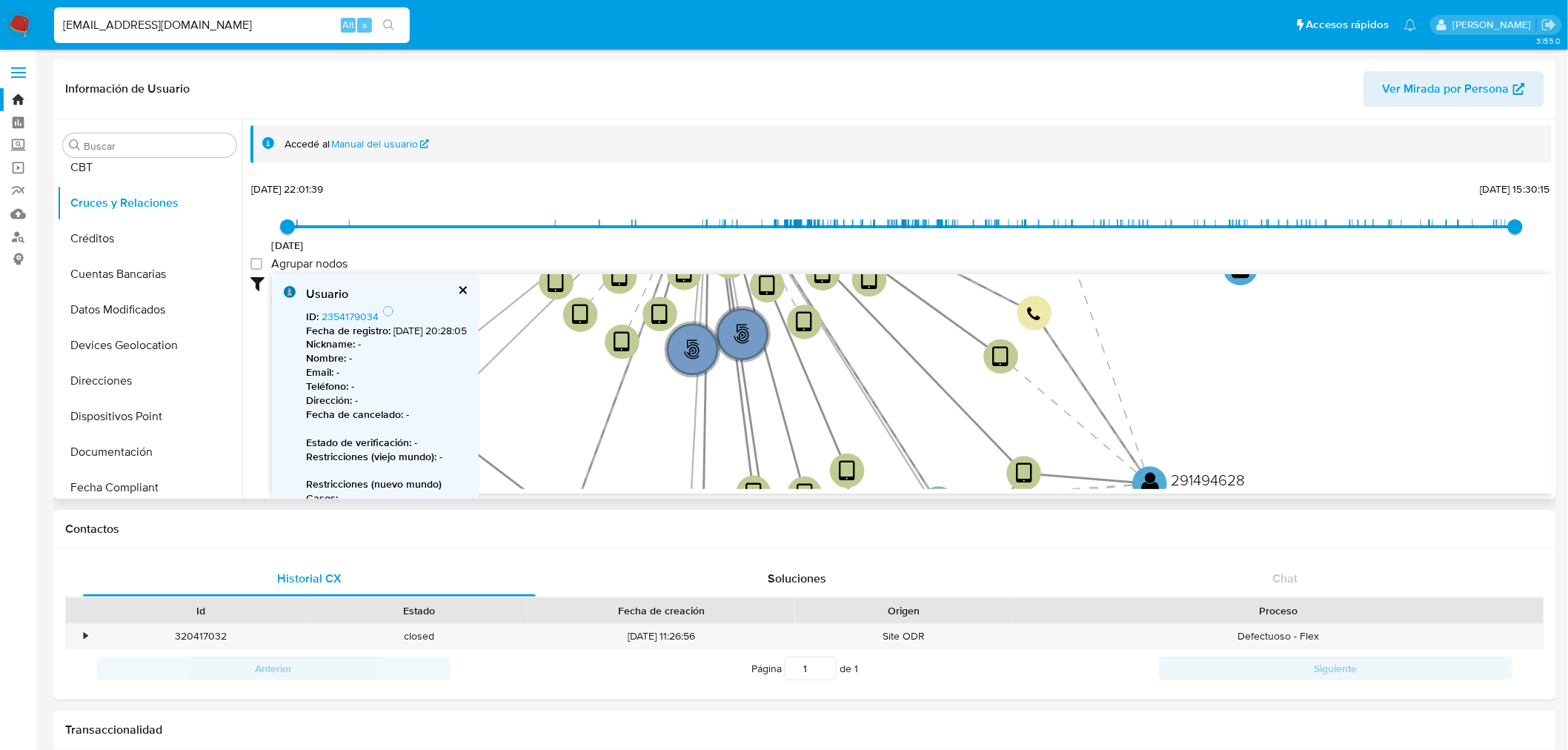
drag, startPoint x: 1125, startPoint y: 387, endPoint x: 1091, endPoint y: 258, distance: 133.4
click at [1091, 258] on div "3/6/2021 3/6/2021, 22:01:39 14/8/2025, 15:30:15 Agrupar nodos Filtros Confianza…" at bounding box center [902, 336] width 1302 height 315
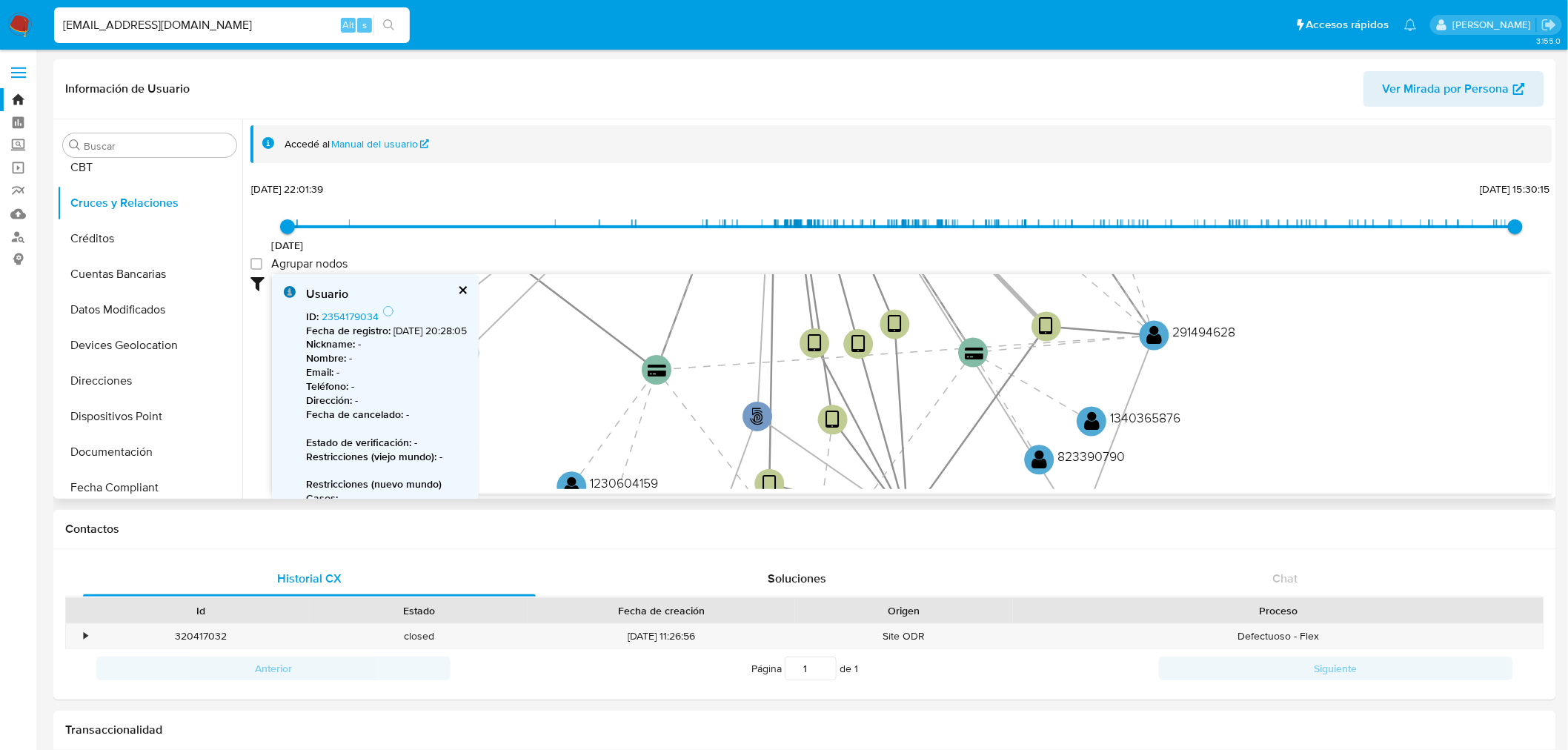
drag, startPoint x: 1020, startPoint y: 434, endPoint x: 1031, endPoint y: 310, distance: 124.5
click at [1031, 310] on icon at bounding box center [912, 185] width 270 height 280
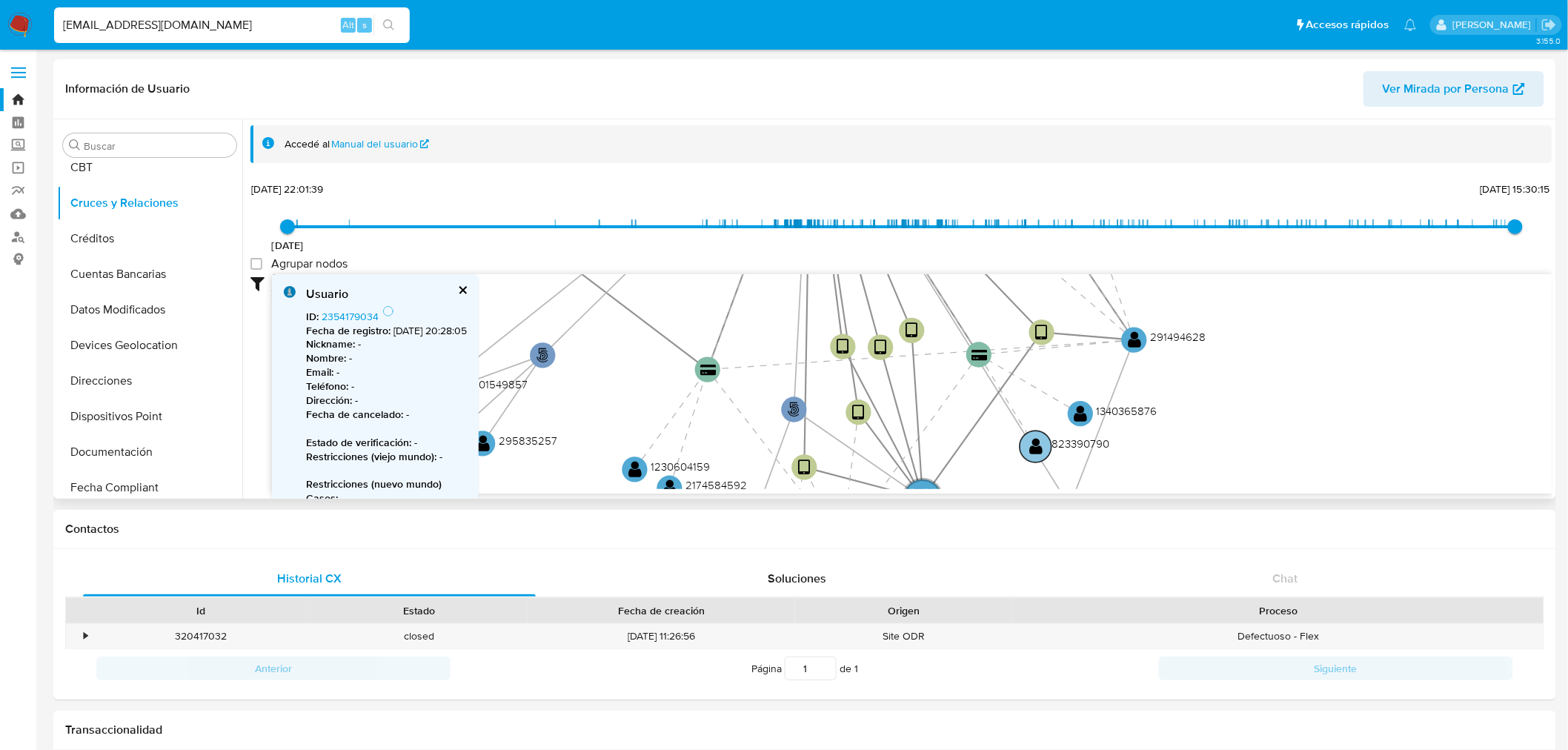
click at [1044, 452] on circle at bounding box center [1035, 446] width 32 height 32
click at [364, 312] on link "823390790" at bounding box center [349, 316] width 54 height 15
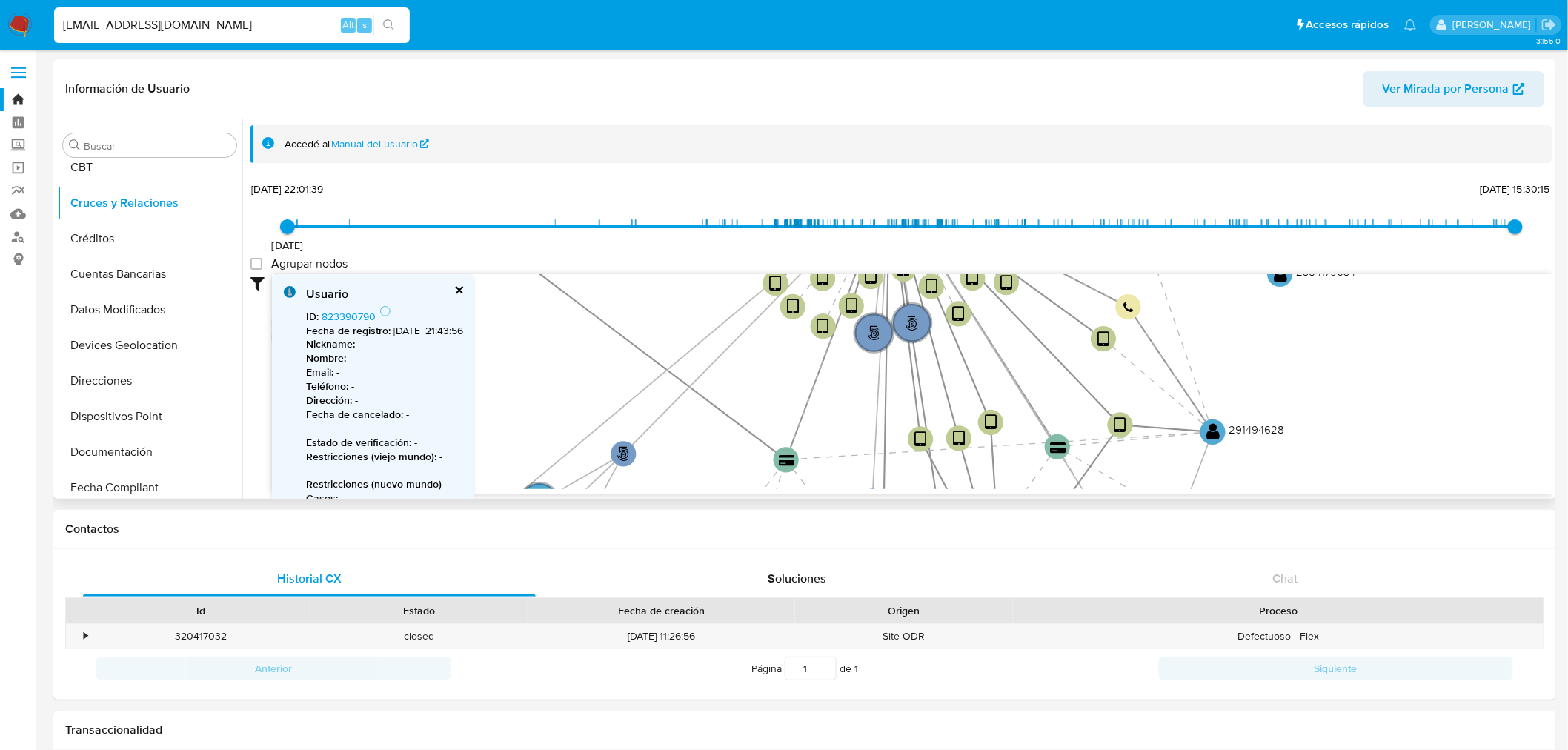
drag, startPoint x: 719, startPoint y: 309, endPoint x: 797, endPoint y: 400, distance: 119.9
click at [797, 400] on icon "phone-94fadf977850a92c46428fd031841621  user-1301017800  1301017800 person-23…" at bounding box center [912, 381] width 1280 height 215
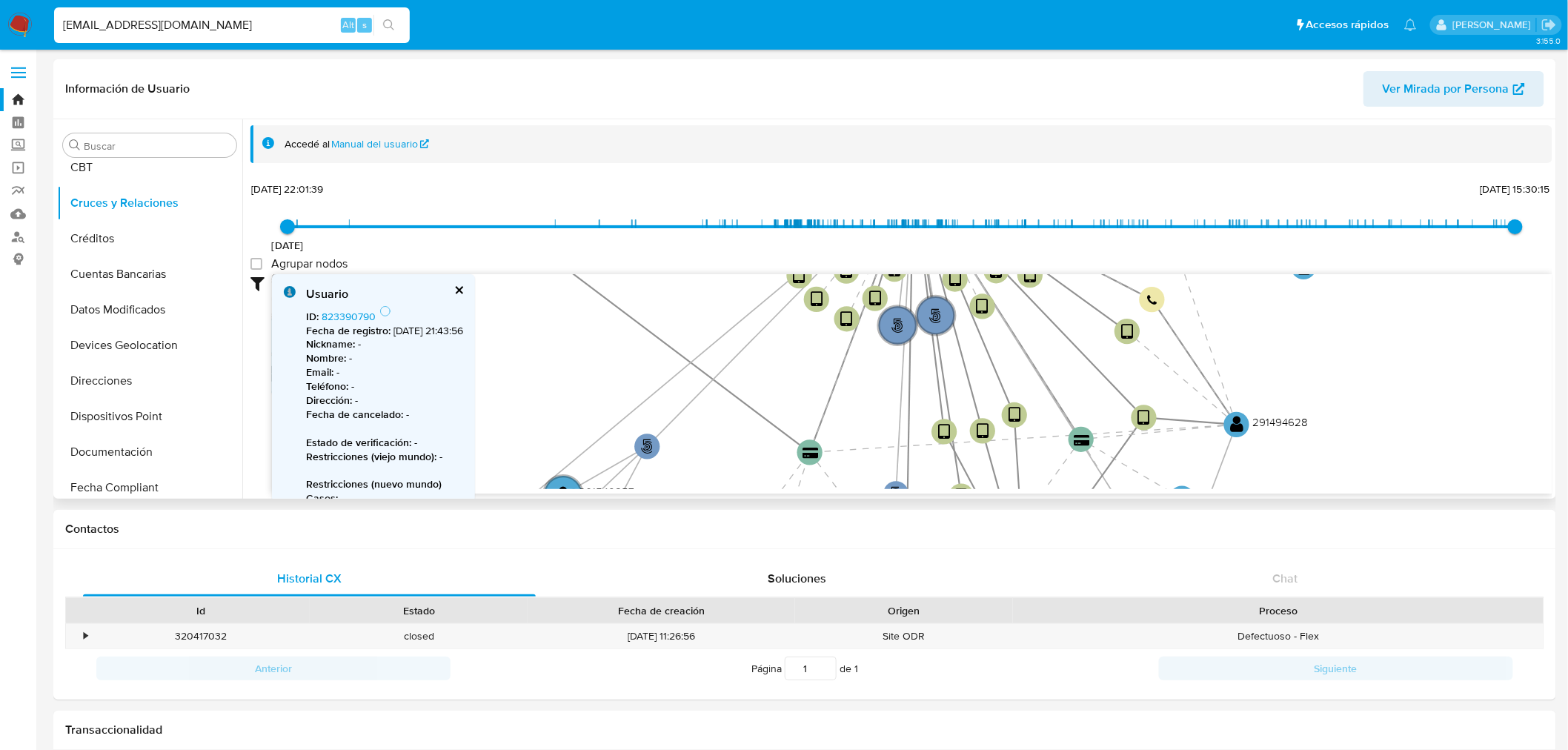
drag, startPoint x: 753, startPoint y: 389, endPoint x: 888, endPoint y: 439, distance: 144.0
click at [888, 439] on icon "phone-94fadf977850a92c46428fd031841621  user-1301017800  1301017800 person-23…" at bounding box center [912, 381] width 1280 height 215
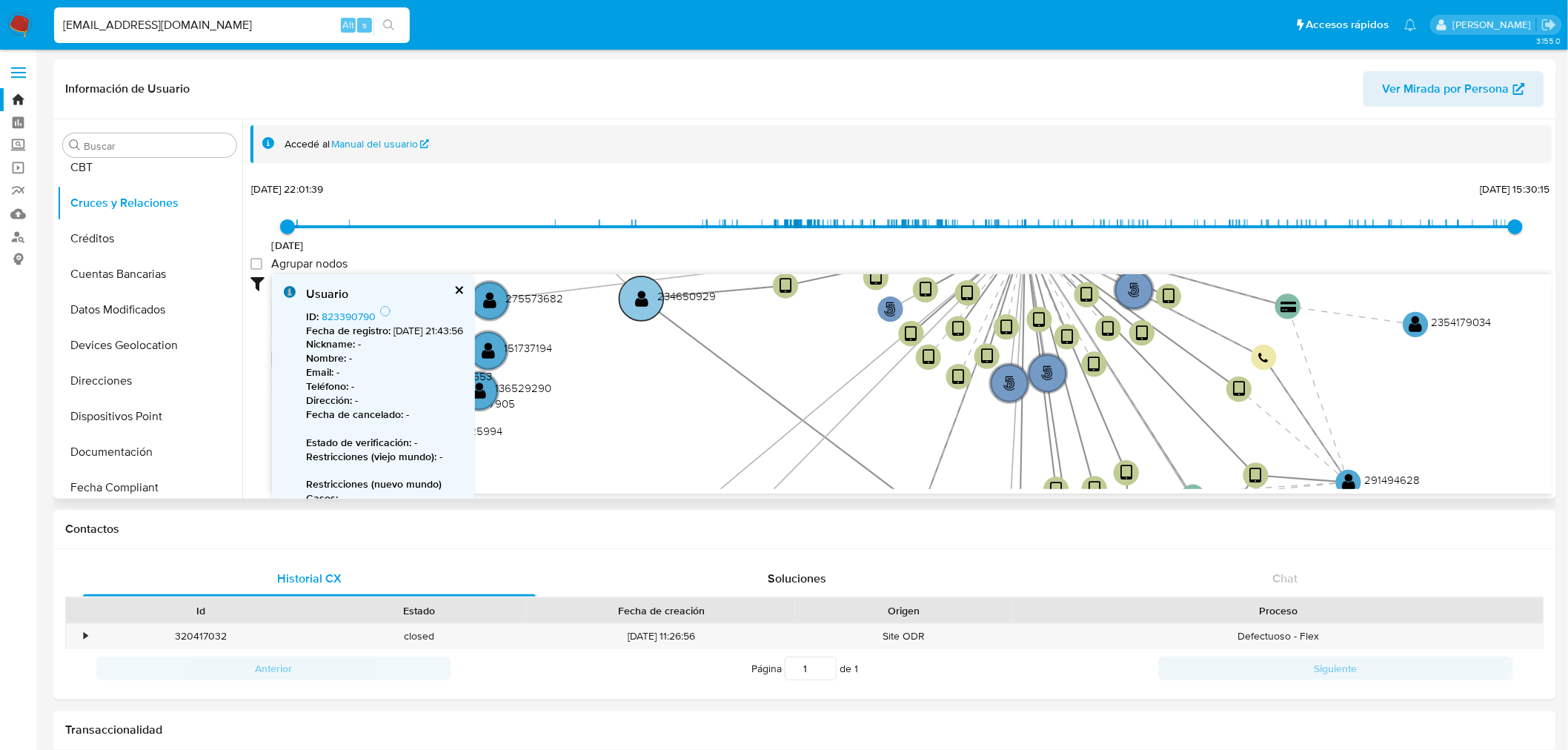
click at [676, 290] on text "234650929" at bounding box center [686, 296] width 59 height 15
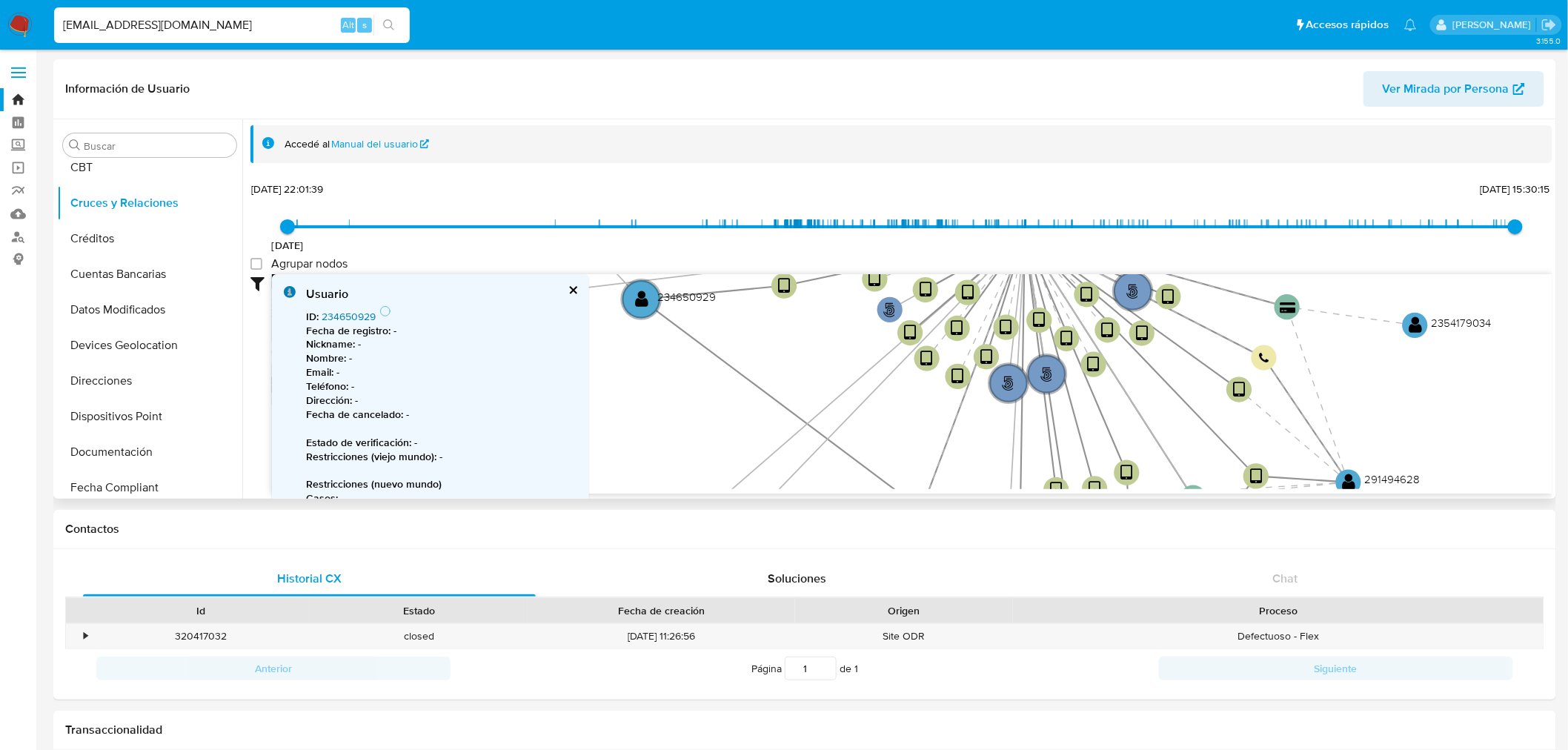
click at [332, 313] on link "234650929" at bounding box center [349, 316] width 54 height 15
drag, startPoint x: 859, startPoint y: 498, endPoint x: 858, endPoint y: 508, distance: 10.0
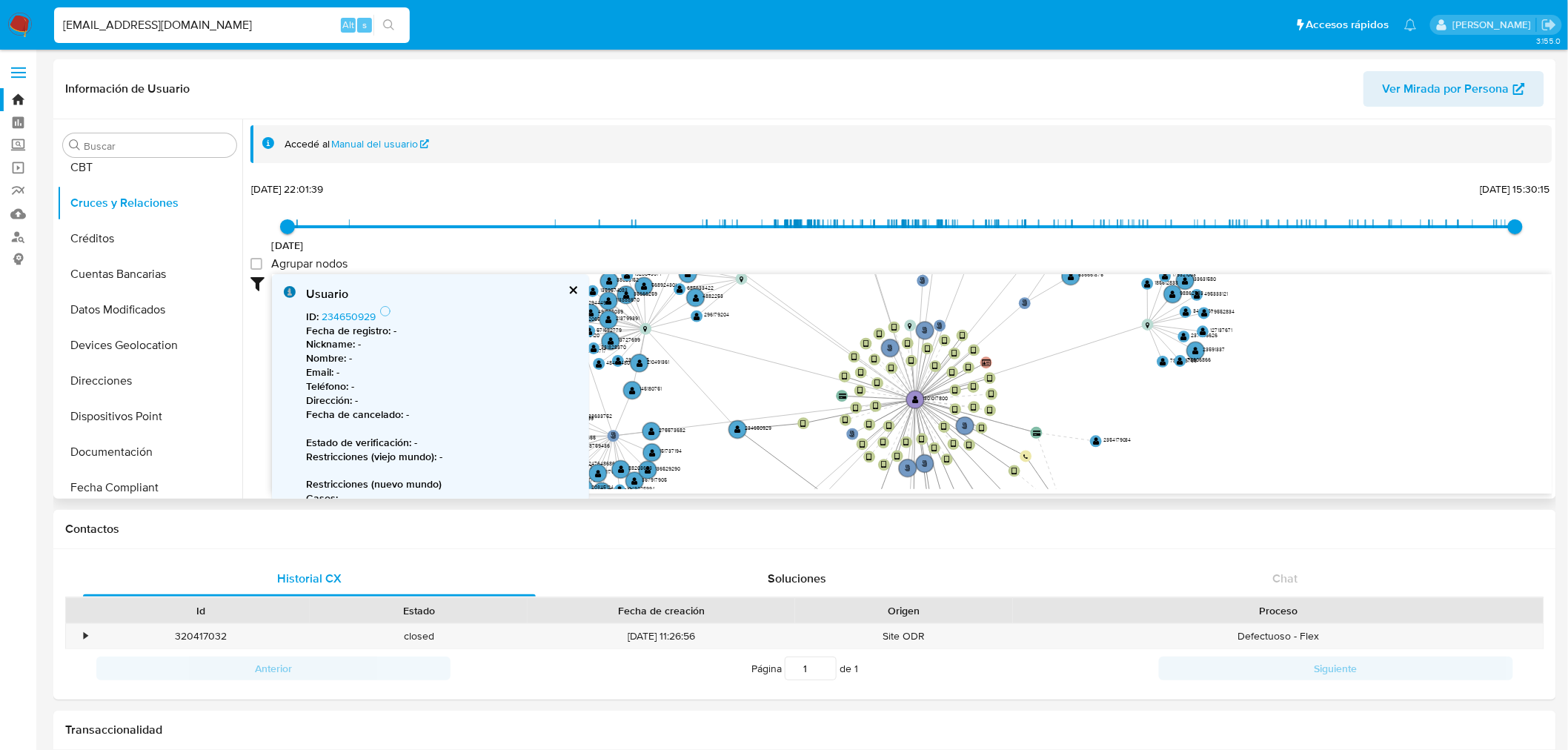
click at [753, 434] on icon "phone-94fadf977850a92c46428fd031841621  user-1301017800  1301017800 person-23…" at bounding box center [912, 381] width 1280 height 215
click at [766, 425] on text "234650929" at bounding box center [758, 428] width 27 height 8
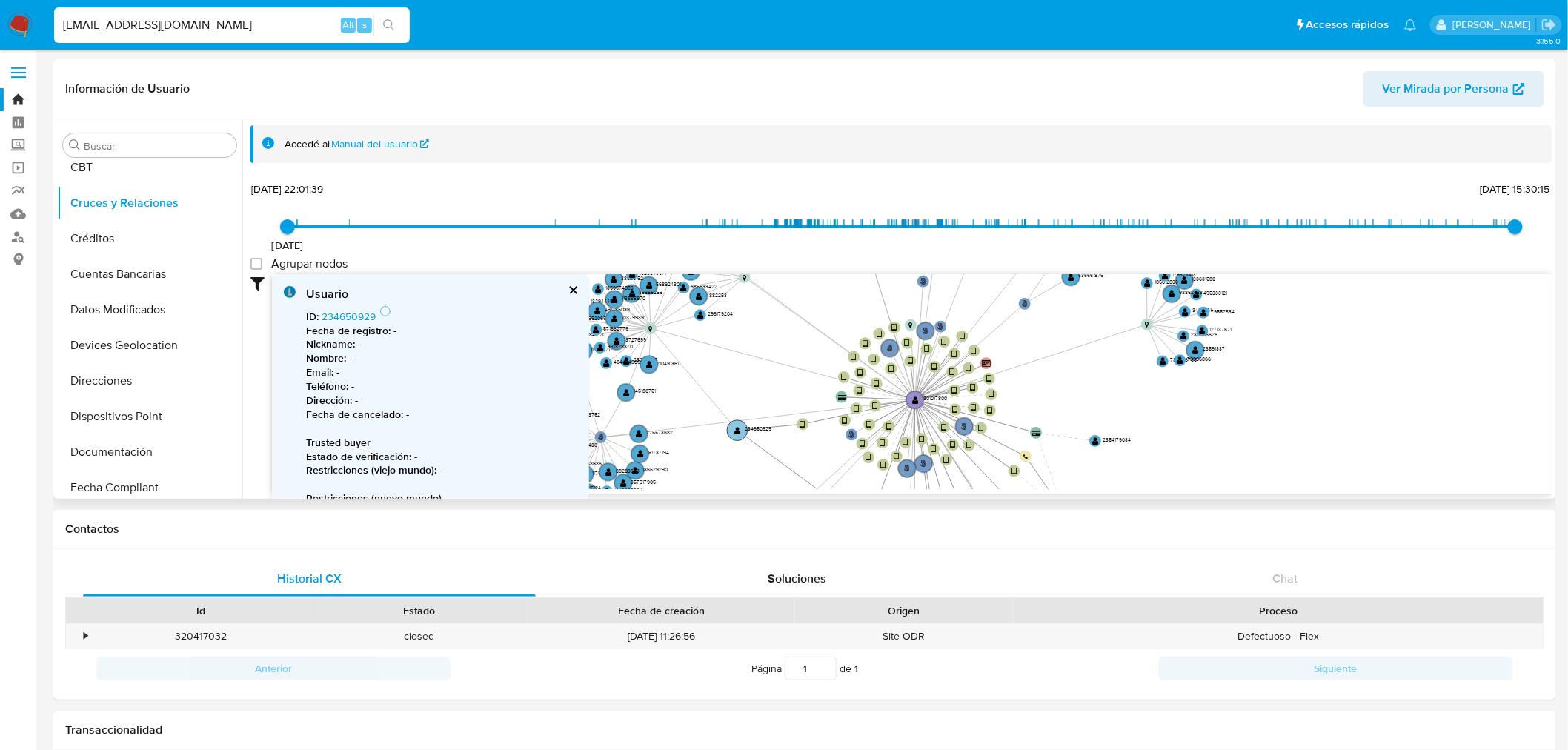
click at [761, 428] on text "234650929" at bounding box center [758, 429] width 27 height 8
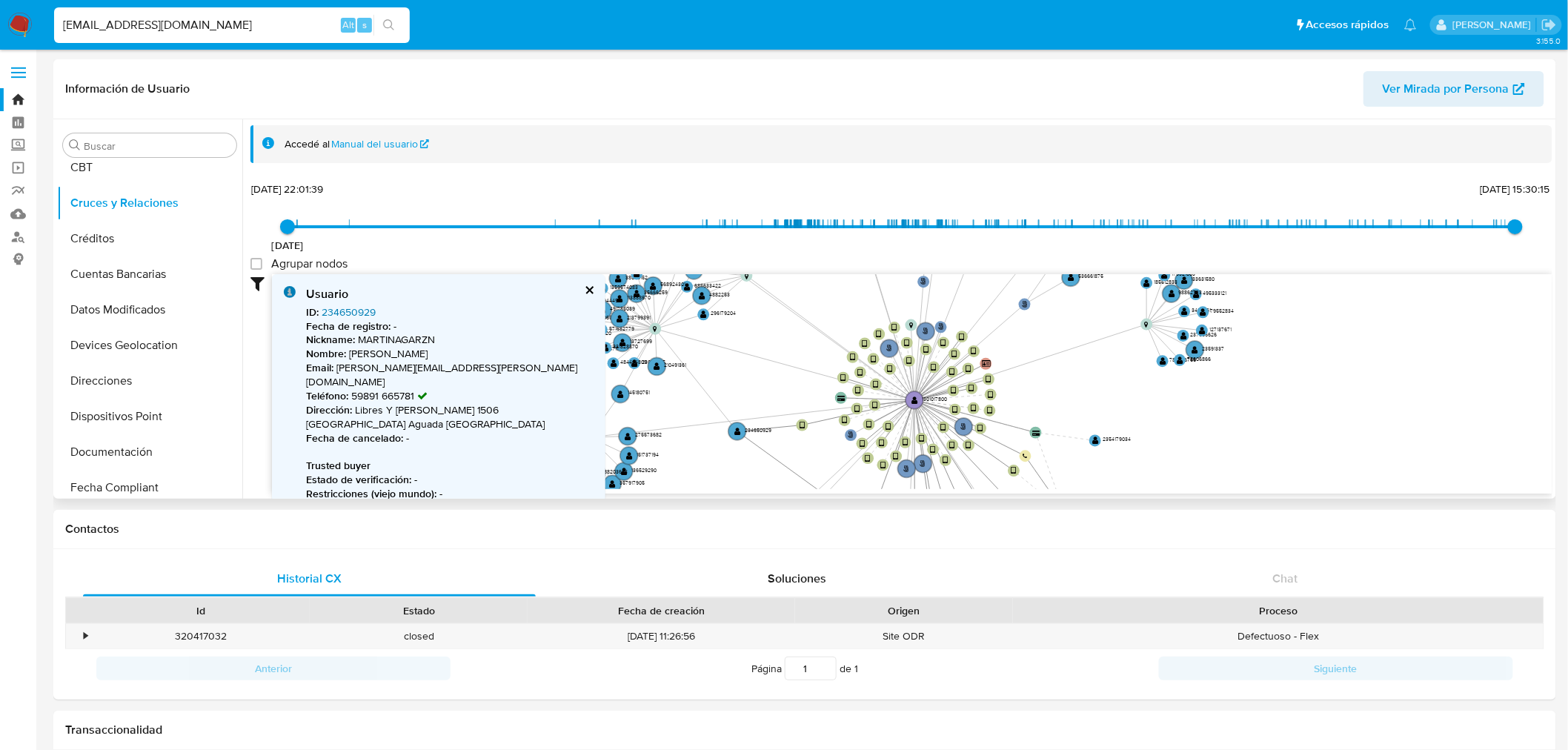
click at [351, 313] on link "234650929" at bounding box center [349, 312] width 54 height 15
click at [115, 19] on input "negrigregorio96@gmail.com" at bounding box center [232, 25] width 356 height 19
paste input "259521368"
click at [115, 17] on input "259521368@gmail.com" at bounding box center [232, 25] width 356 height 19
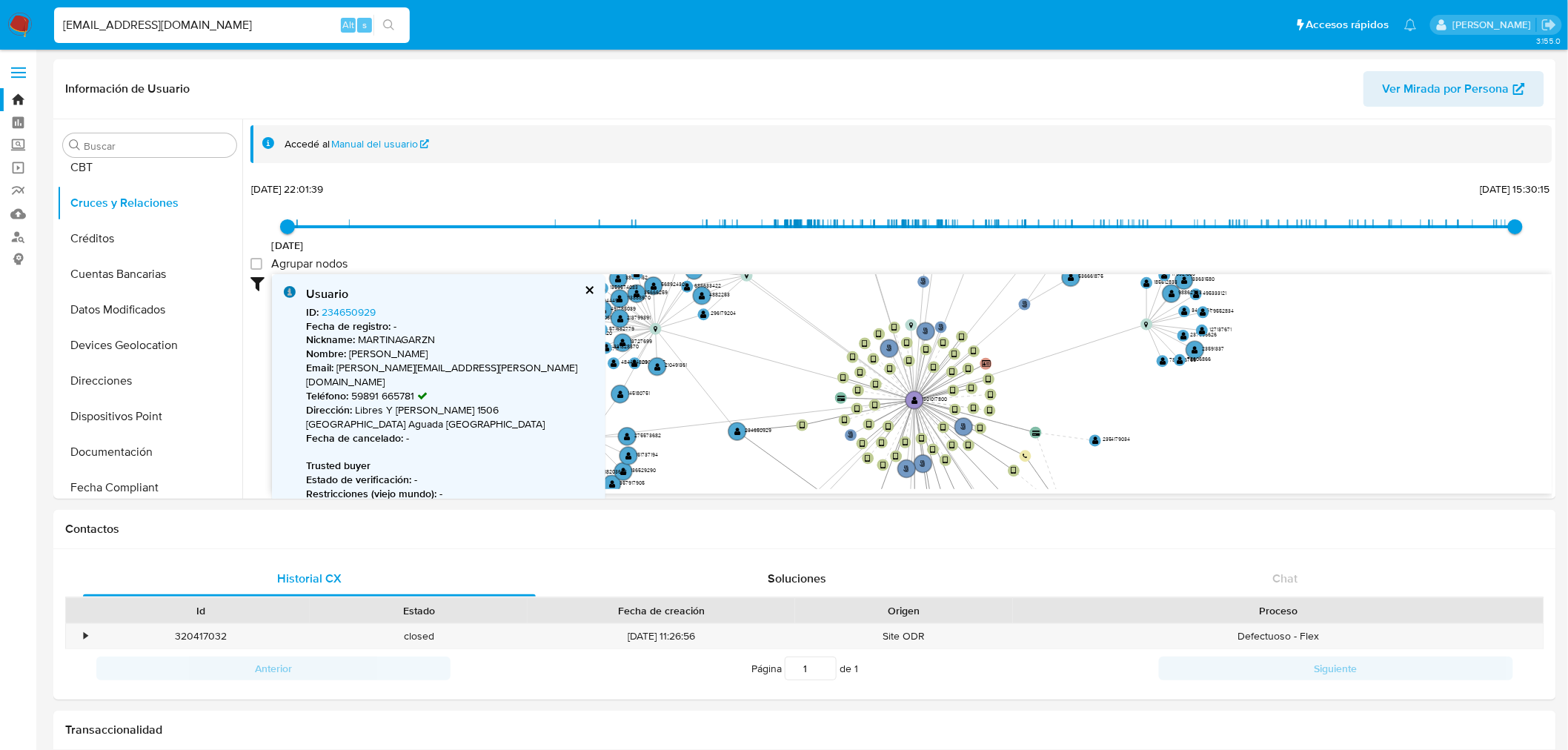
click at [115, 17] on input "259521368@gmail.com" at bounding box center [232, 25] width 356 height 19
paste input
type input "259521368"
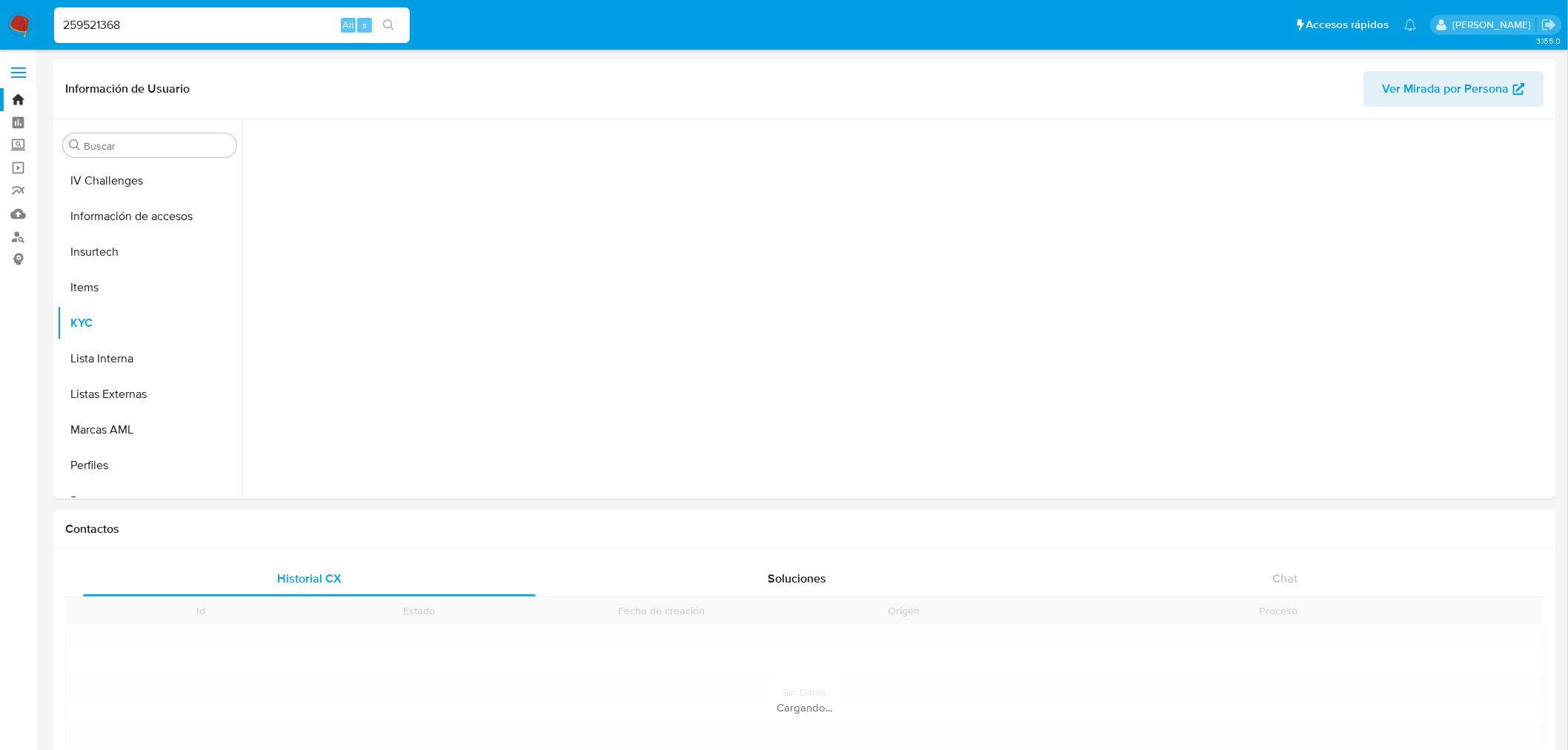
scroll to position [661, 0]
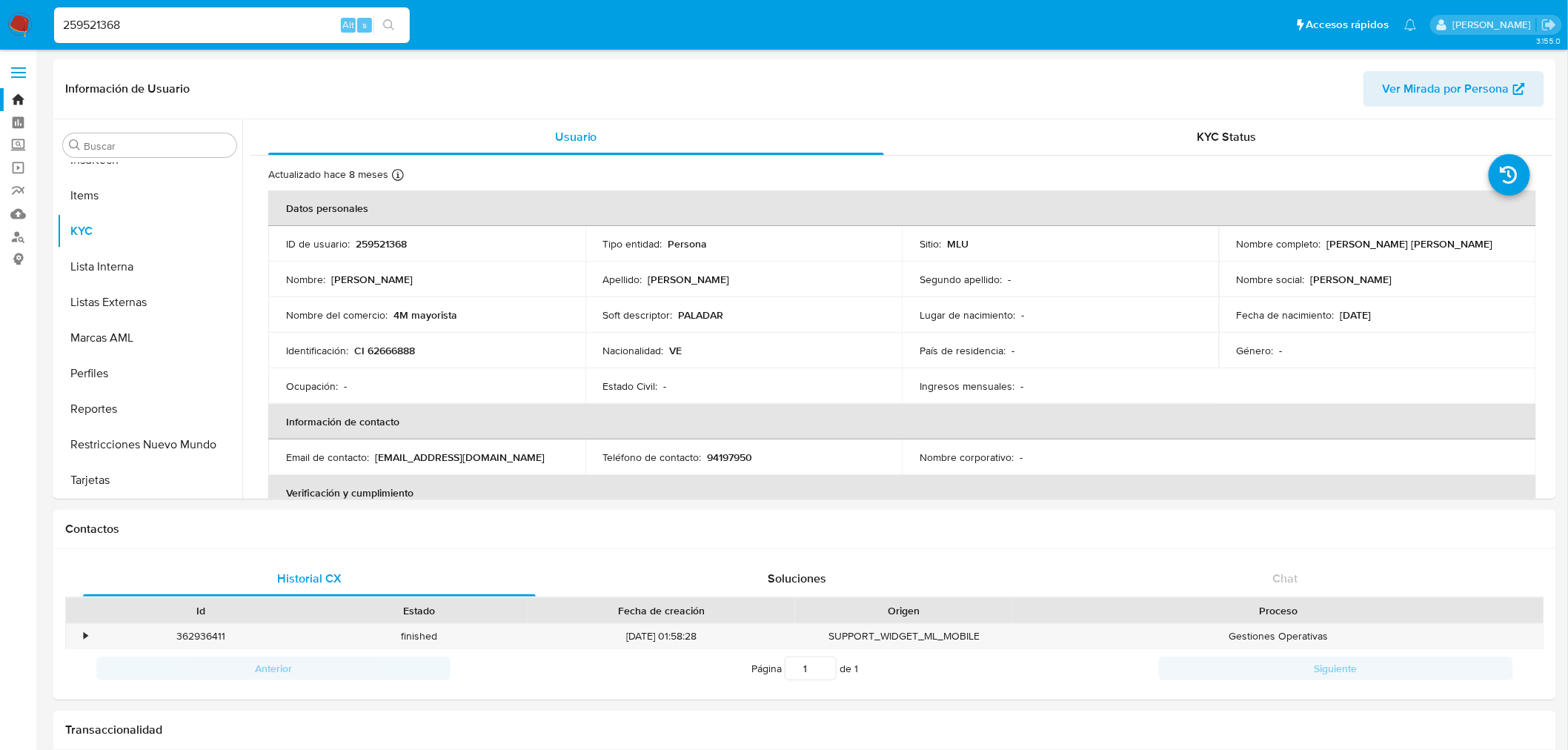
select select "10"
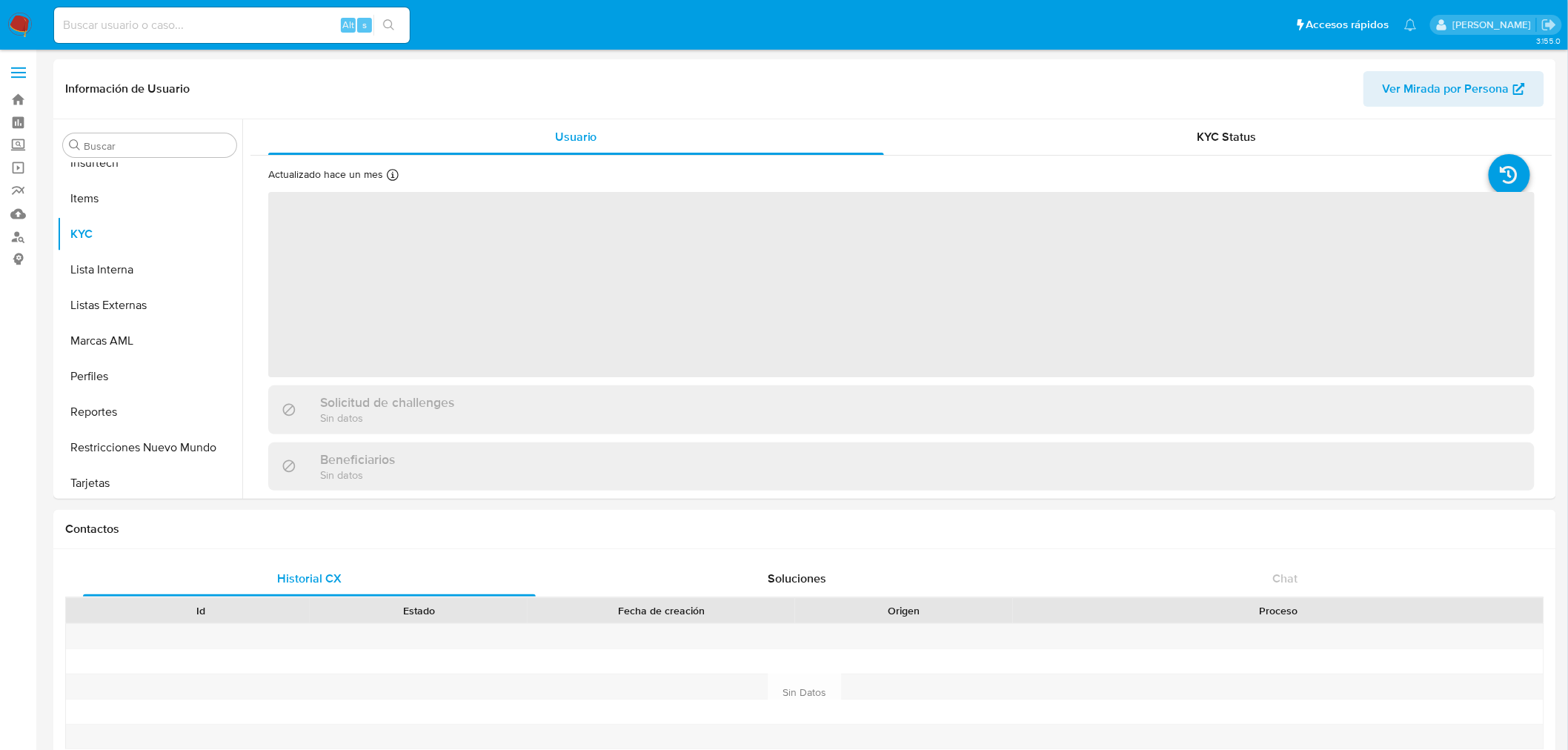
scroll to position [661, 0]
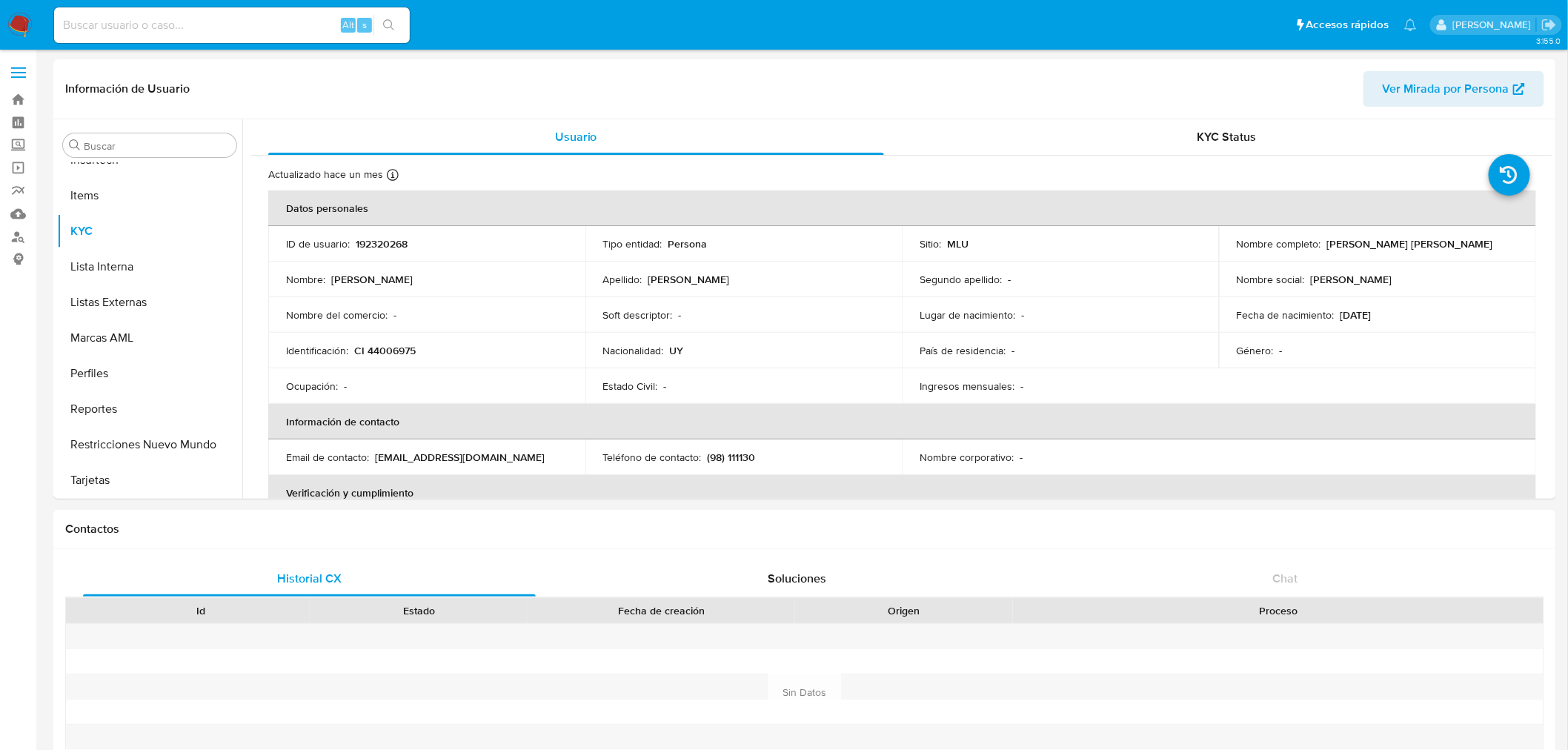
select select "10"
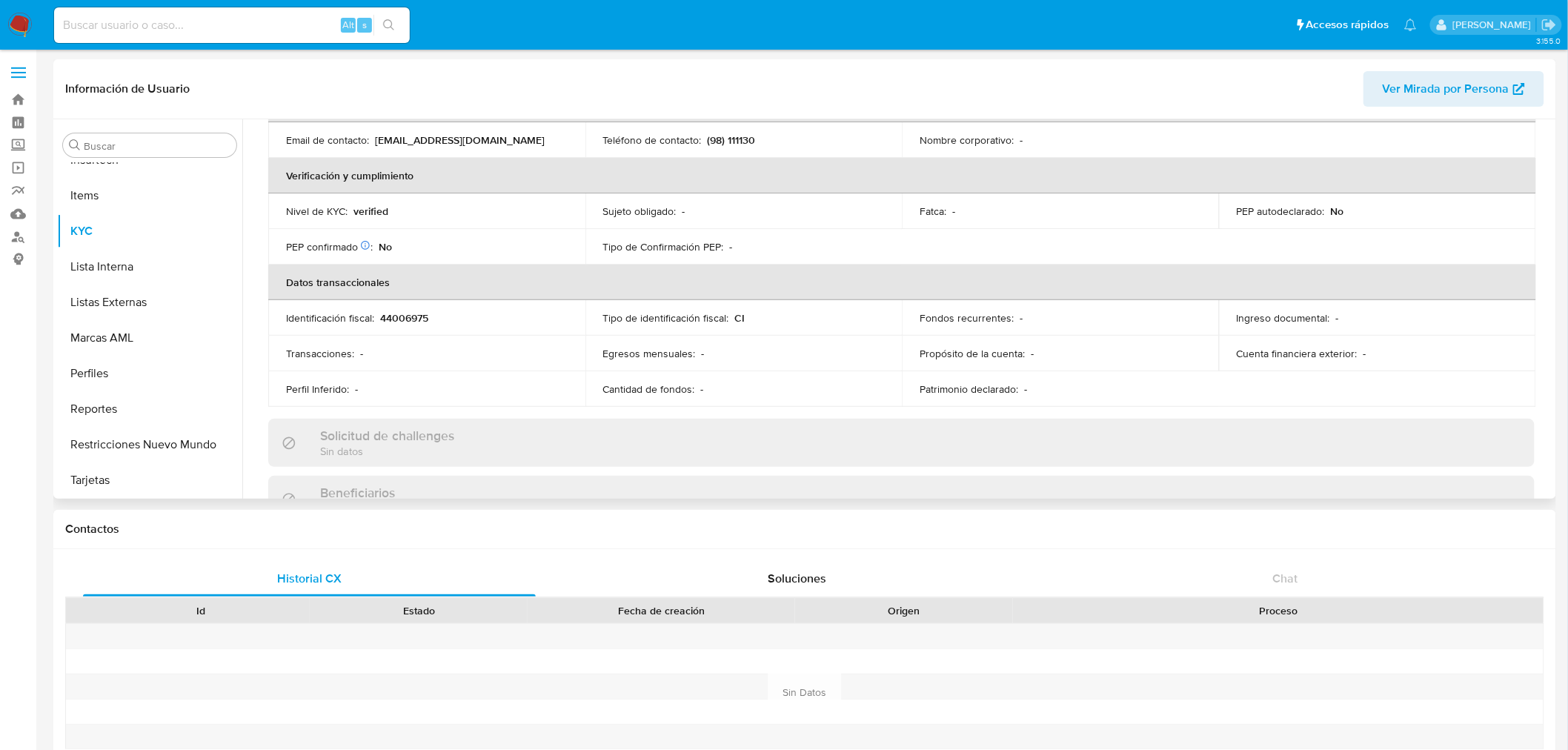
scroll to position [0, 0]
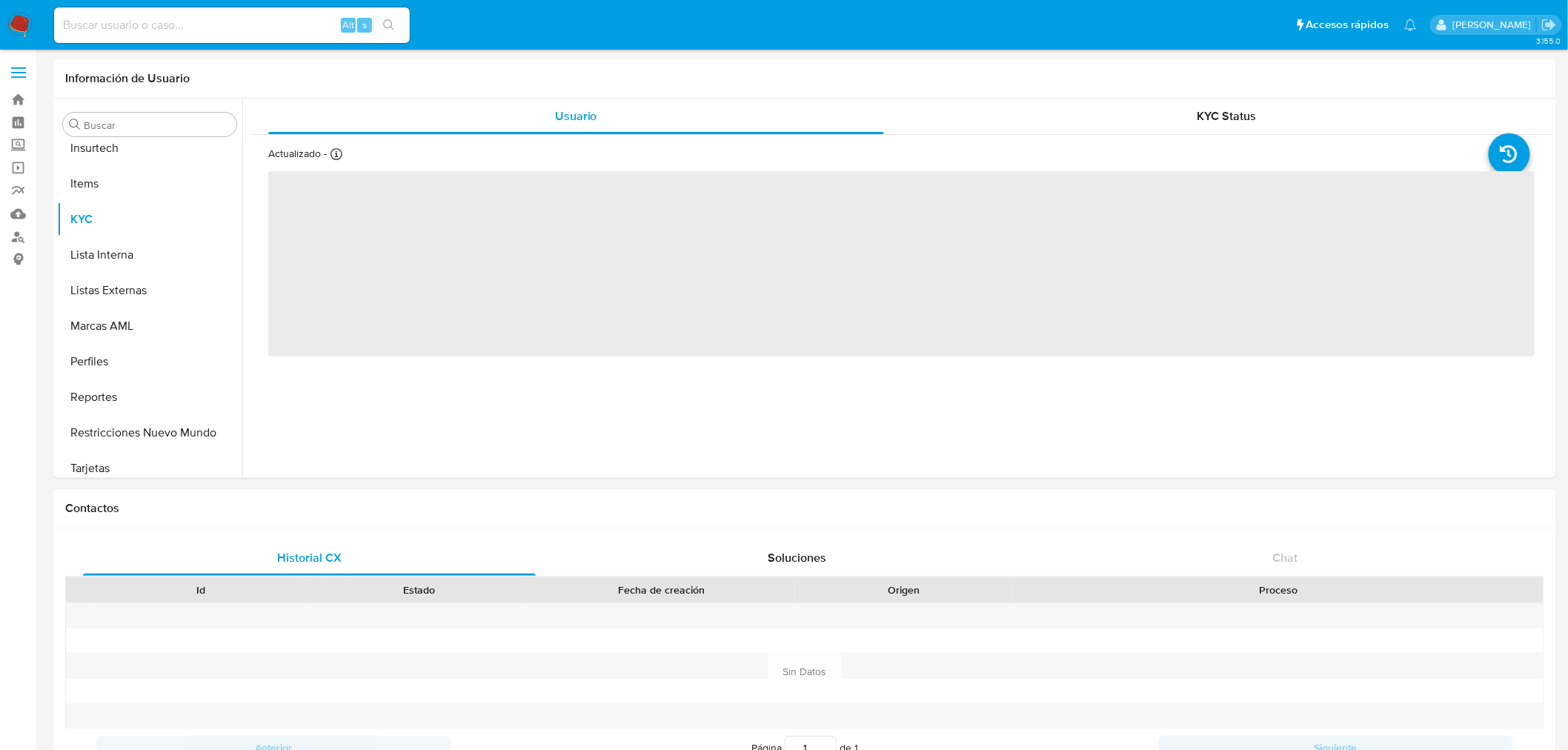
scroll to position [661, 0]
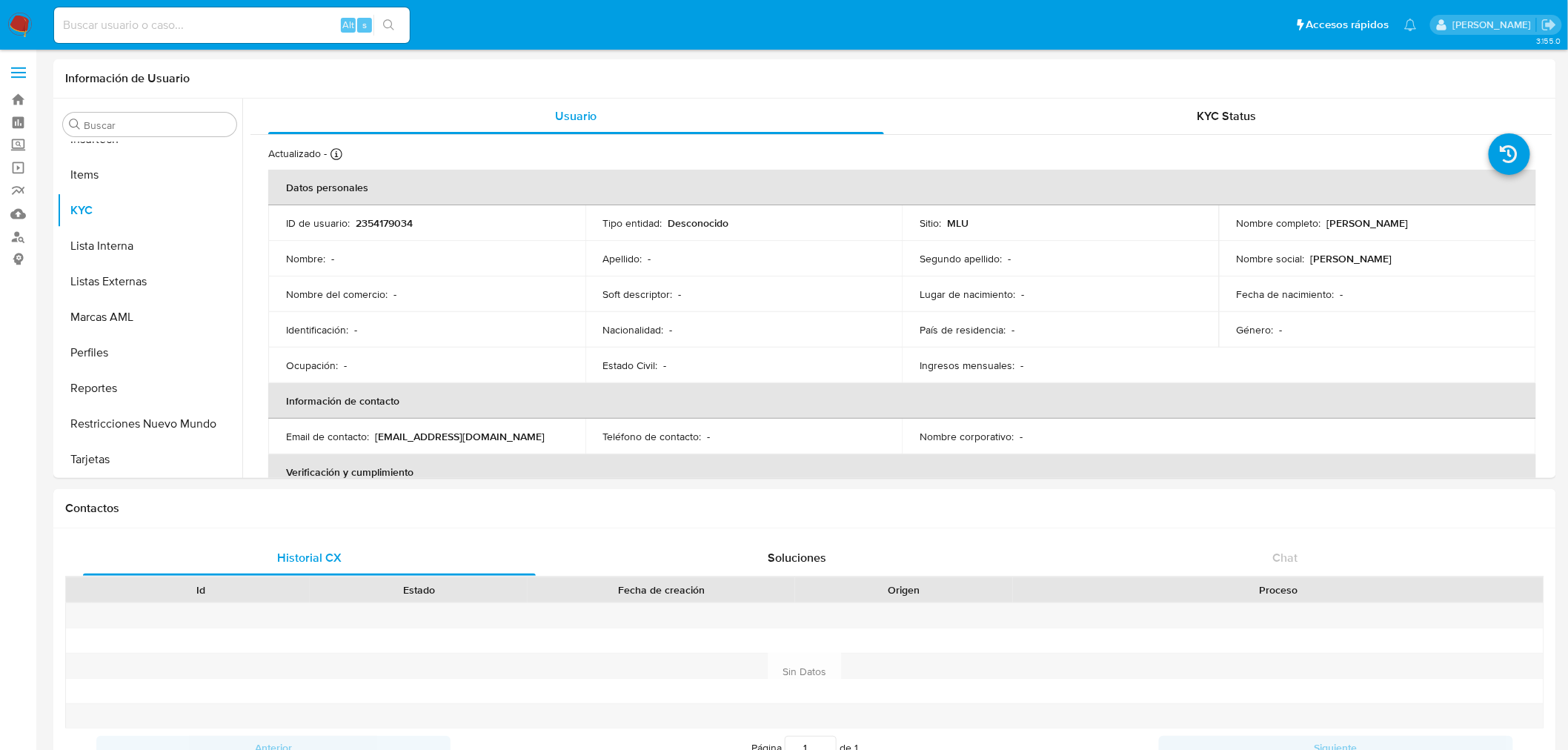
select select "10"
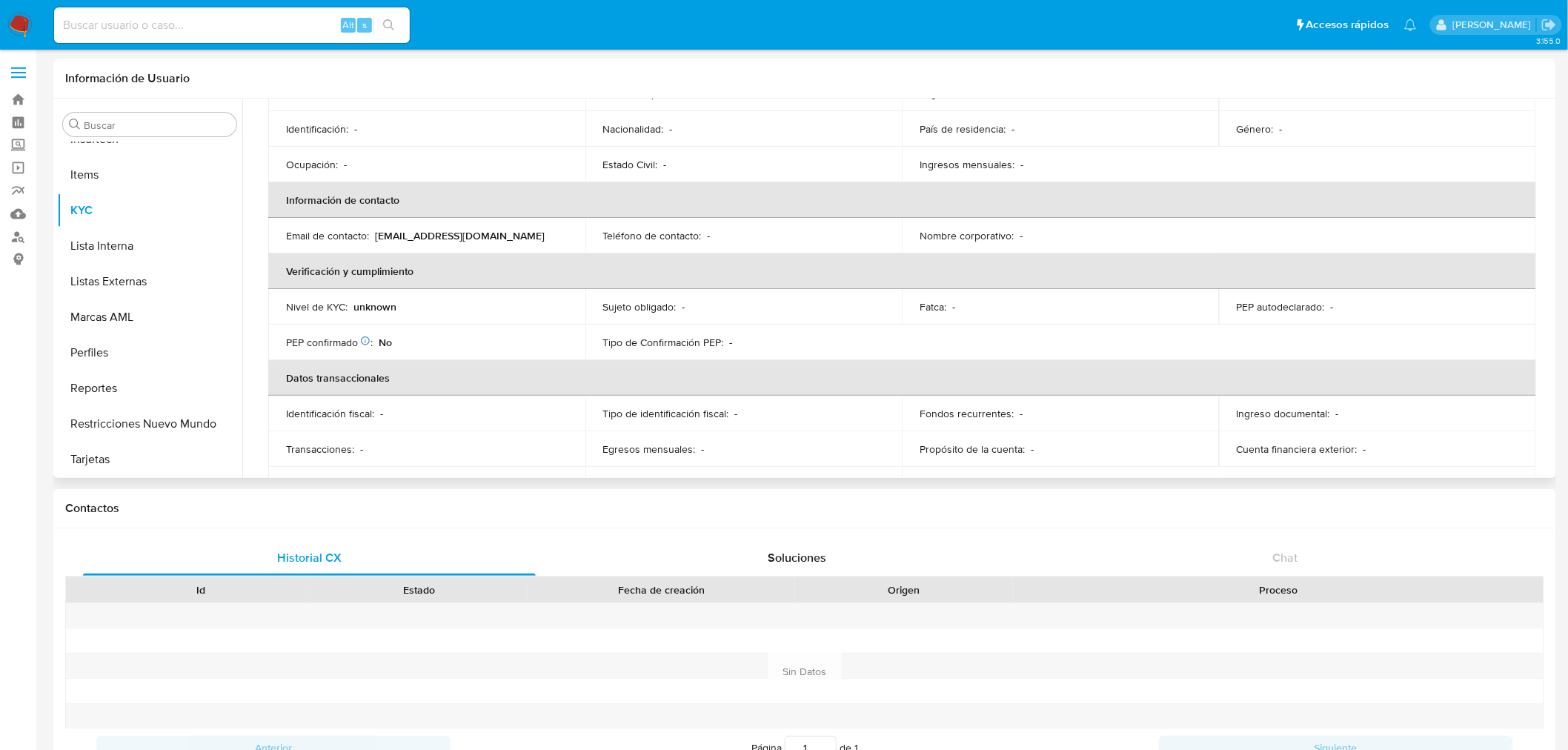
scroll to position [248, 0]
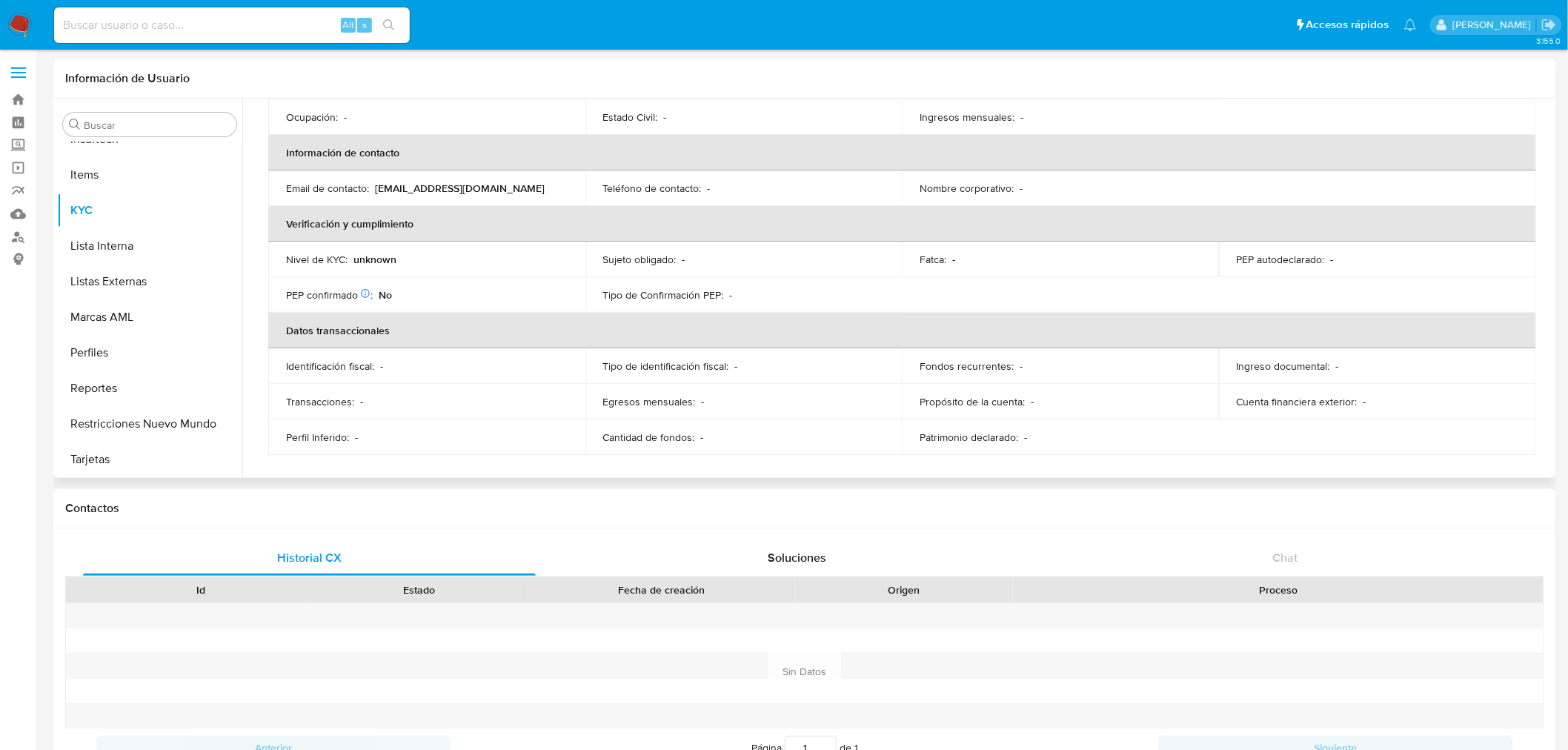
click at [494, 186] on p "gregorio_negri0019@dlocal.com" at bounding box center [460, 188] width 170 height 13
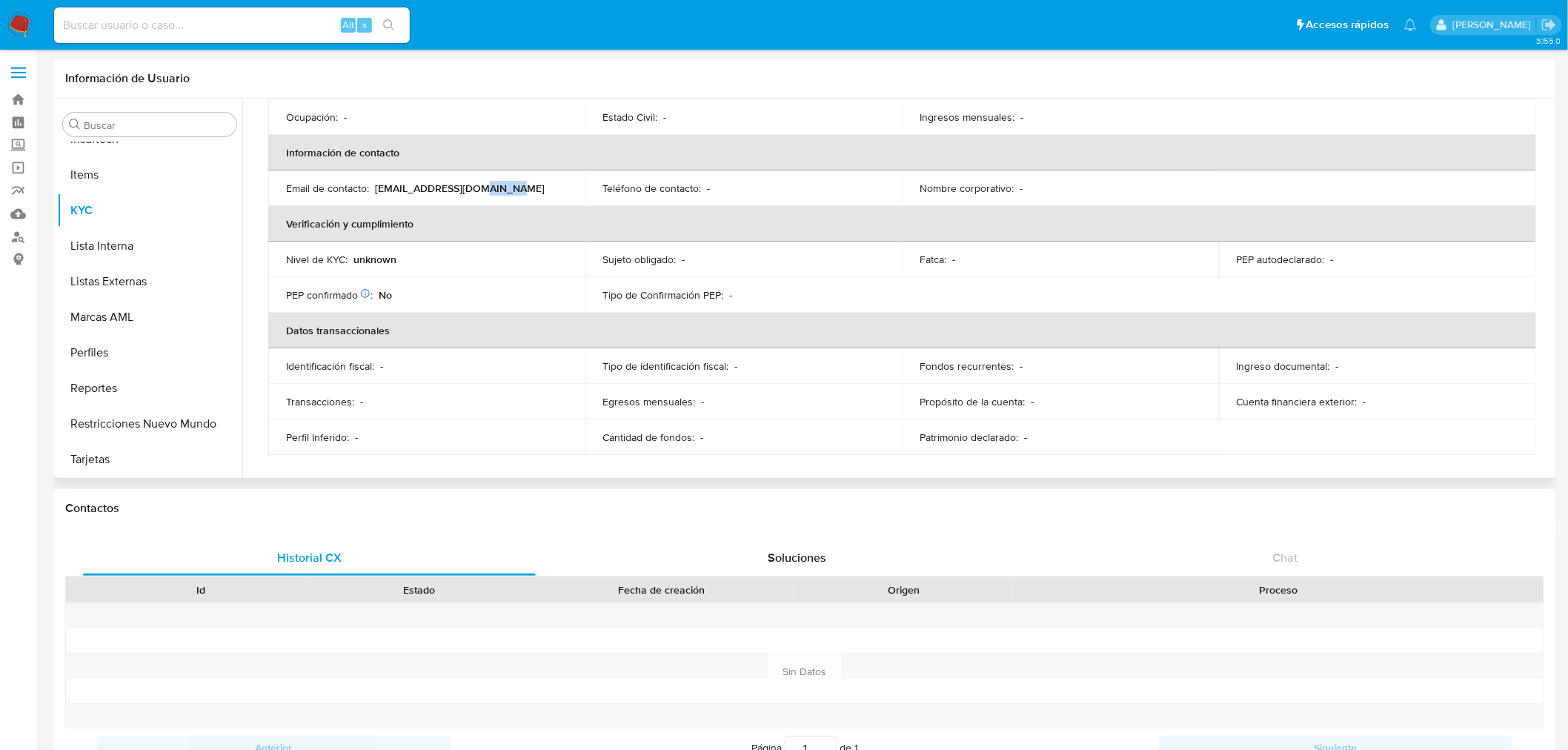
click at [494, 186] on p "gregorio_negri0019@dlocal.com" at bounding box center [460, 188] width 170 height 13
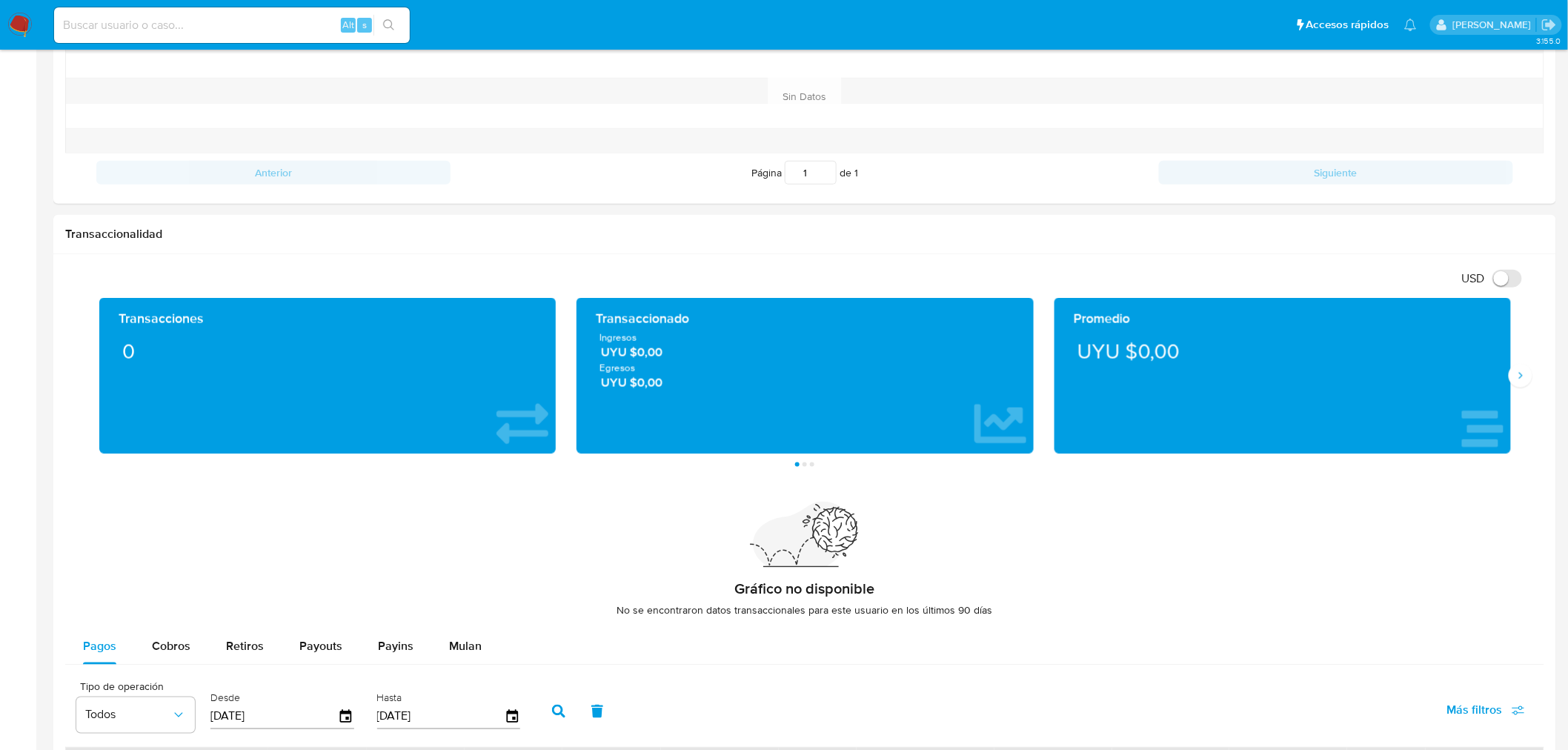
scroll to position [294, 0]
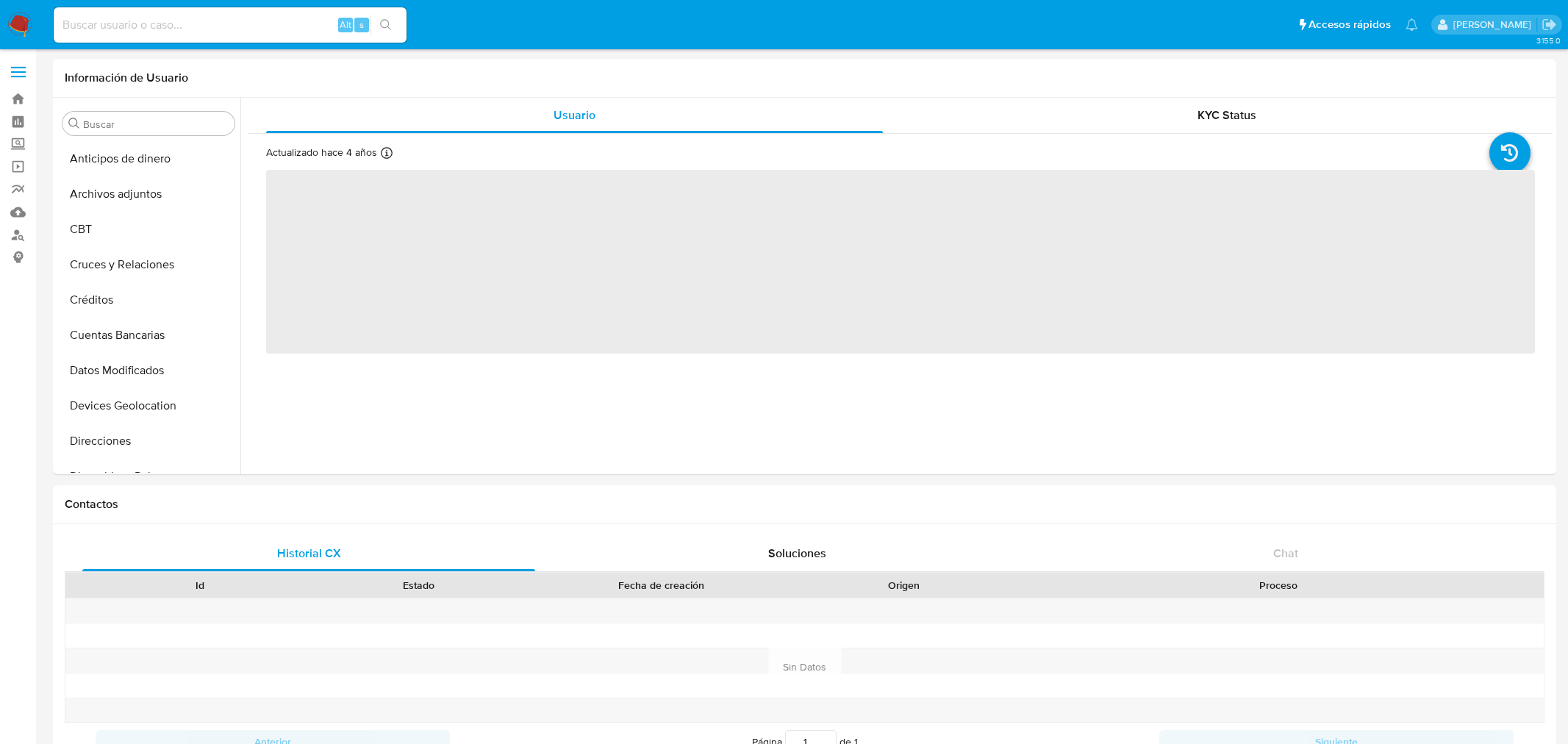
select select "10"
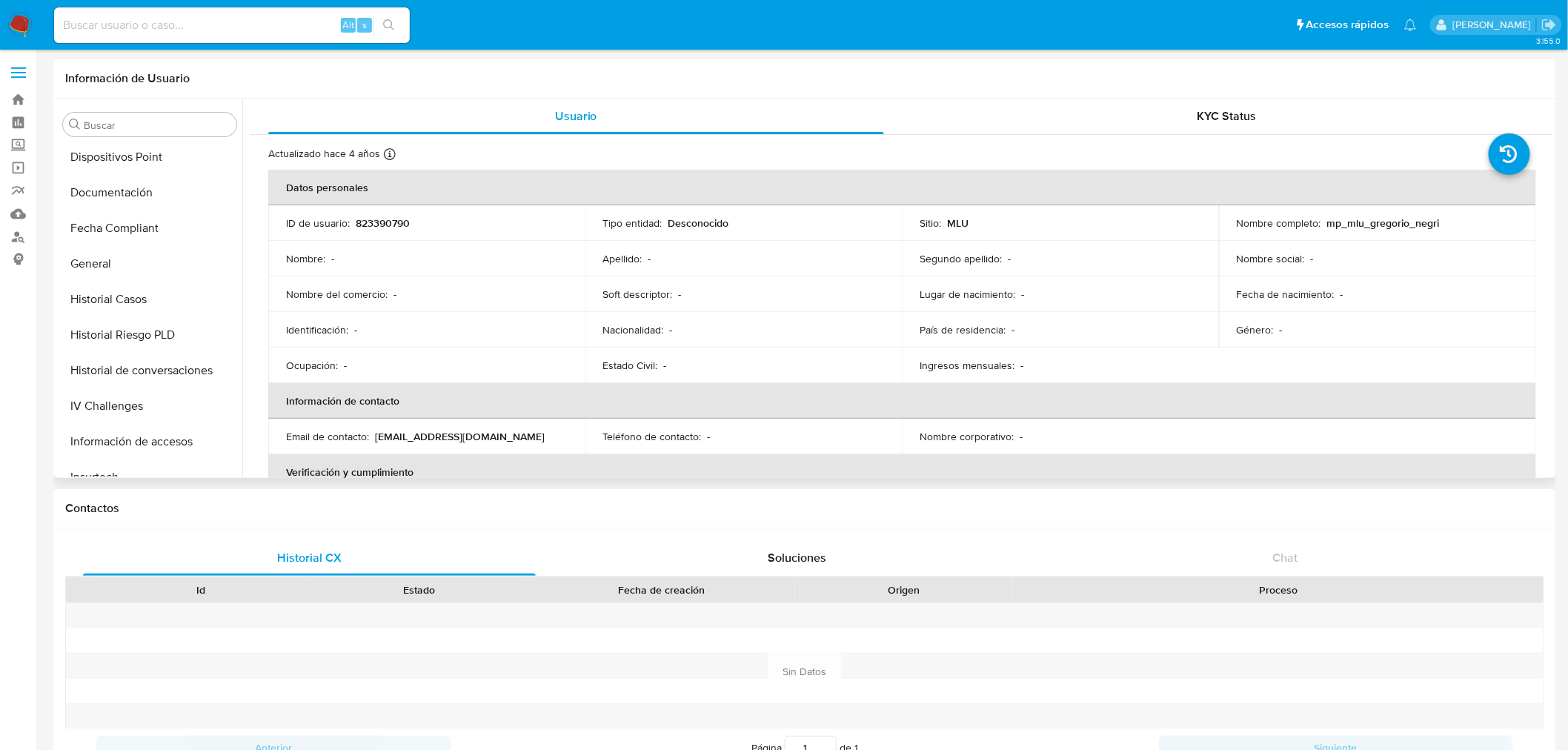
scroll to position [661, 0]
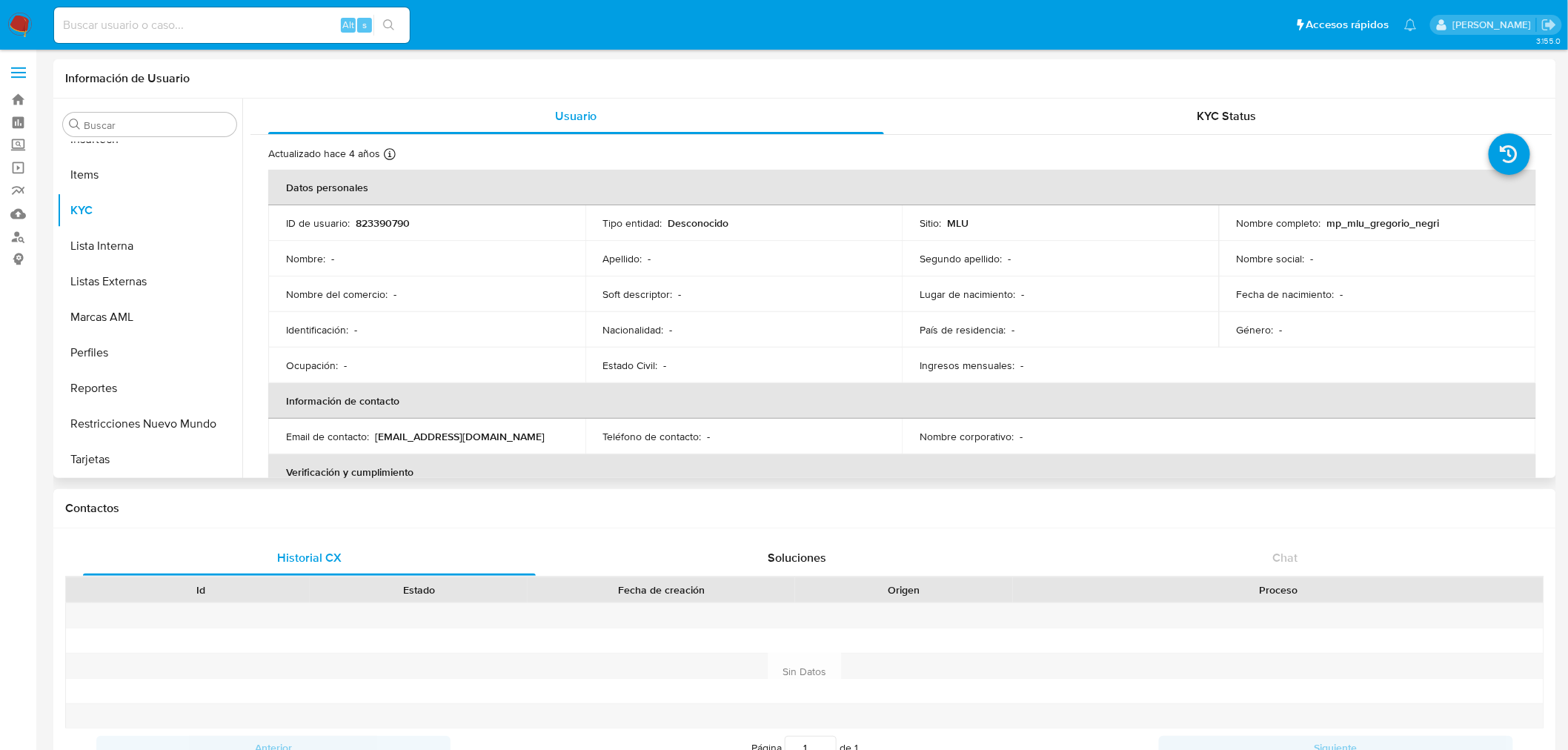
click at [1367, 230] on p "mp_mlu_gregorio_negri" at bounding box center [1383, 222] width 113 height 13
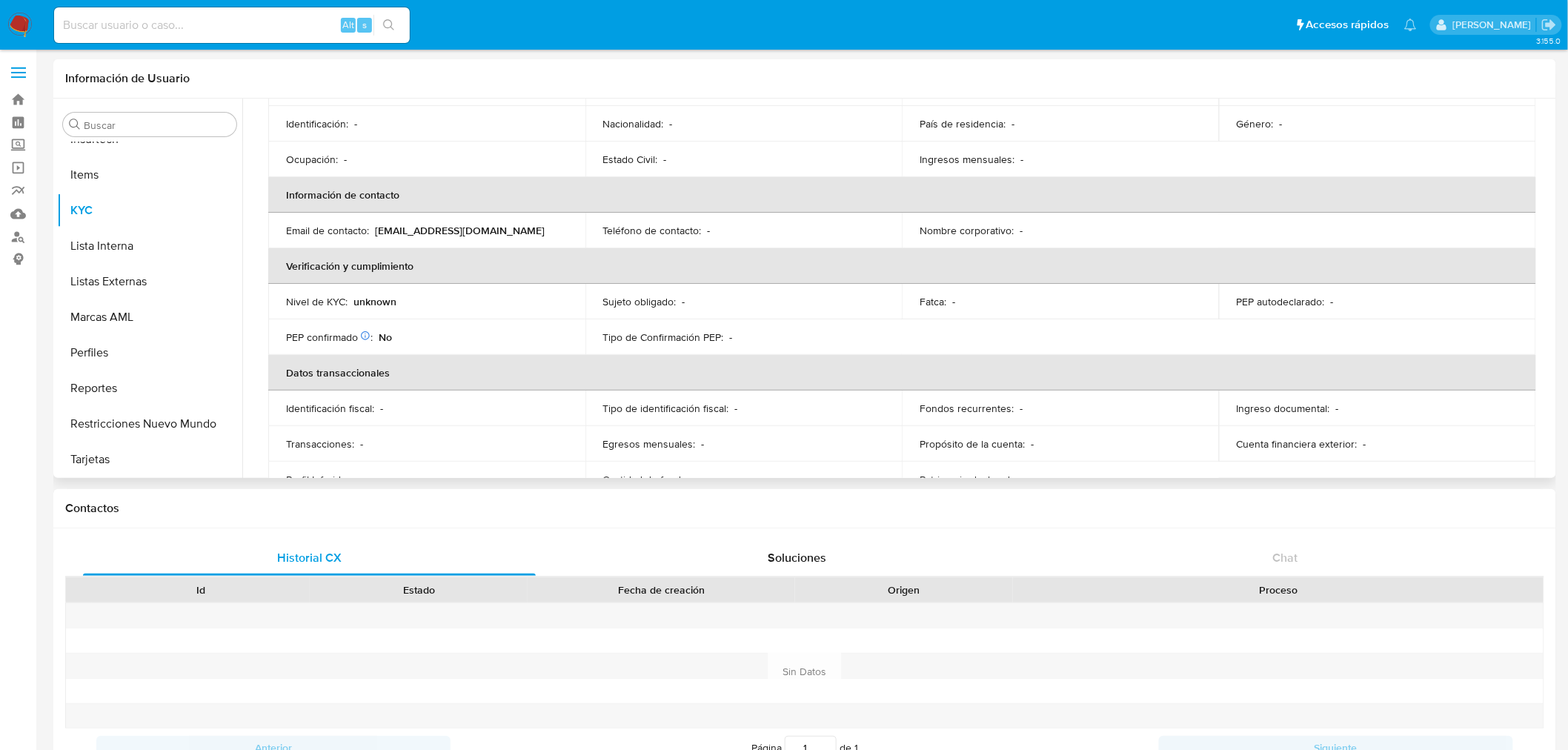
scroll to position [2, 0]
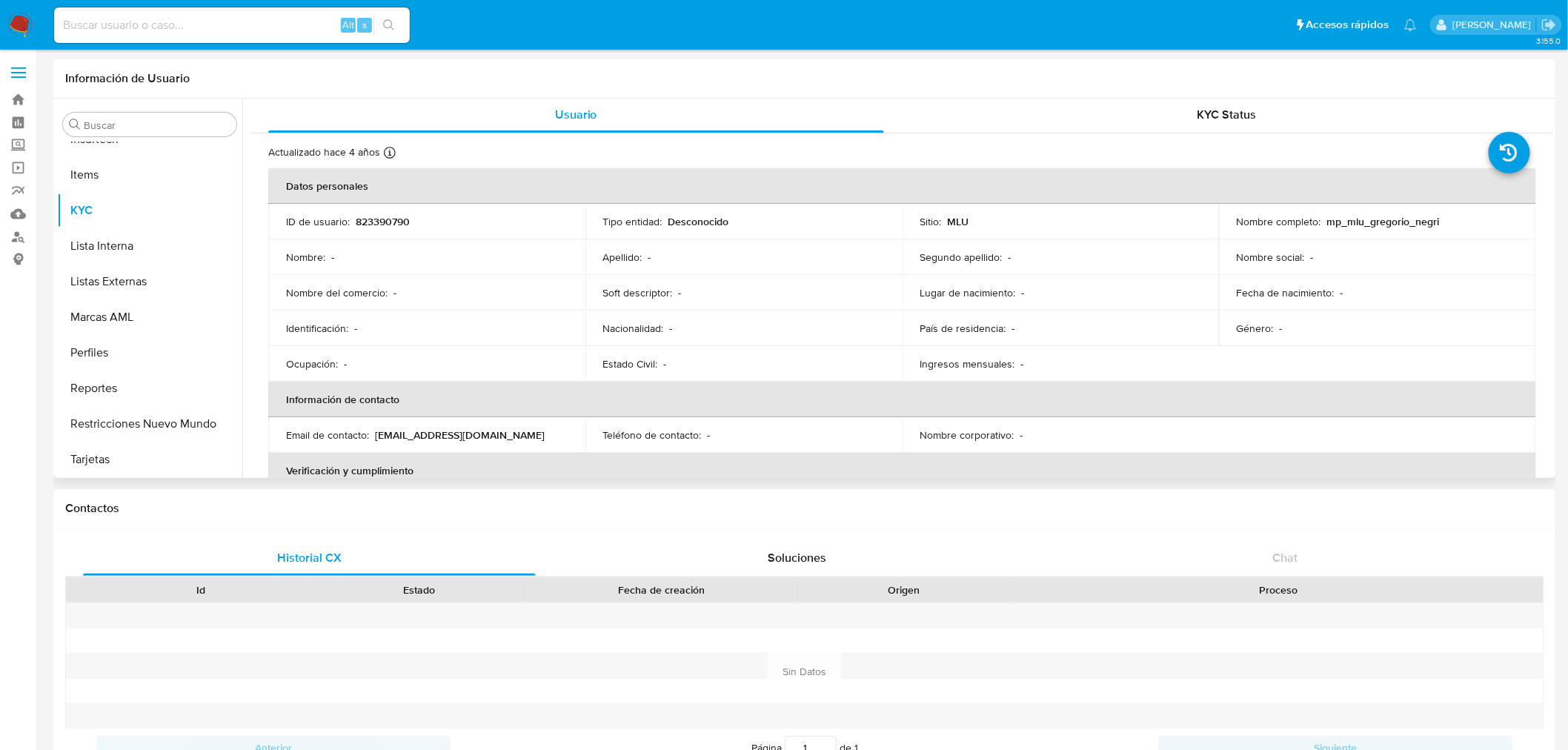
click at [487, 434] on p "[EMAIL_ADDRESS][DOMAIN_NAME]" at bounding box center [460, 434] width 170 height 13
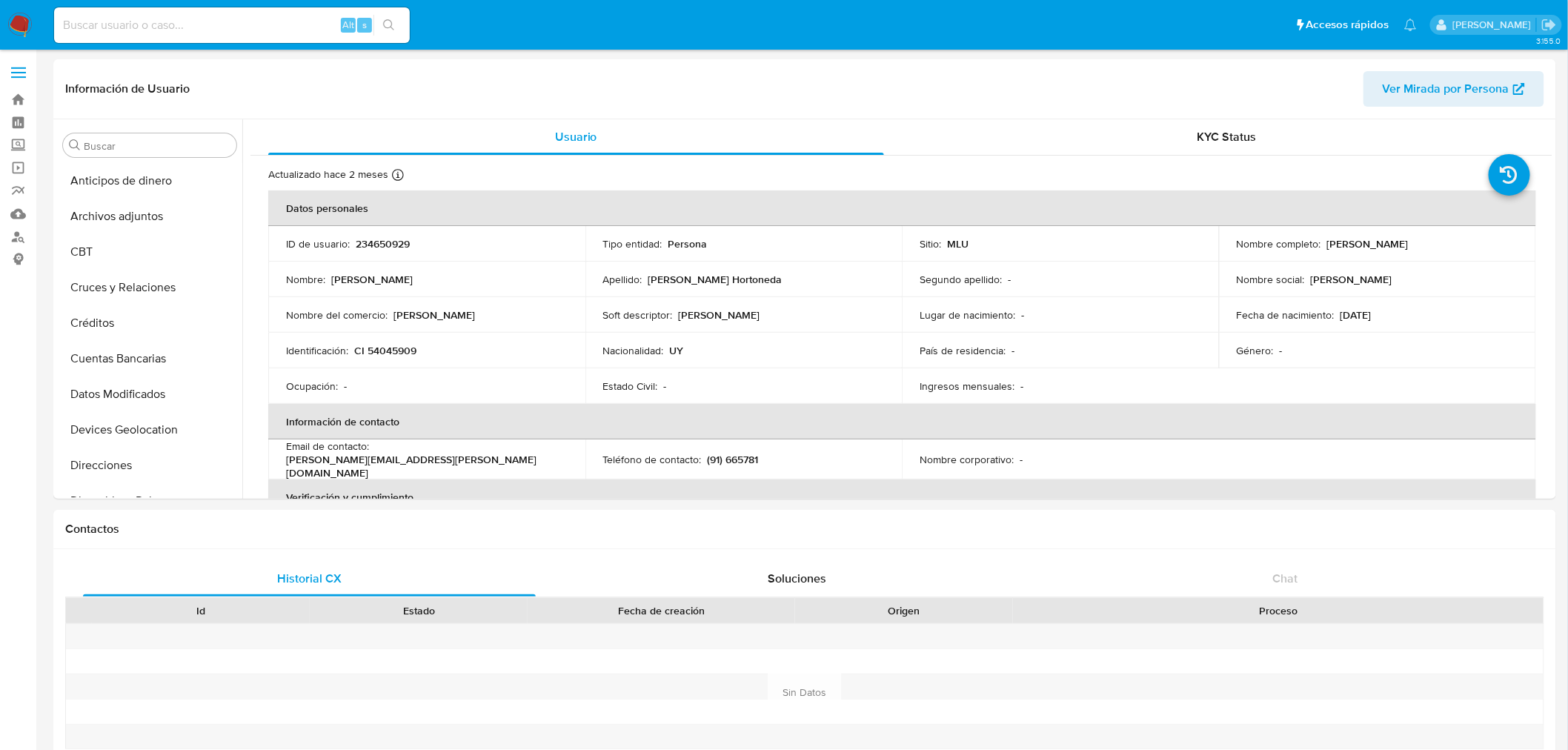
select select "10"
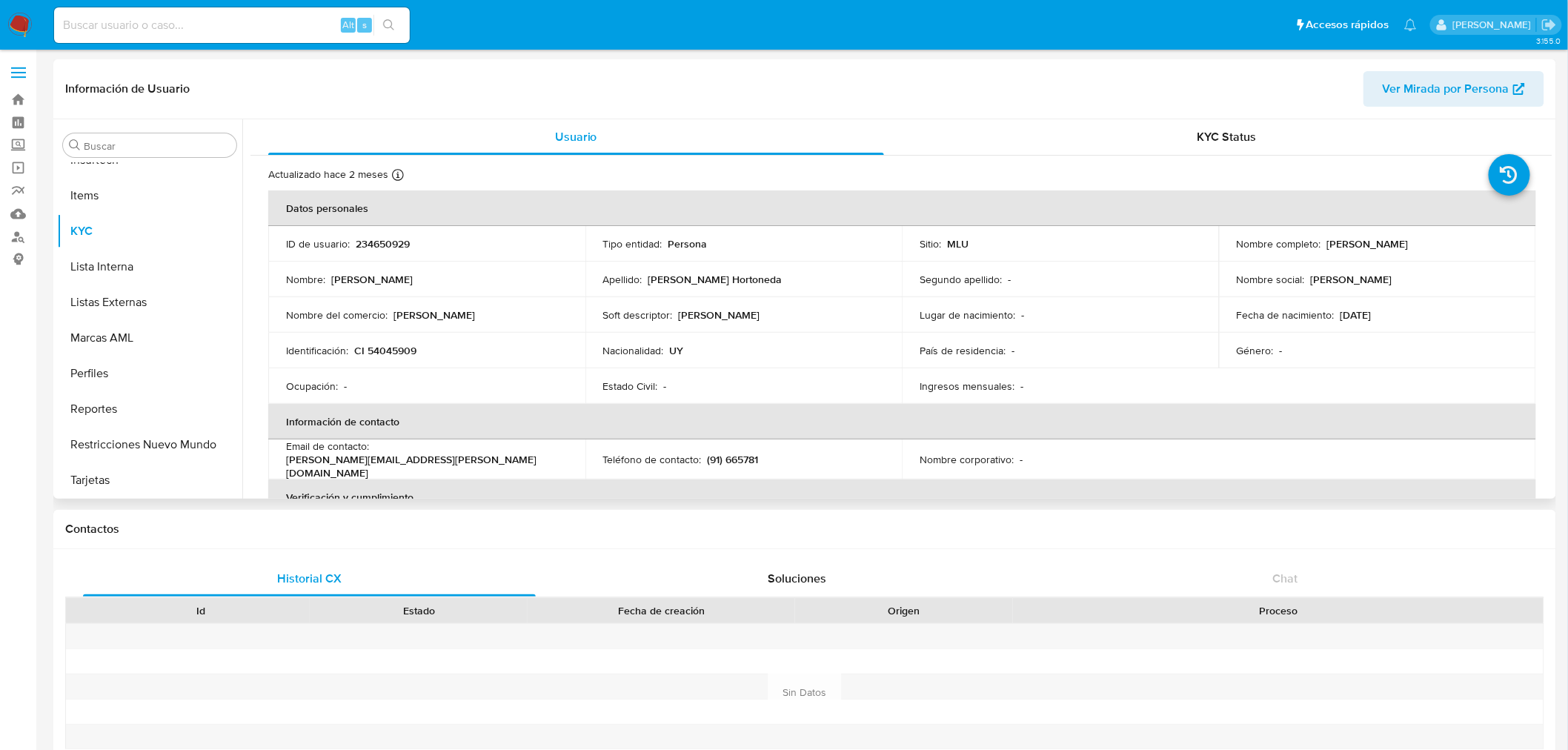
click at [1327, 241] on p "[PERSON_NAME]" at bounding box center [1367, 243] width 82 height 13
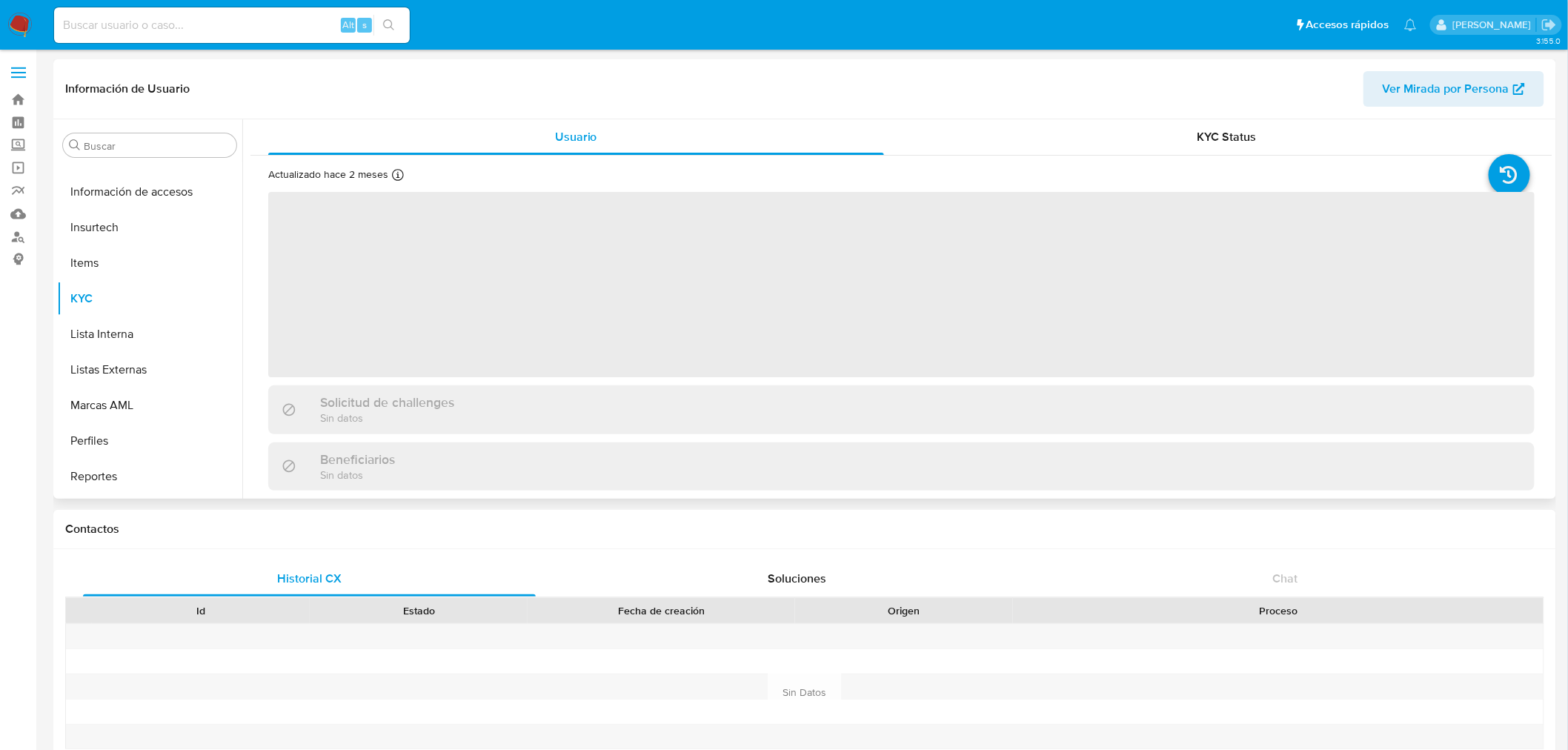
scroll to position [661, 0]
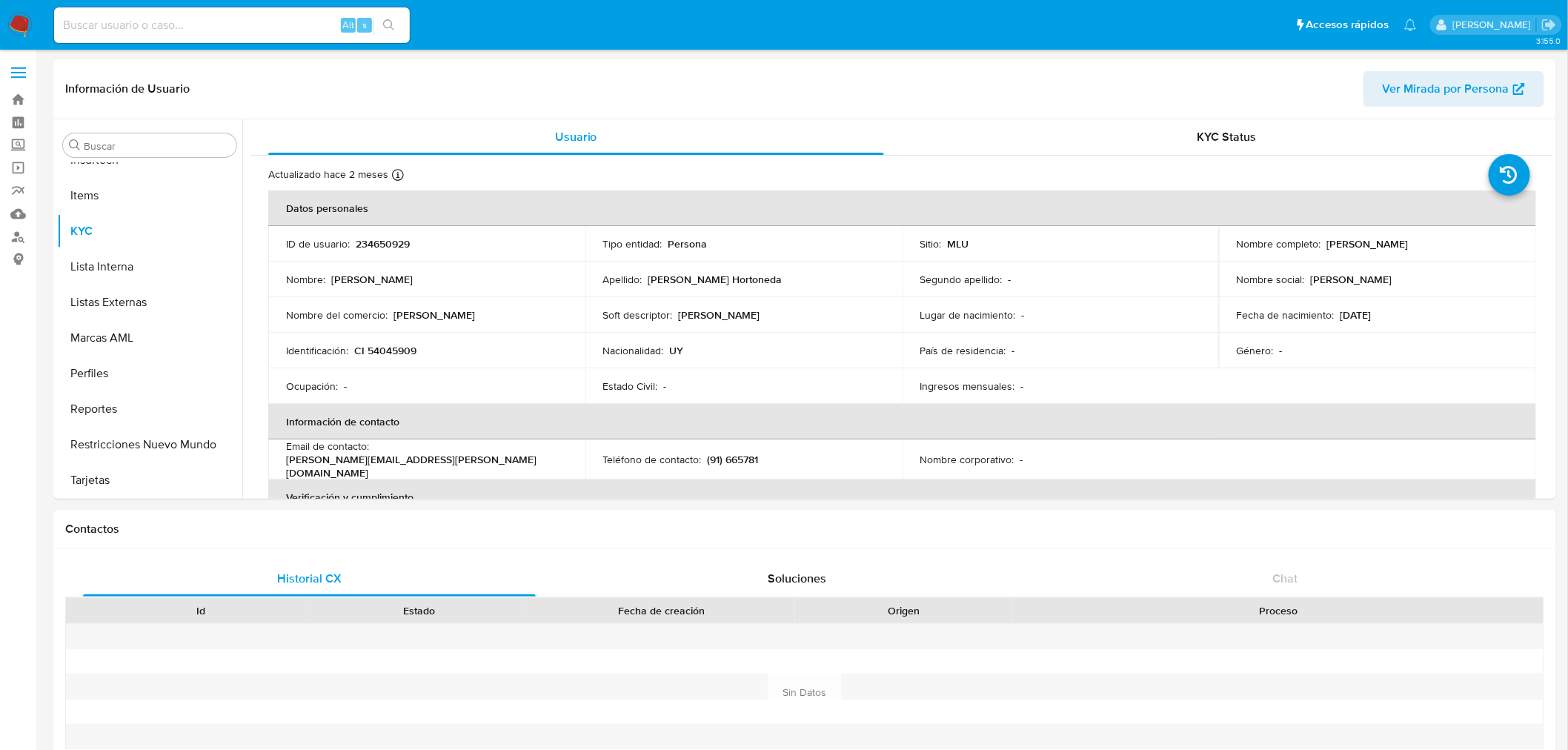
select select "10"
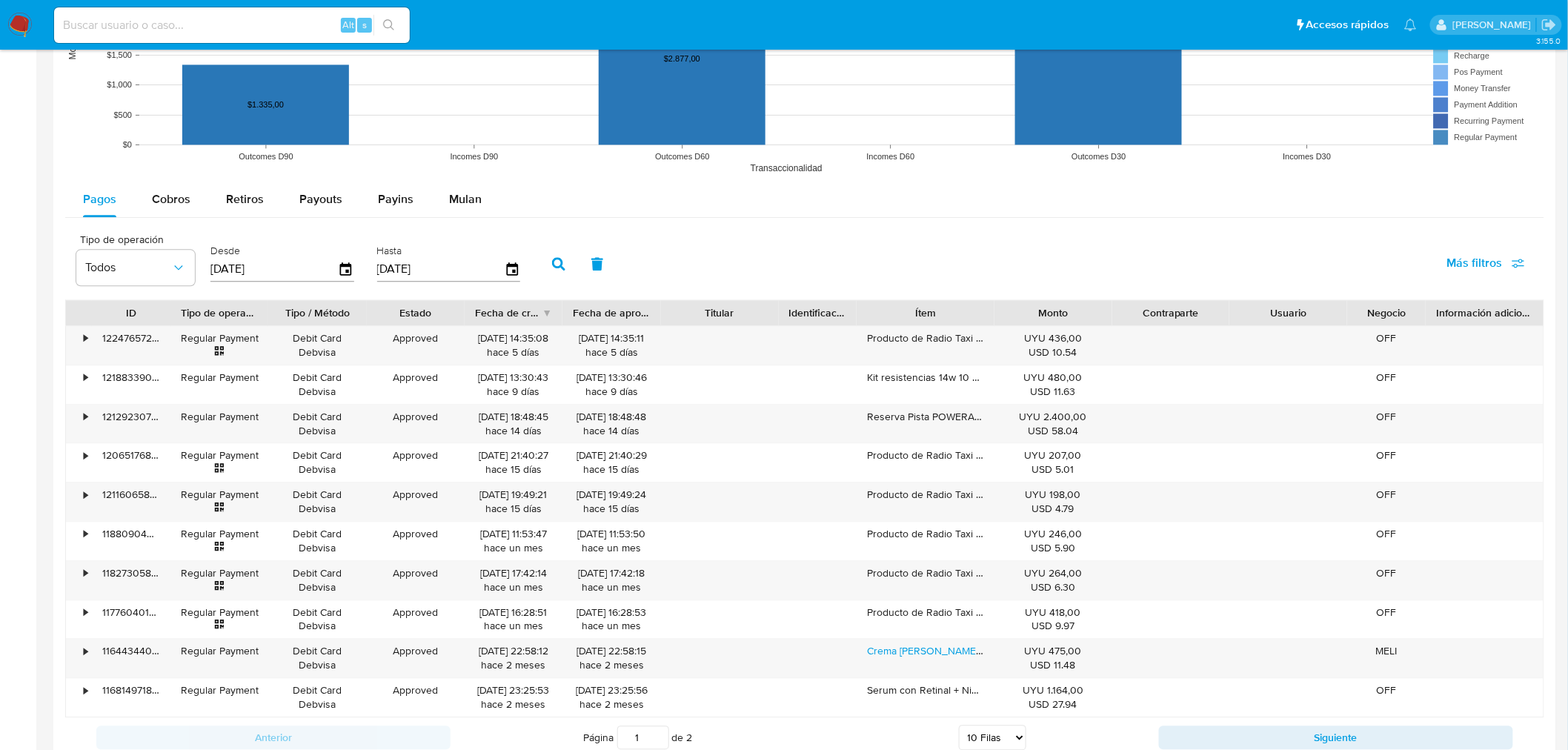
scroll to position [1272, 0]
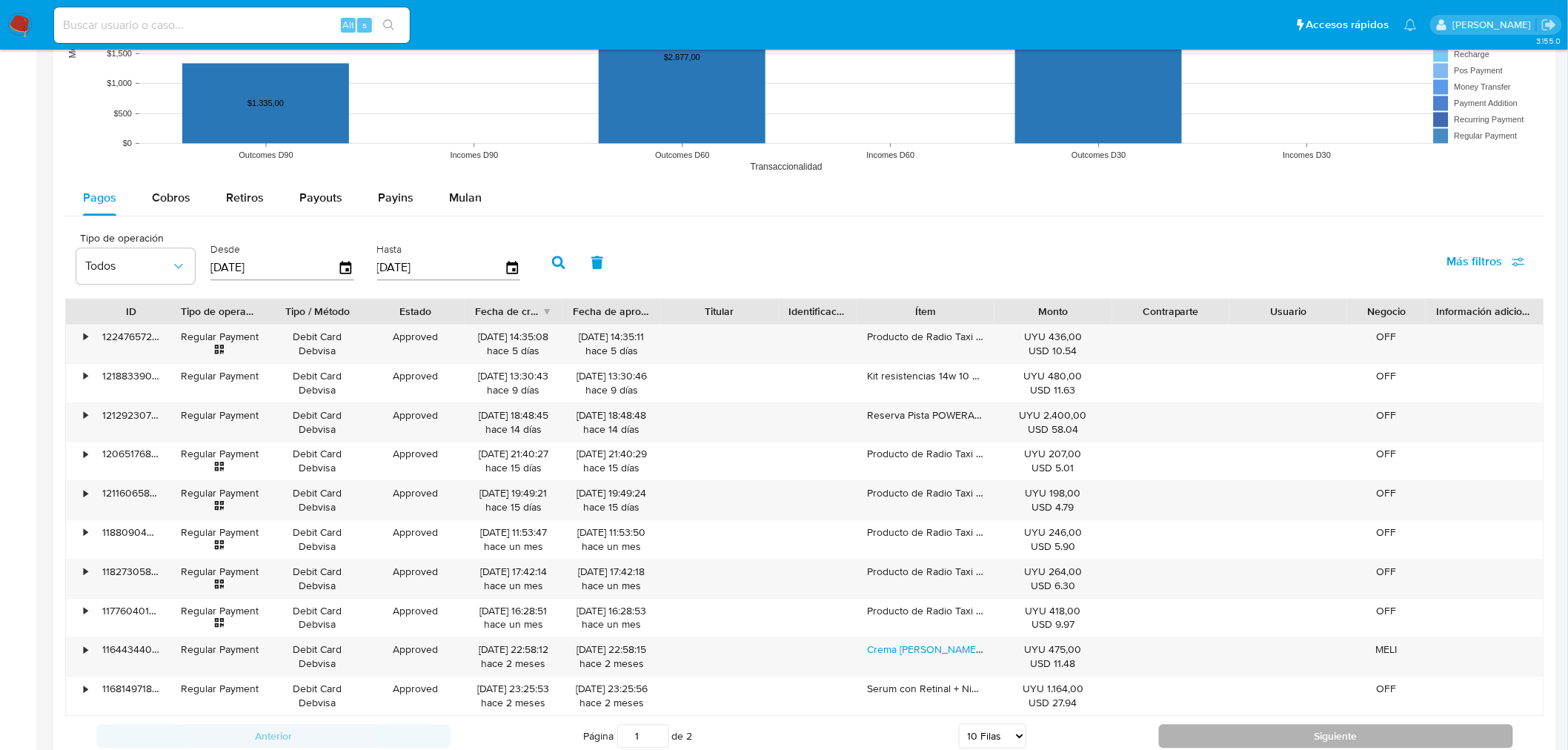
click at [1204, 740] on button "Siguiente" at bounding box center [1336, 736] width 354 height 24
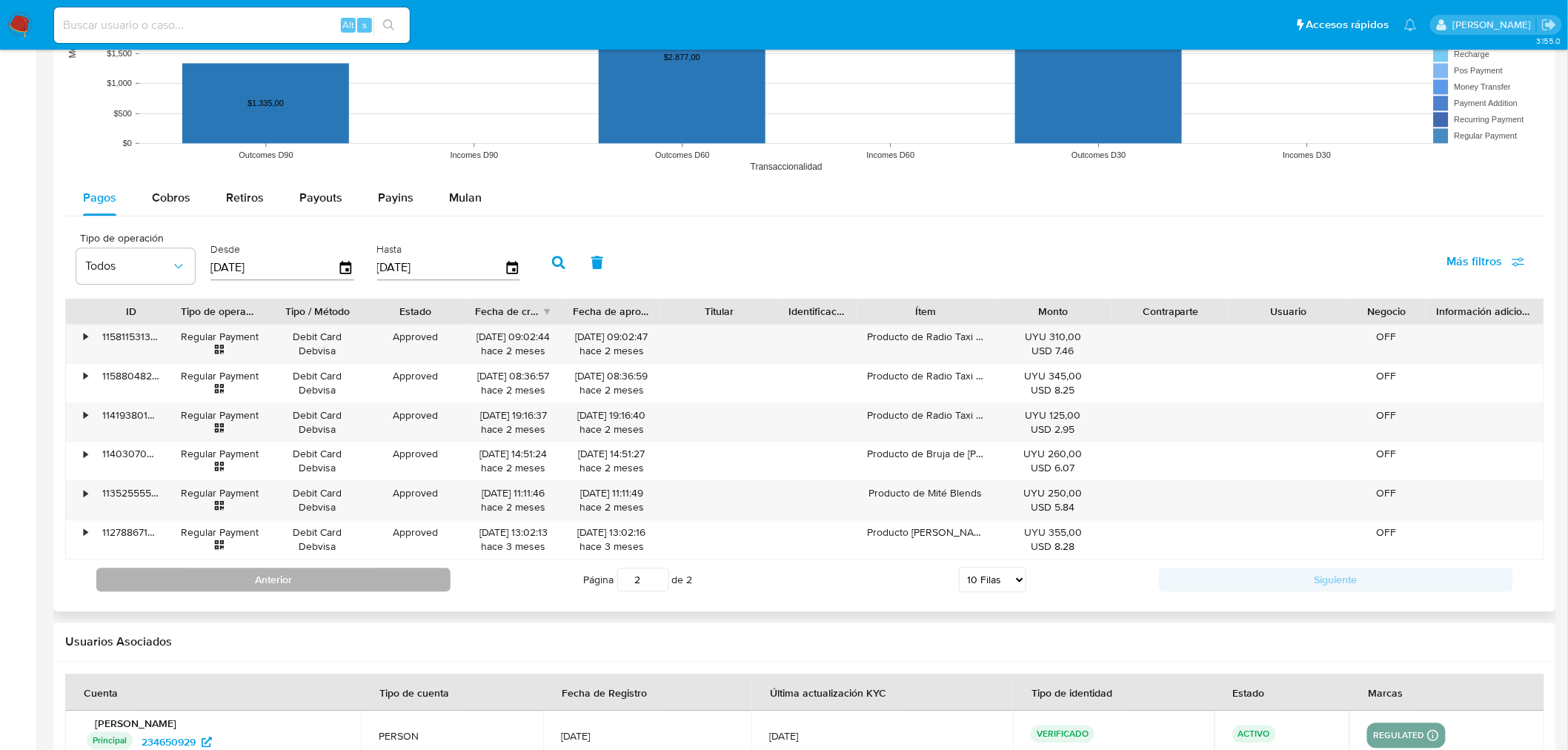
click at [358, 588] on button "Anterior" at bounding box center [273, 580] width 354 height 24
type input "1"
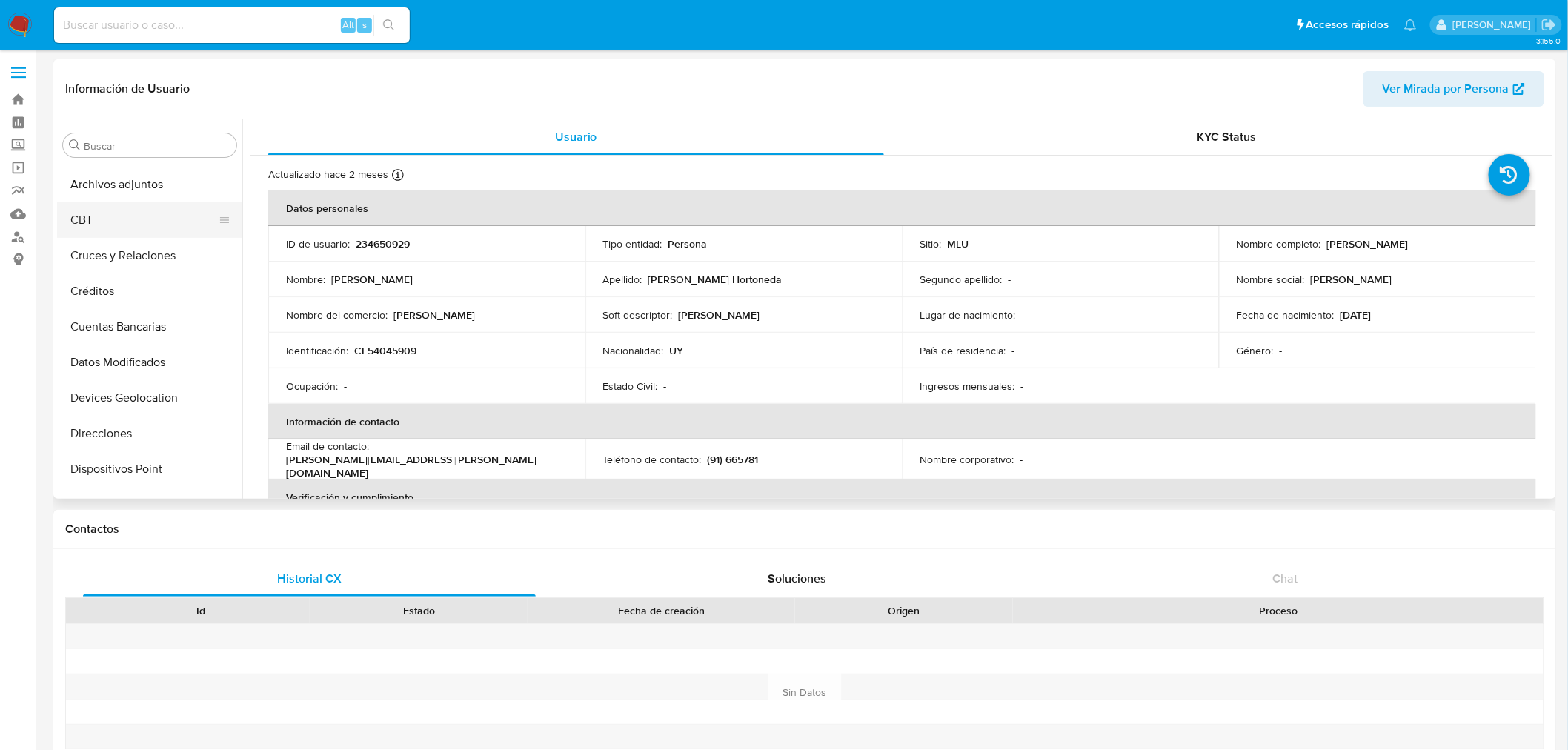
scroll to position [3, 0]
click at [146, 275] on button "Cruces y Relaciones" at bounding box center [143, 284] width 173 height 35
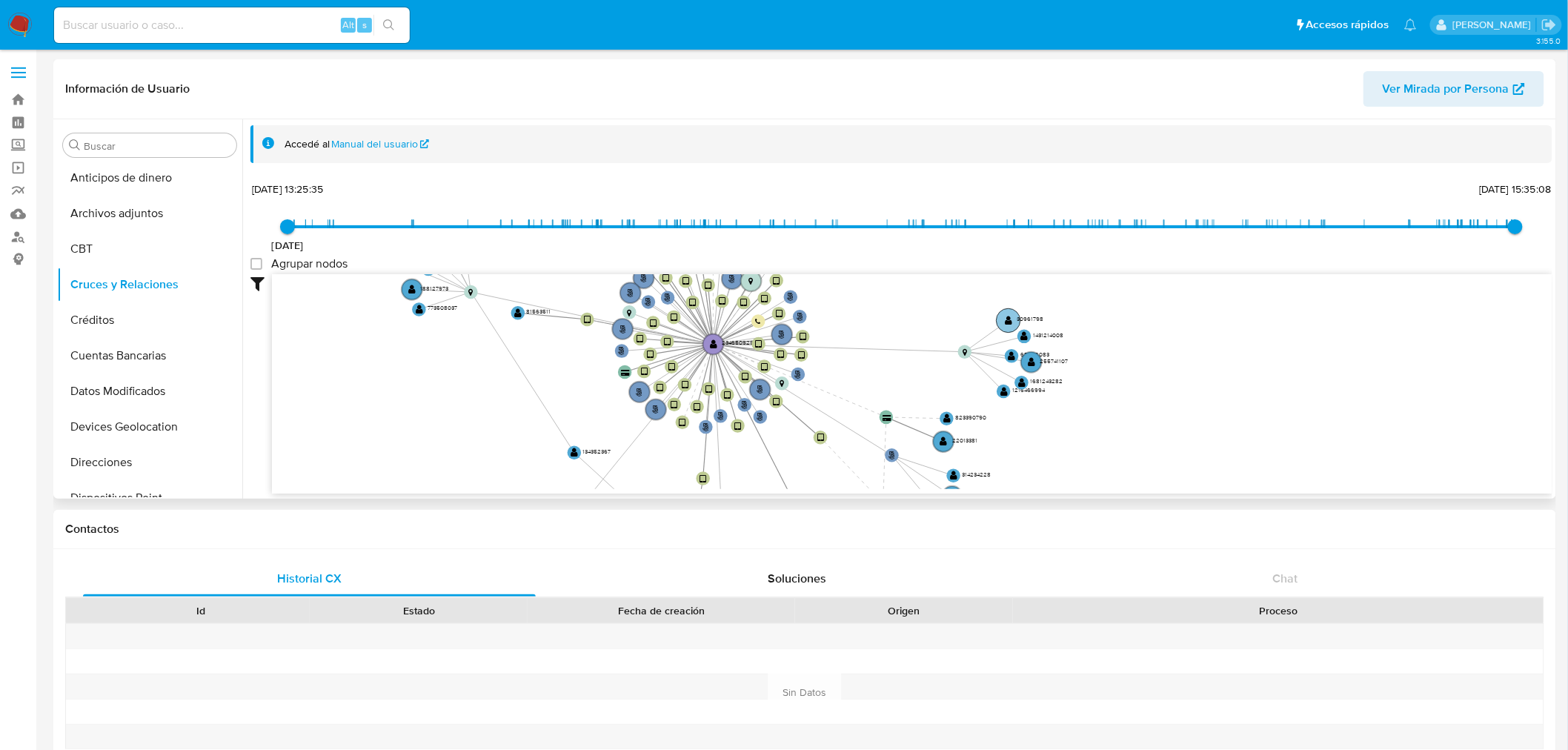
click at [1002, 319] on circle at bounding box center [1009, 320] width 24 height 24
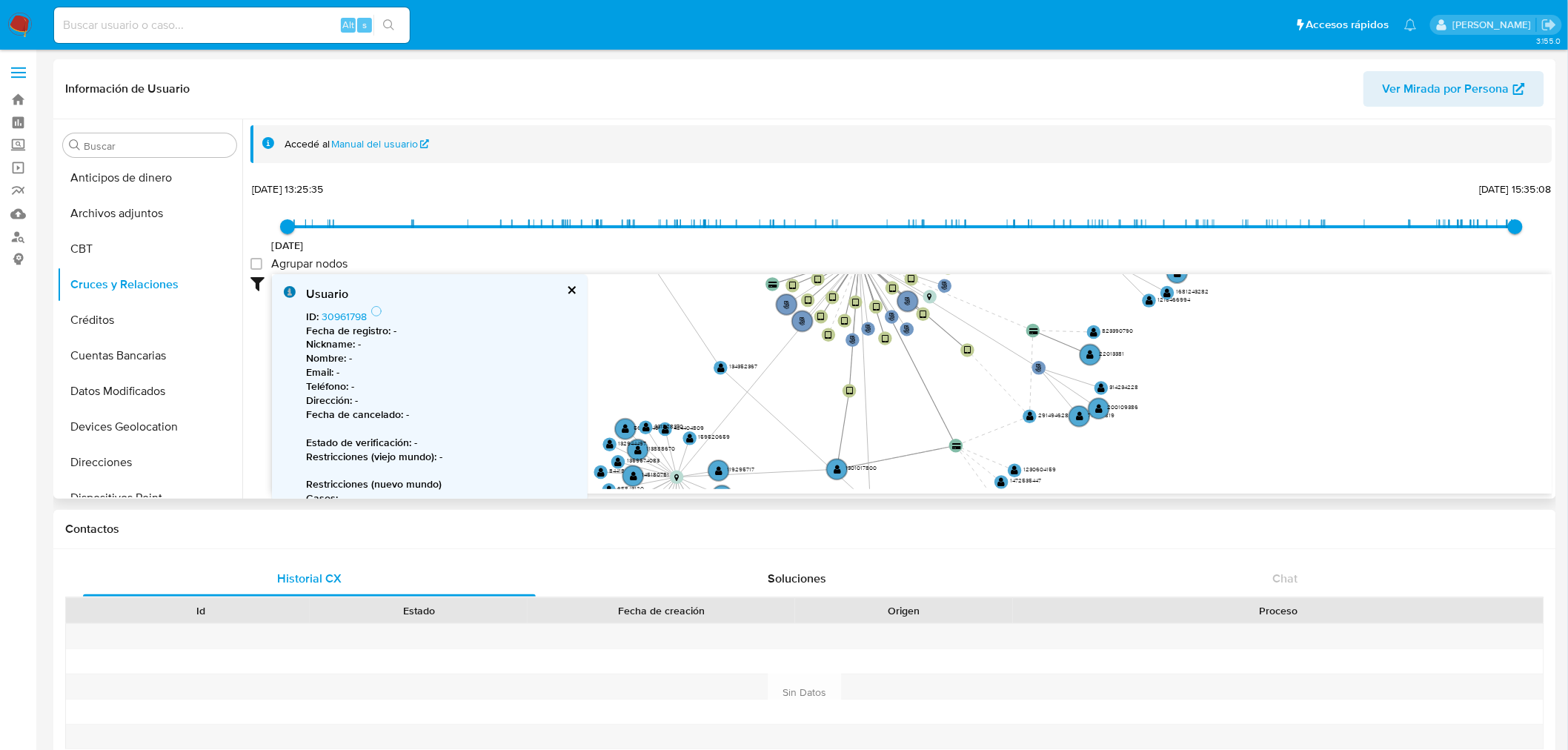
drag, startPoint x: 946, startPoint y: 381, endPoint x: 1093, endPoint y: 292, distance: 171.8
click at [1093, 292] on icon "phone-957364938dbcadf95c59409d0cb7380c  user-234650929  234650929 person-bd36…" at bounding box center [912, 381] width 1280 height 215
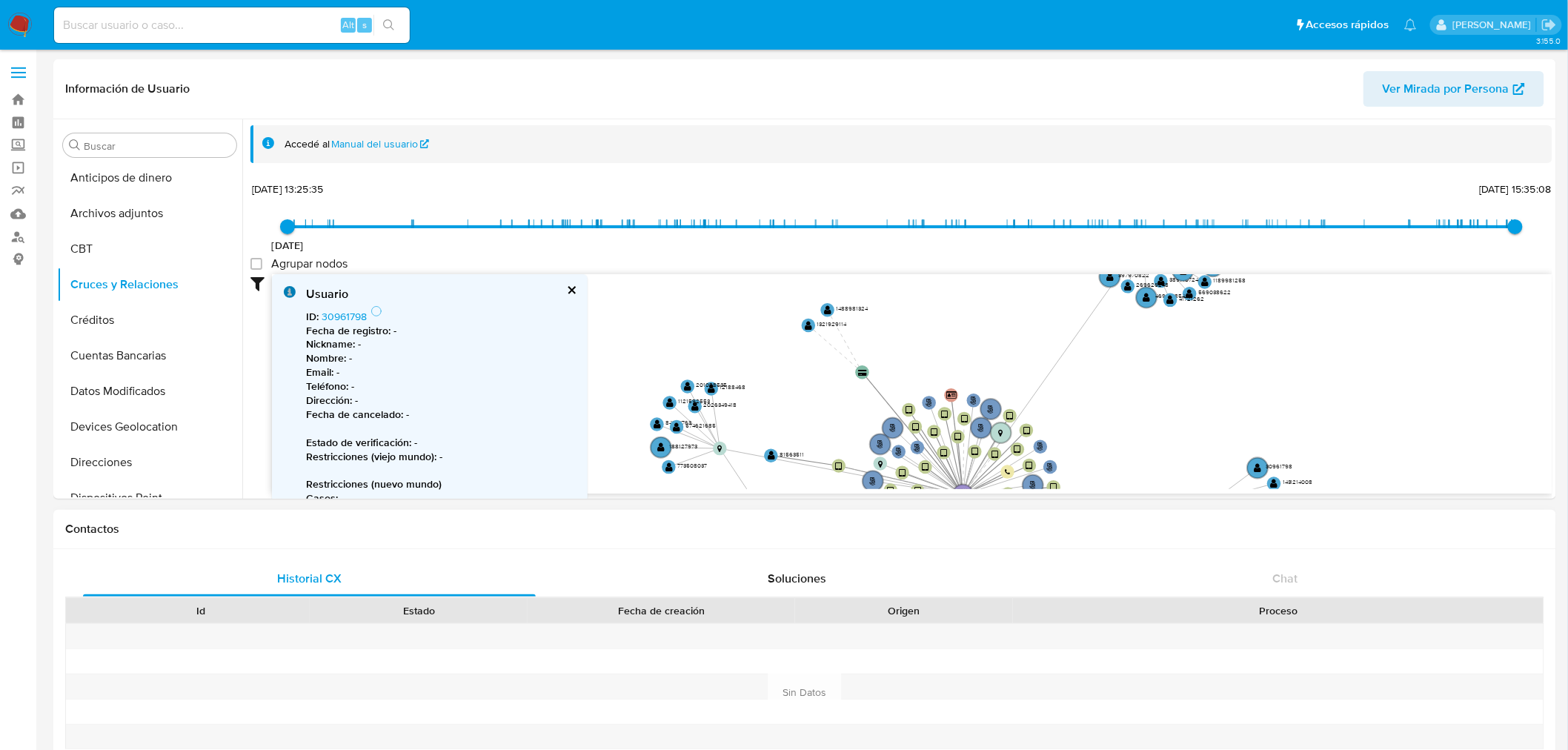
drag, startPoint x: 993, startPoint y: 351, endPoint x: 1090, endPoint y: 609, distance: 275.6
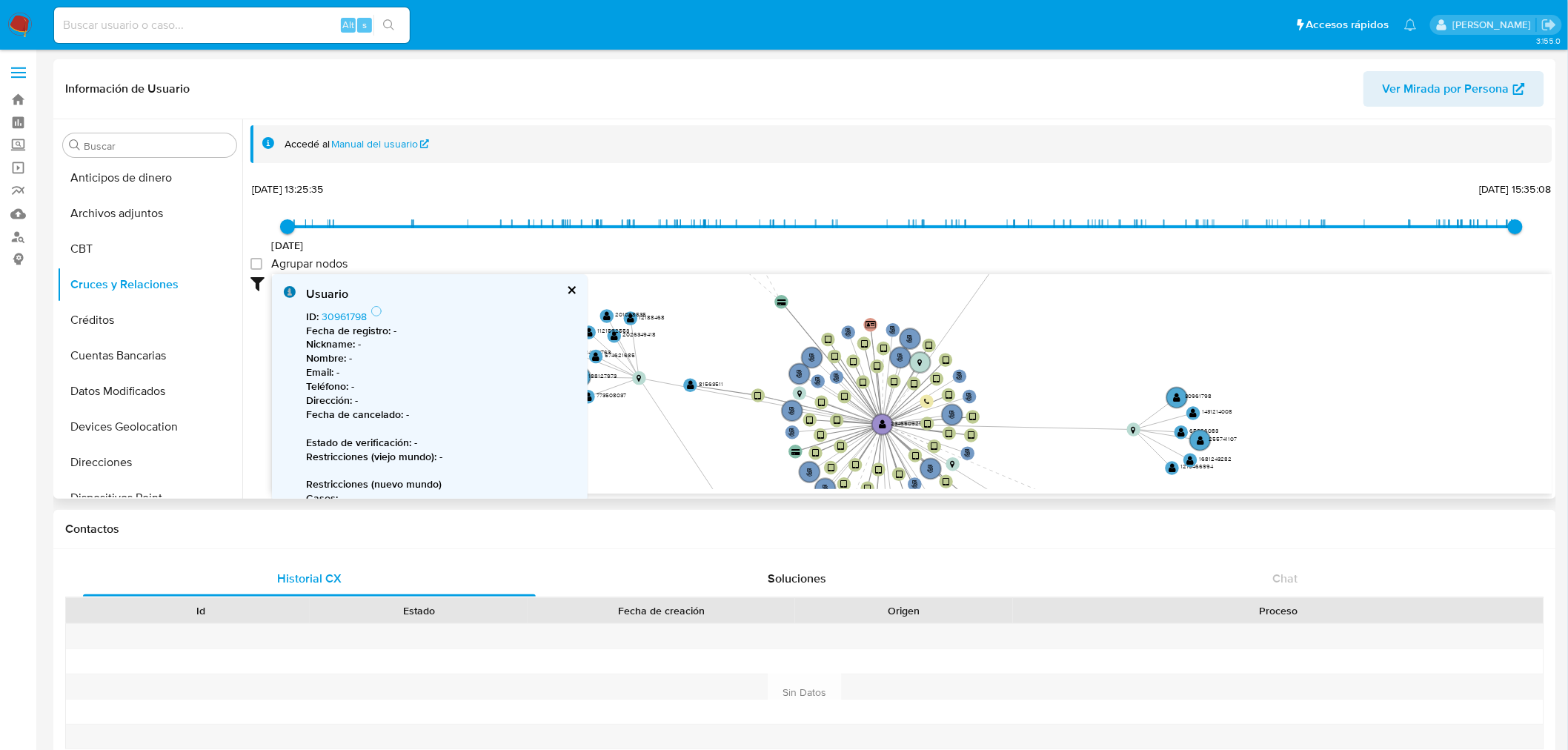
drag, startPoint x: 1168, startPoint y: 399, endPoint x: 1097, endPoint y: 299, distance: 122.6
click at [1097, 299] on icon "phone-957364938dbcadf95c59409d0cb7380c  user-234650929  234650929 person-bd36…" at bounding box center [912, 381] width 1280 height 215
click at [1217, 410] on text "1431214008" at bounding box center [1217, 412] width 30 height 9
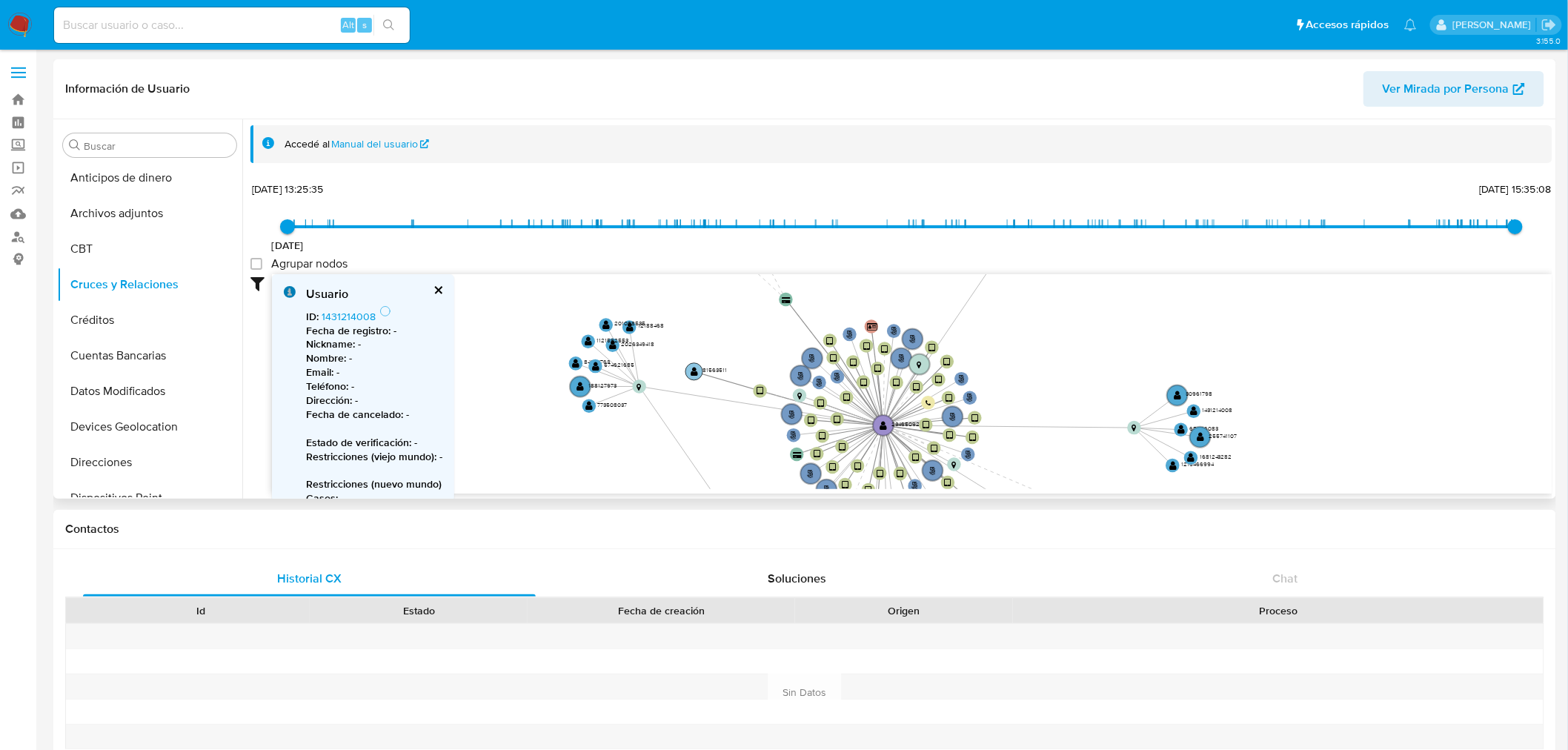
click at [700, 369] on circle at bounding box center [694, 372] width 17 height 17
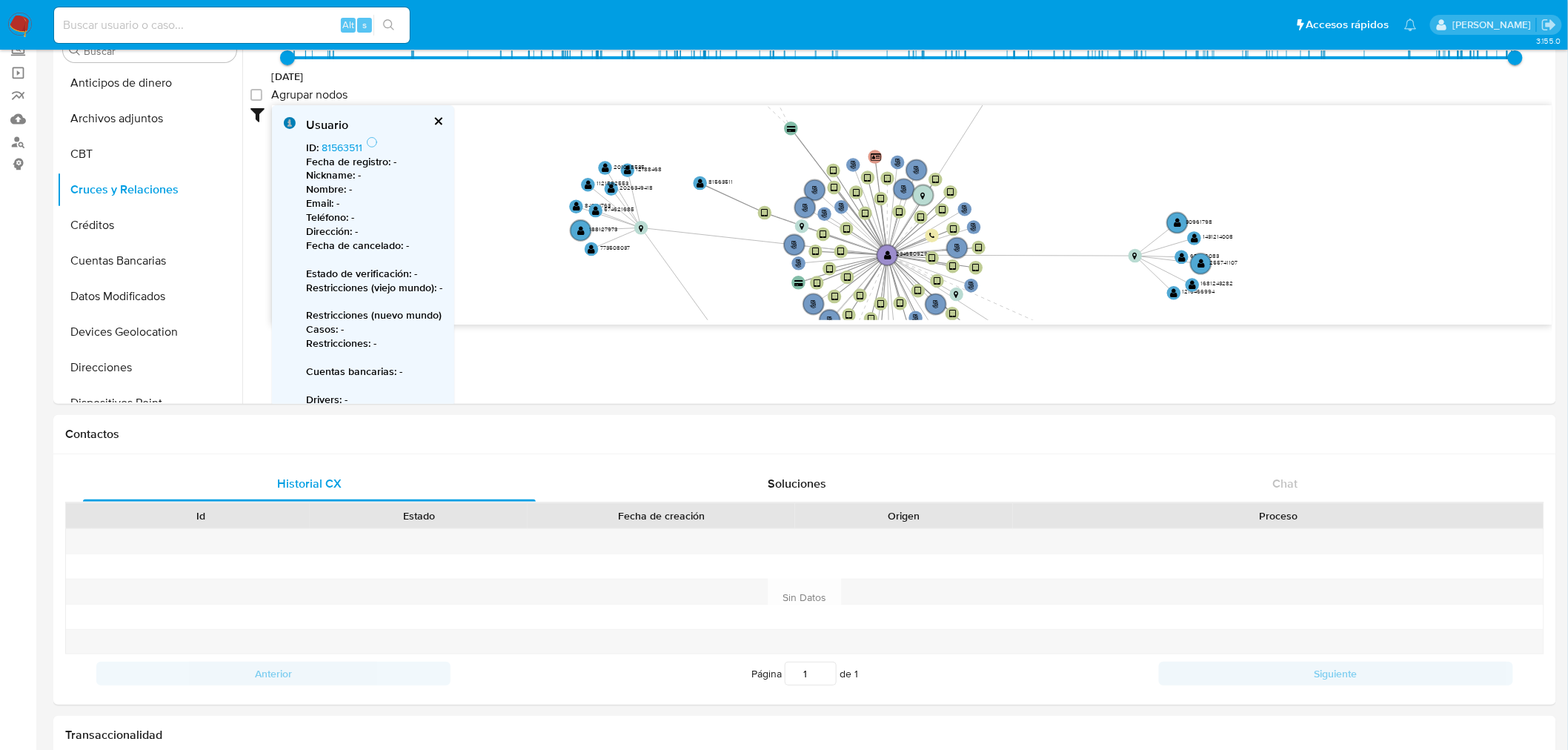
scroll to position [0, 0]
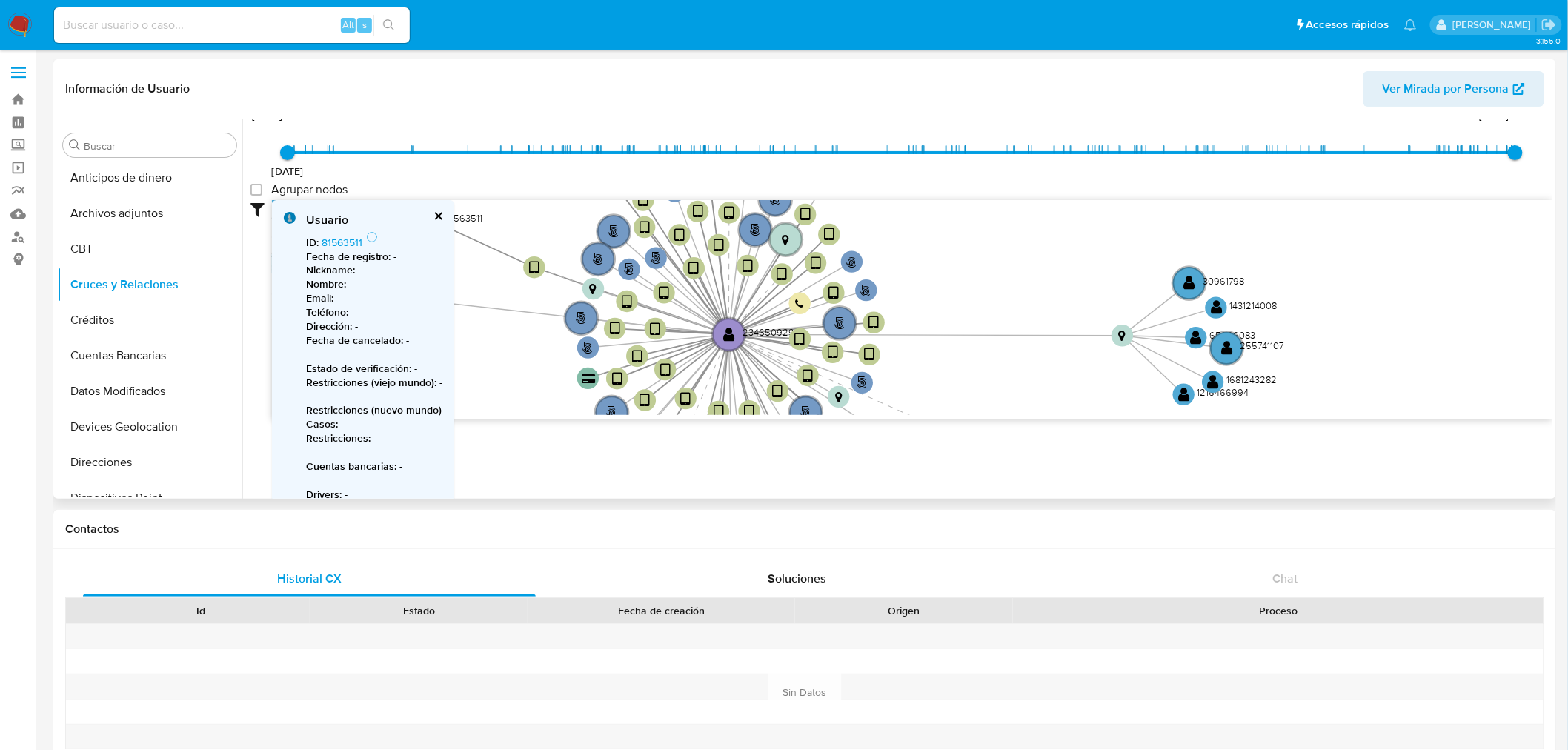
drag, startPoint x: 1095, startPoint y: 372, endPoint x: 988, endPoint y: 358, distance: 107.9
click at [988, 358] on icon "phone-957364938dbcadf95c59409d0cb7380c  user-234650929  234650929 person-bd36…" at bounding box center [912, 307] width 1280 height 215
click at [1189, 278] on text "" at bounding box center [1190, 283] width 12 height 15
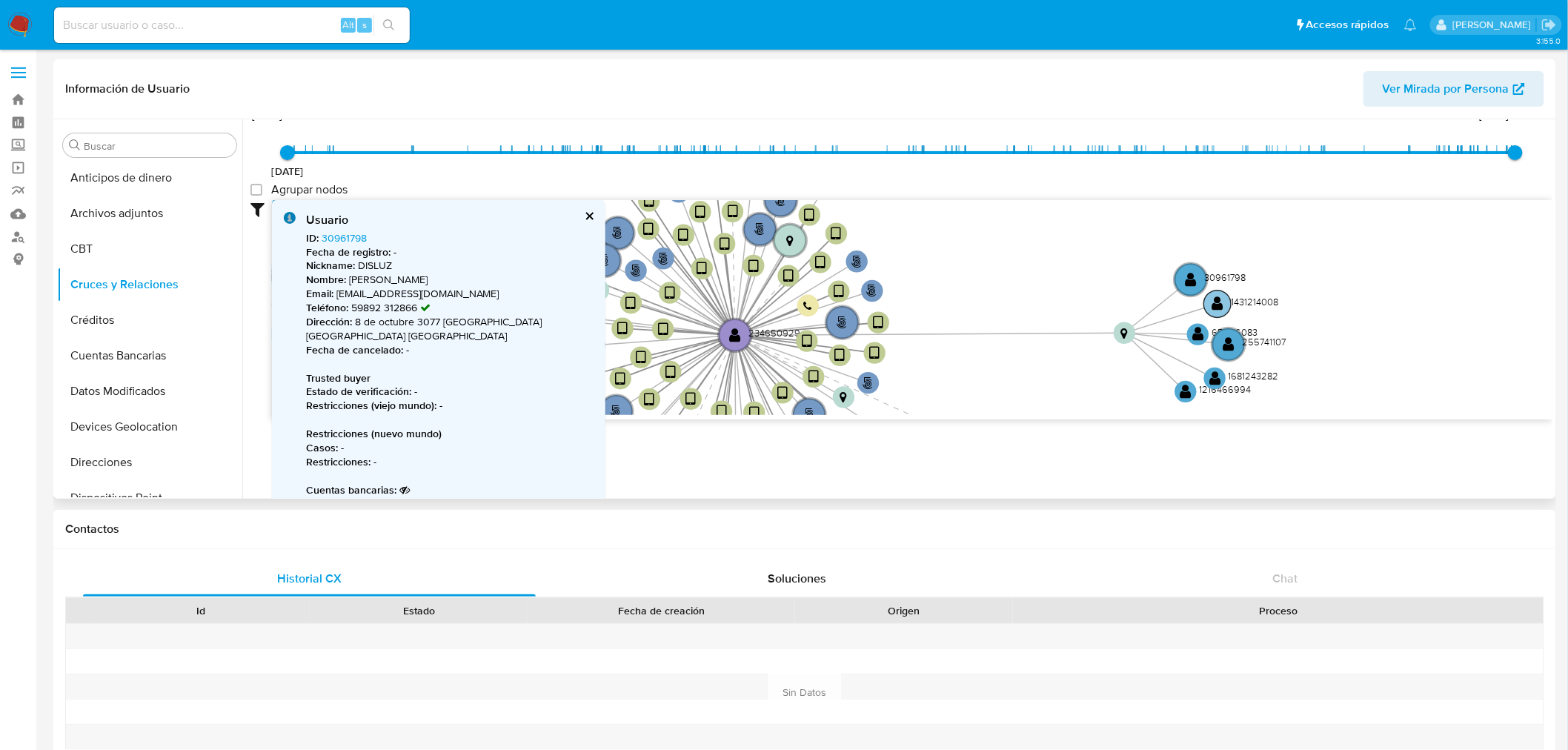
click at [1230, 301] on circle at bounding box center [1218, 304] width 28 height 28
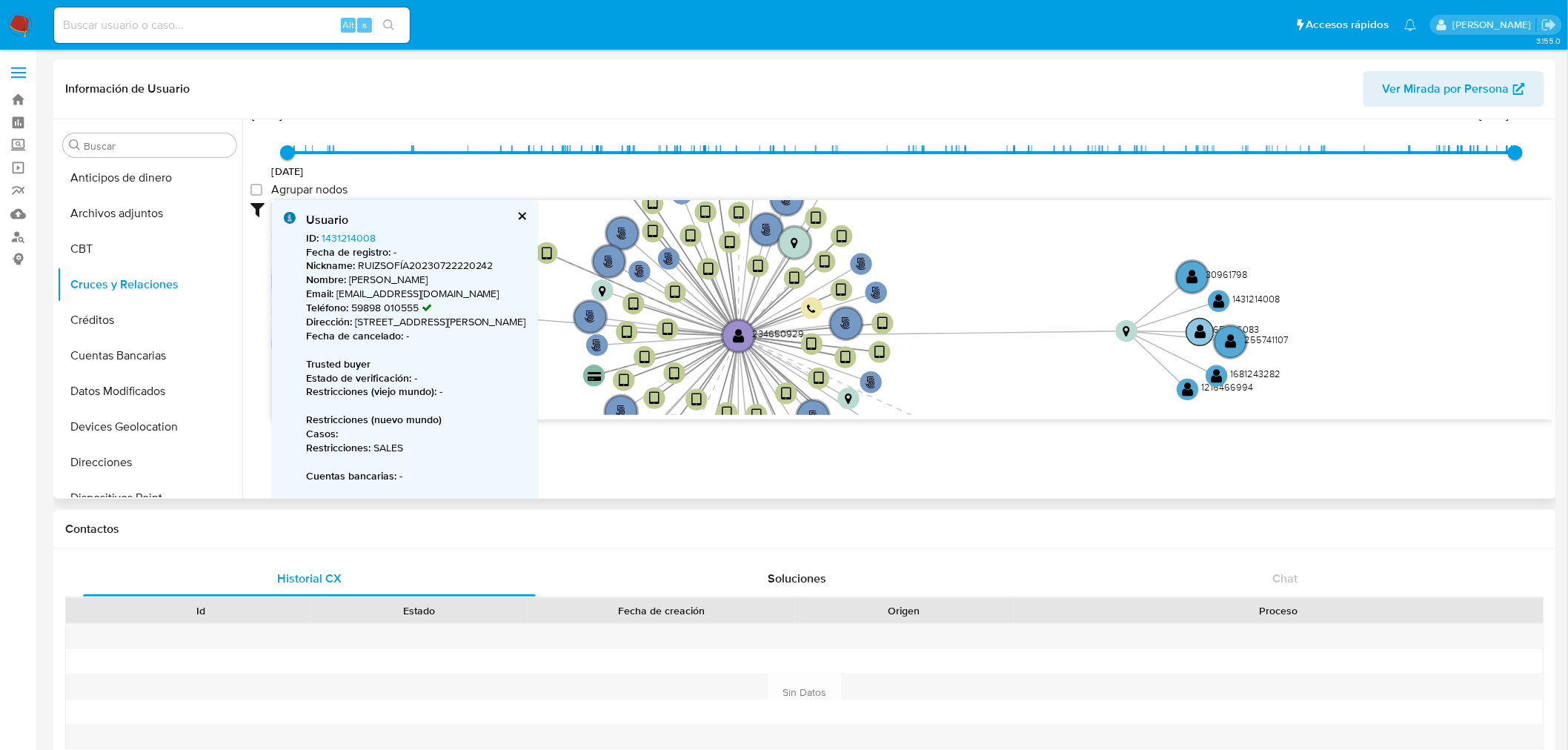
click at [1206, 332] on circle at bounding box center [1200, 332] width 28 height 28
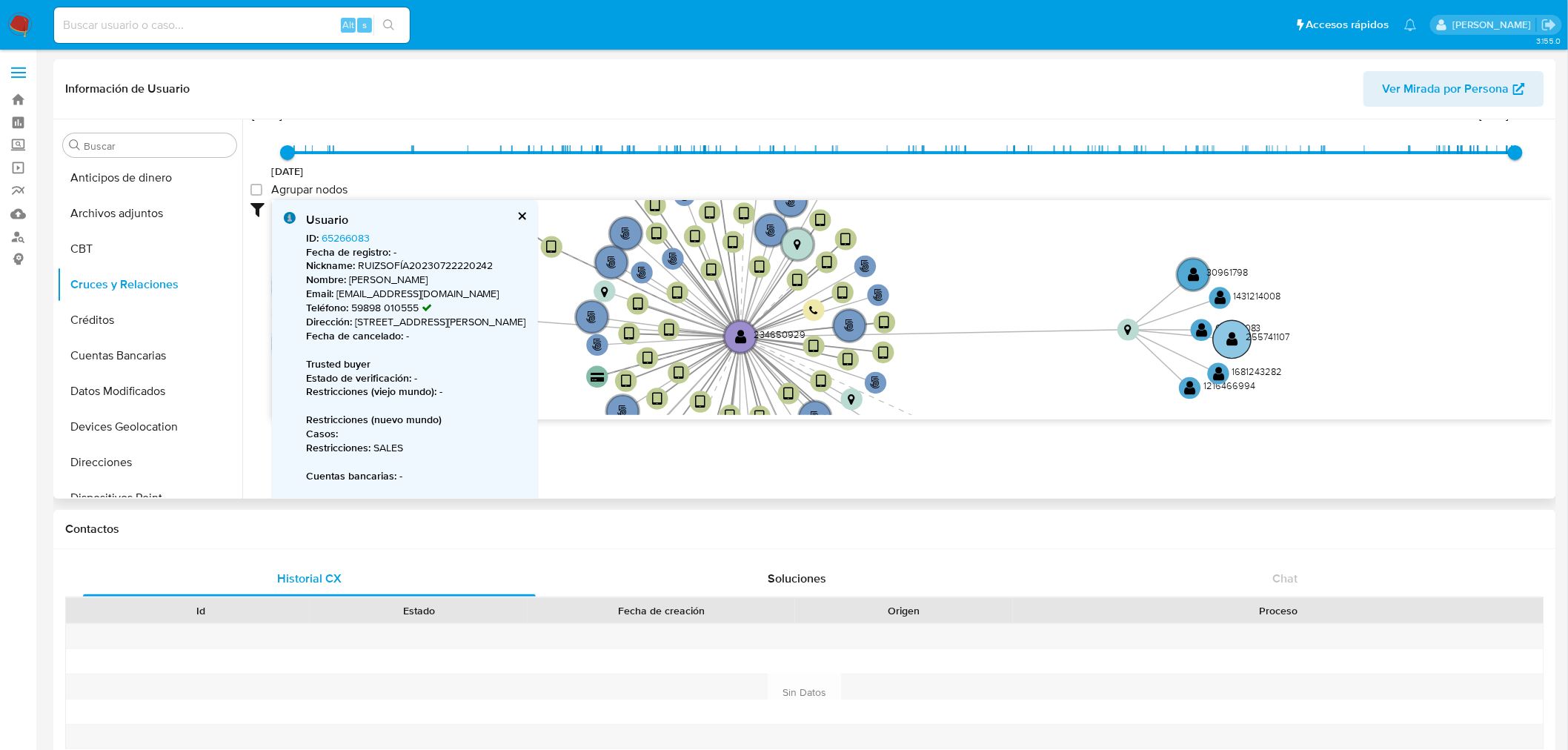
click at [1237, 343] on text "" at bounding box center [1233, 339] width 12 height 15
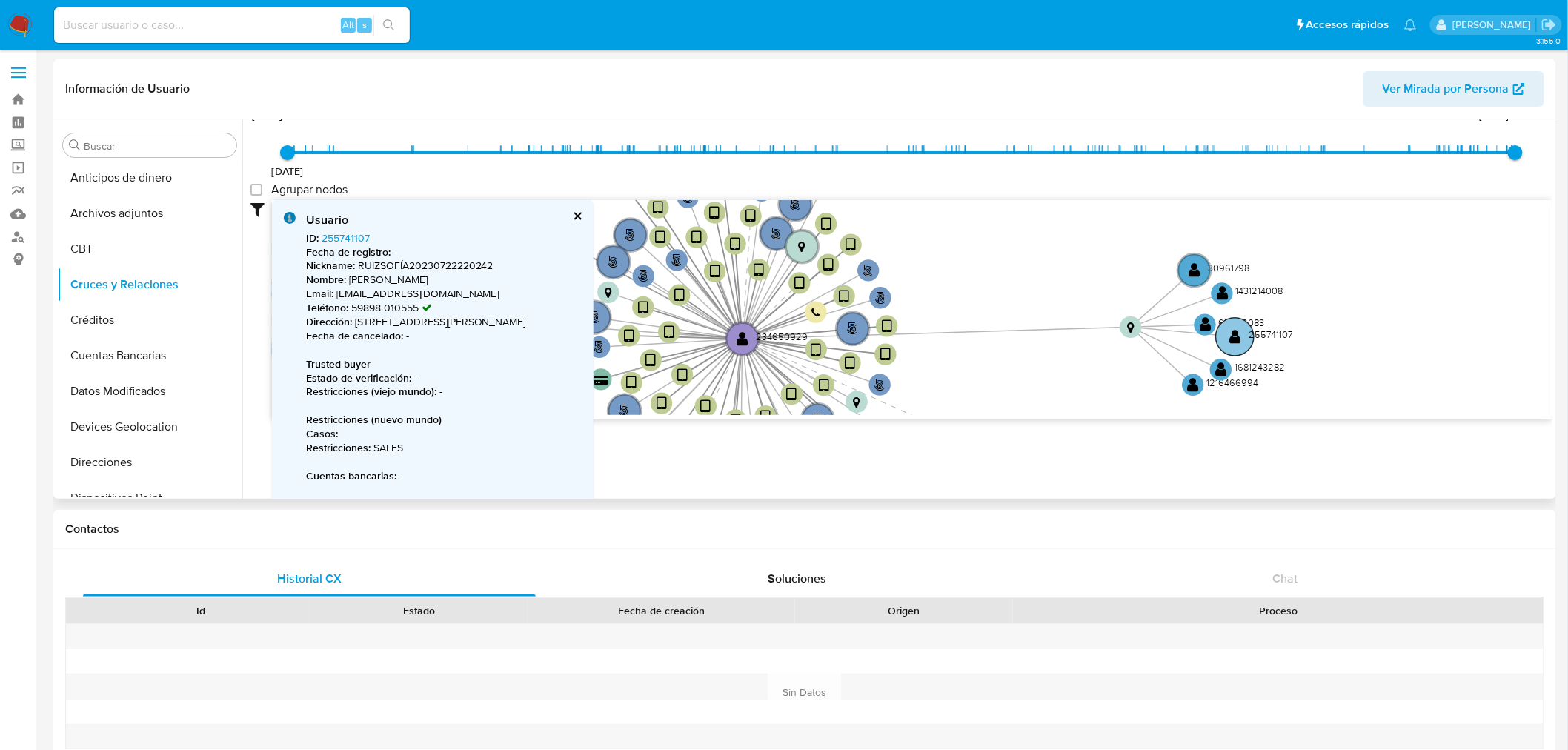
click at [1237, 343] on text "" at bounding box center [1236, 337] width 12 height 15
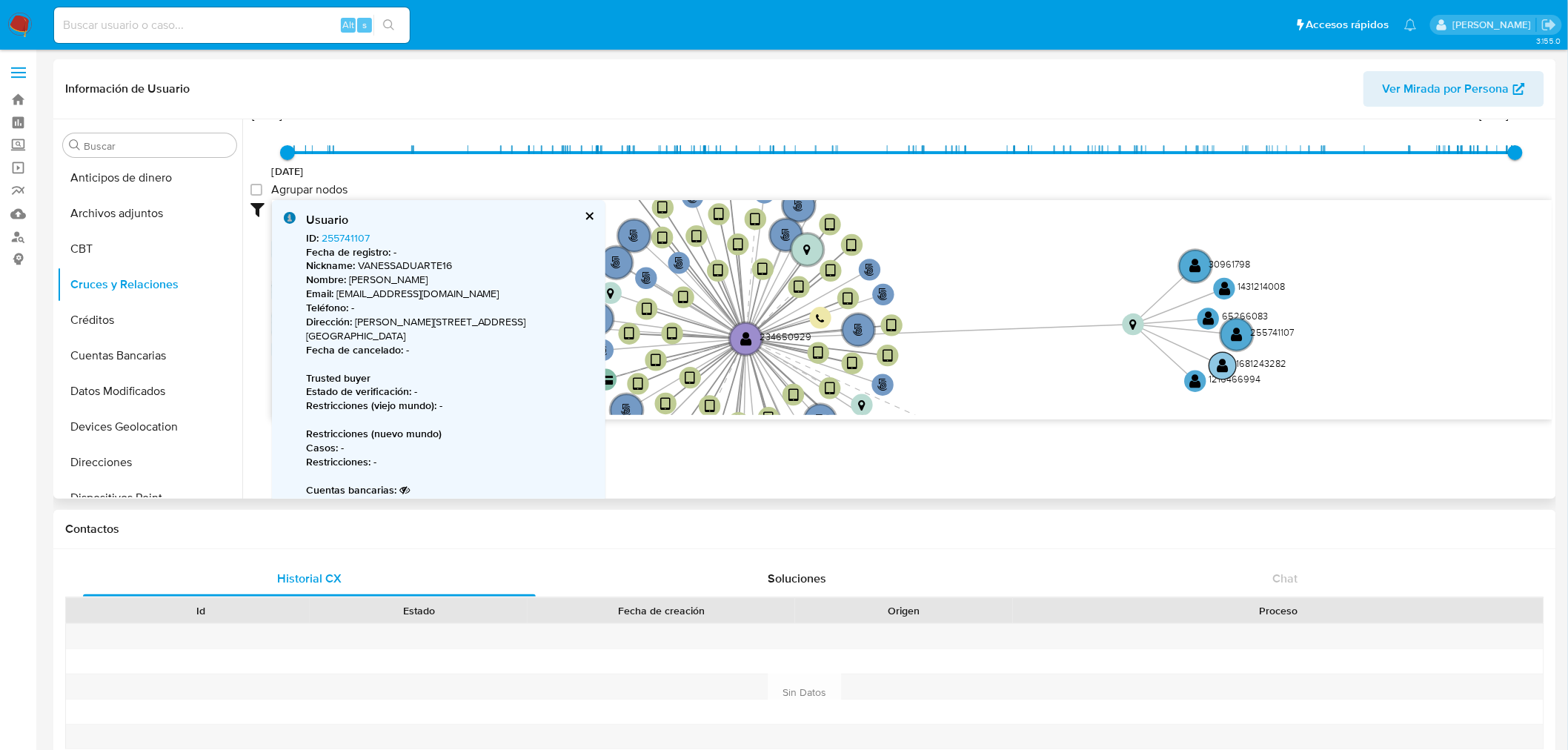
click at [1231, 369] on circle at bounding box center [1224, 366] width 28 height 28
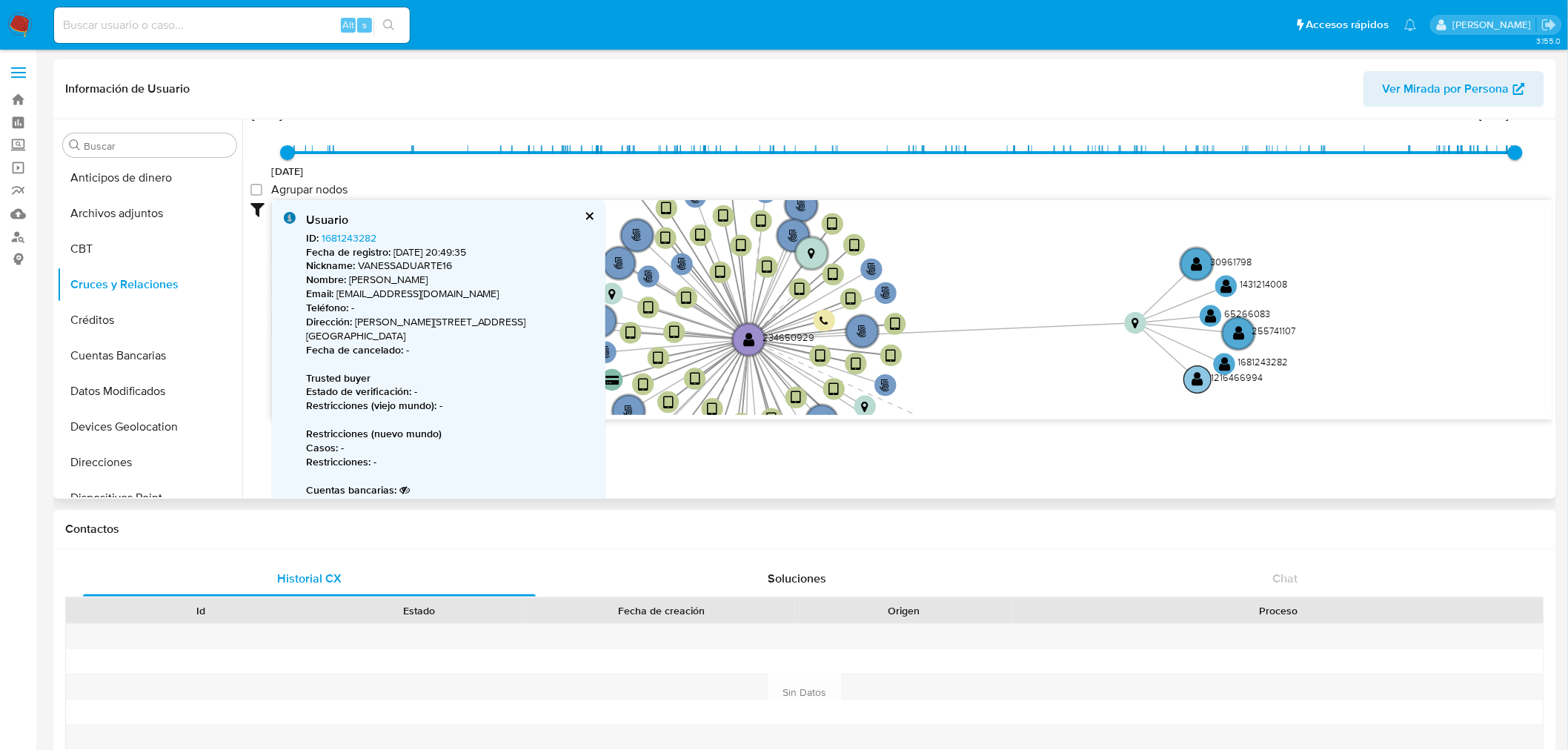
click at [1191, 387] on circle at bounding box center [1198, 380] width 28 height 28
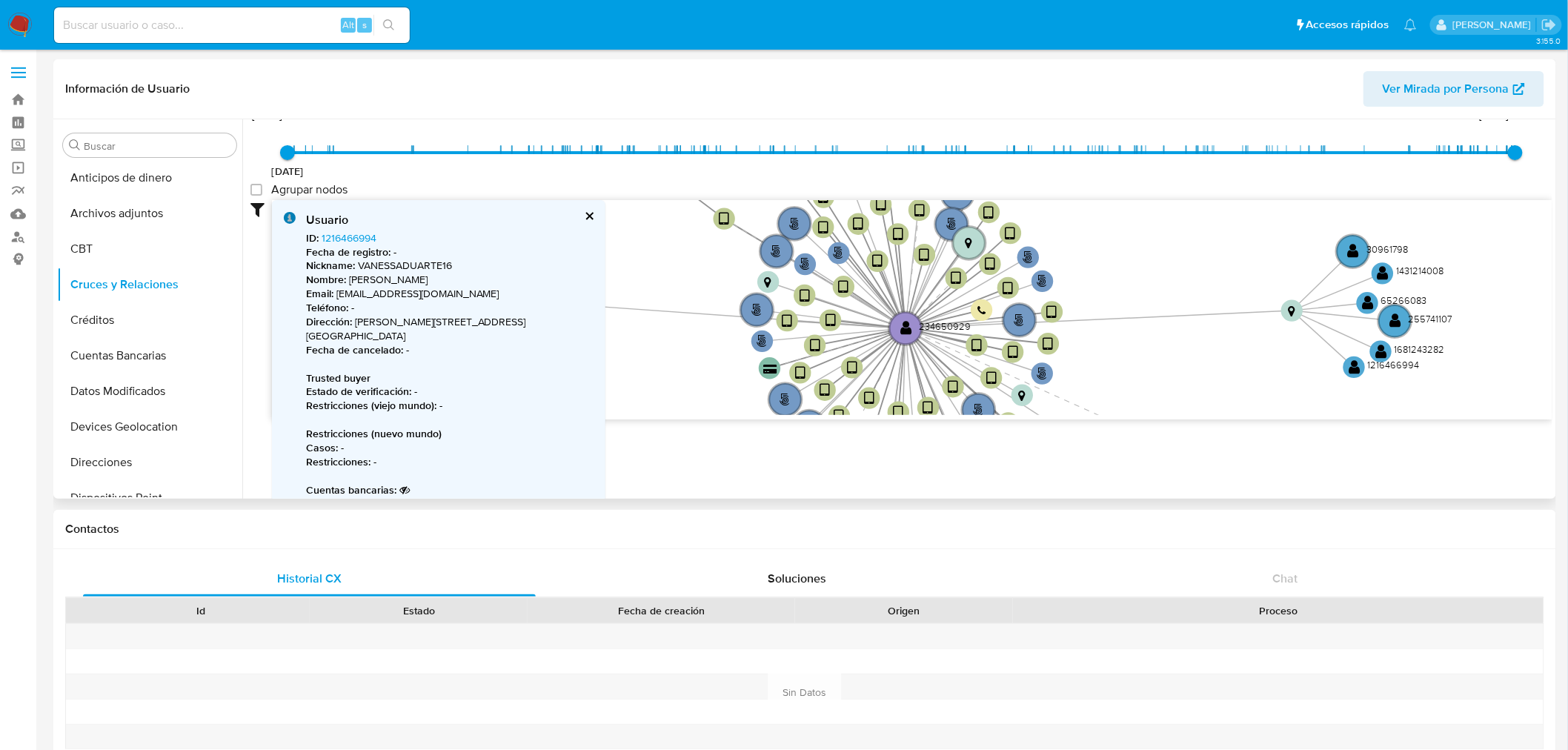
drag, startPoint x: 1069, startPoint y: 375, endPoint x: 1235, endPoint y: 363, distance: 166.4
click at [1235, 363] on icon "phone-957364938dbcadf95c59409d0cb7380c  user-234650929  234650929 person-bd36…" at bounding box center [912, 307] width 1280 height 215
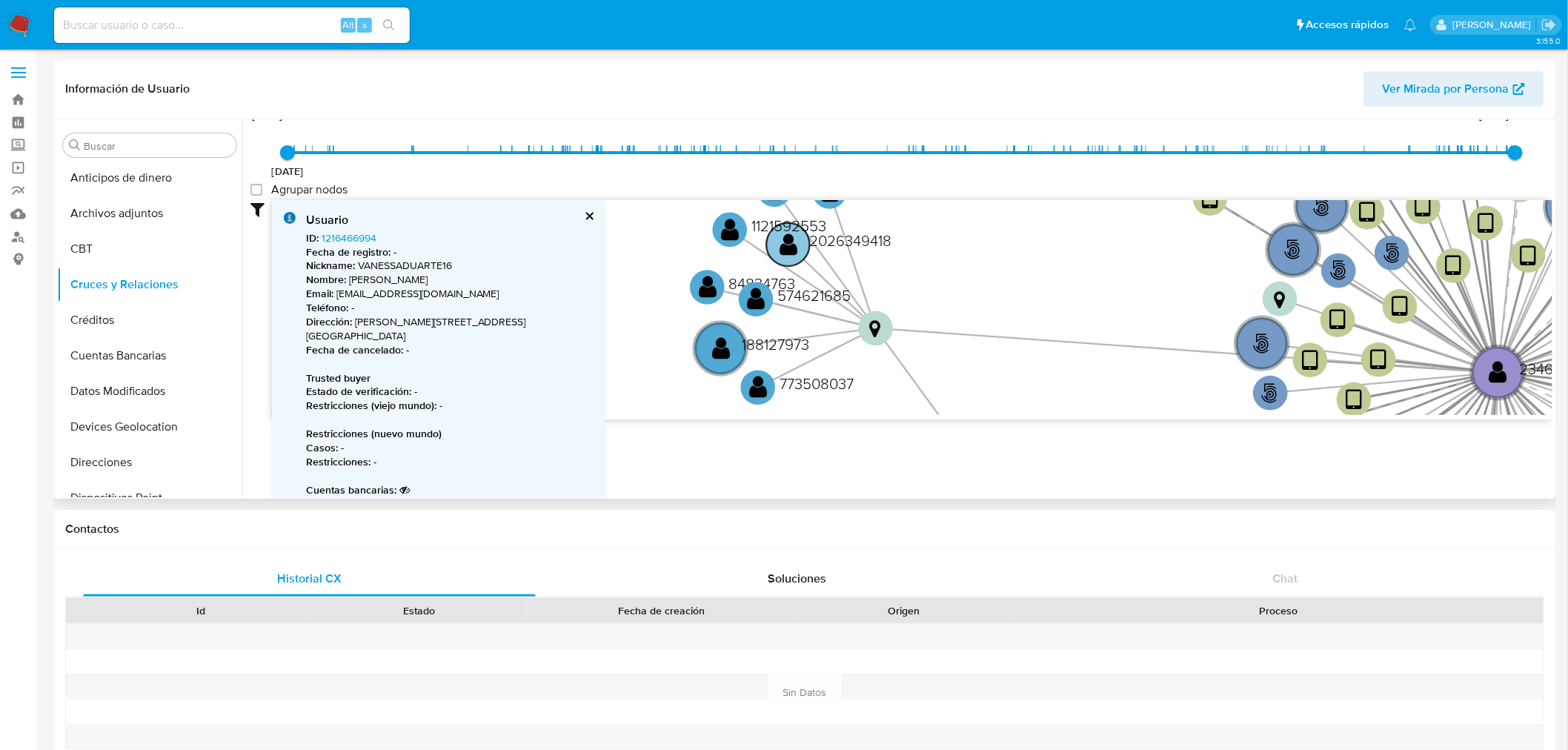
click at [840, 235] on text "2026349418" at bounding box center [852, 240] width 83 height 22
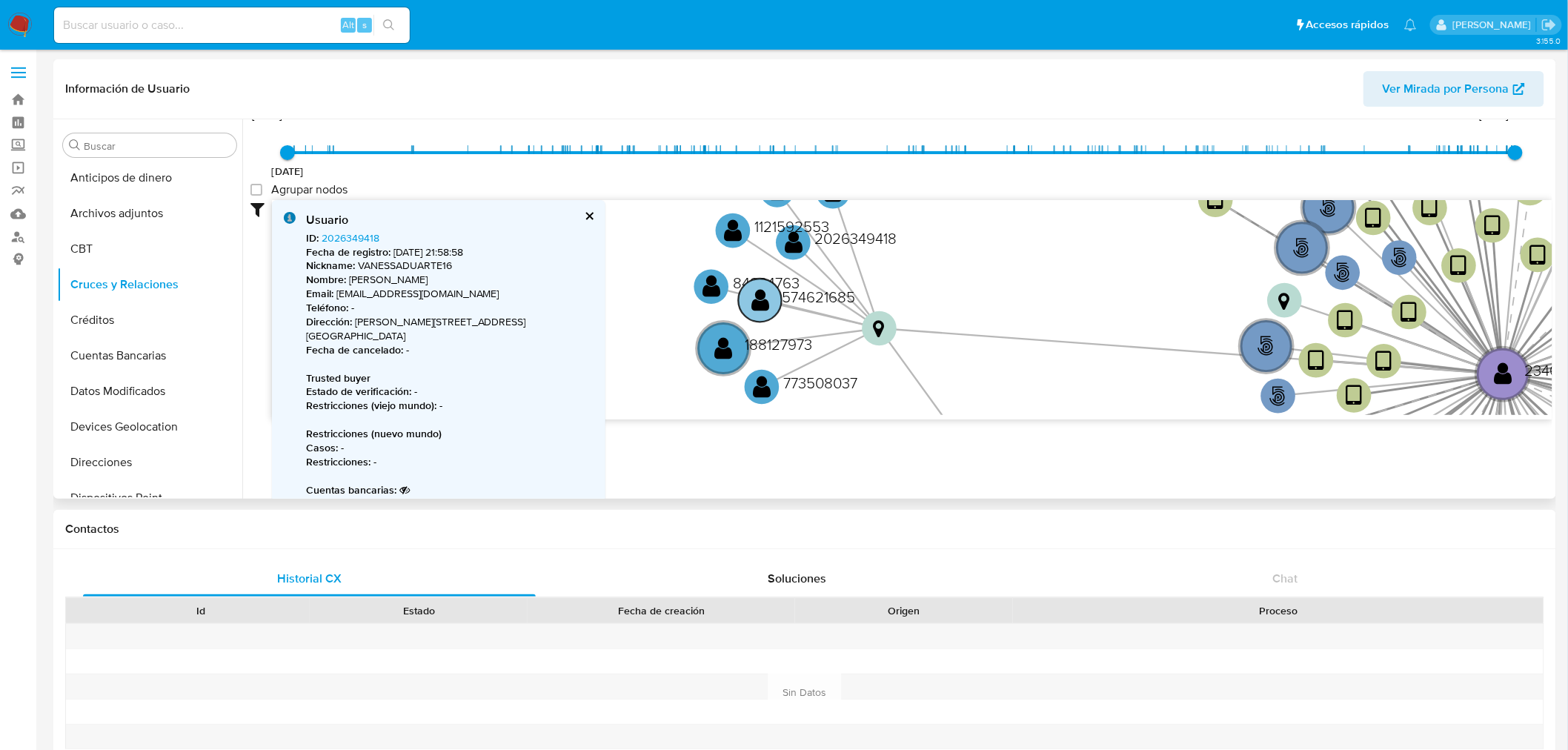
click at [786, 294] on text "574621685" at bounding box center [818, 296] width 73 height 22
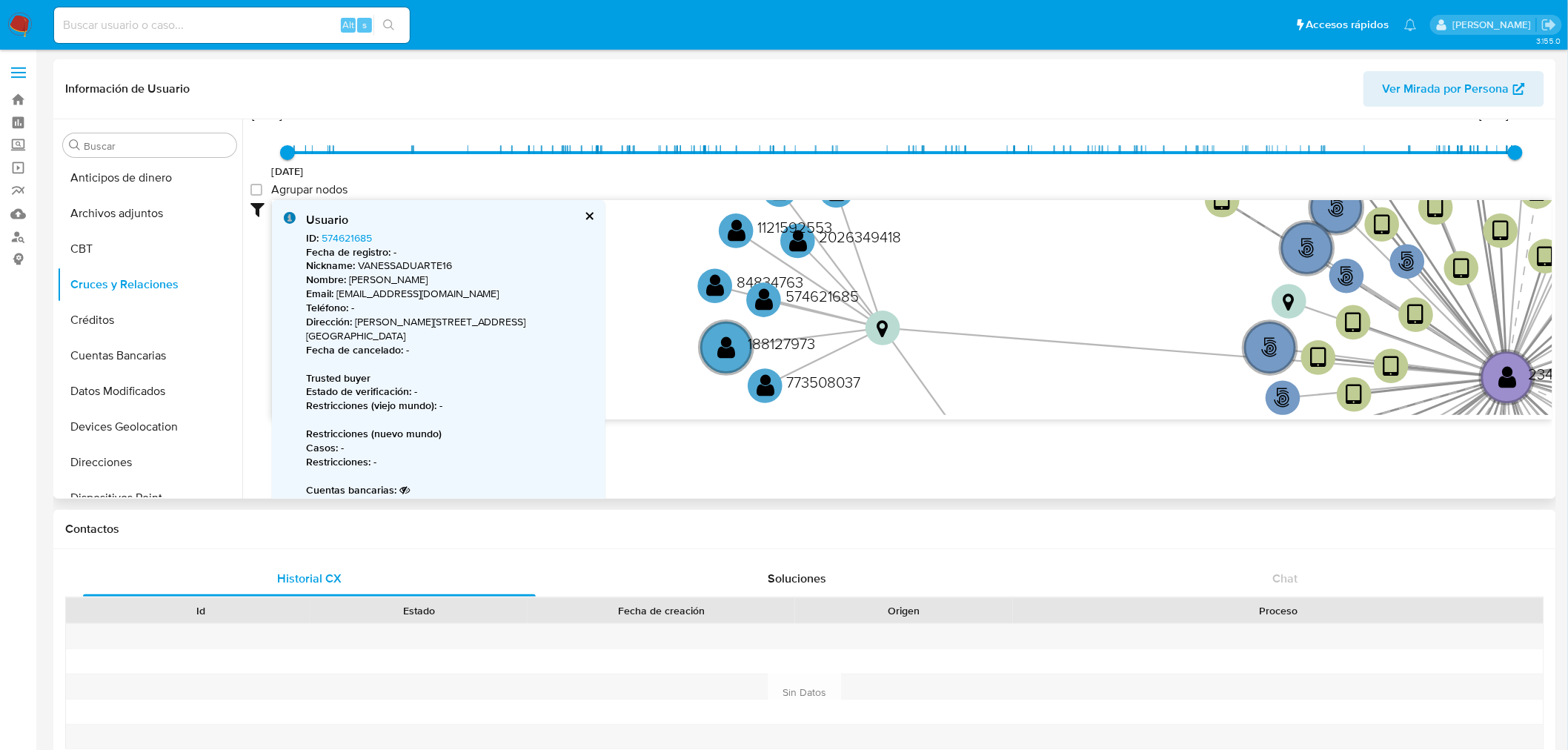
click at [584, 211] on button "cerrar" at bounding box center [588, 215] width 9 height 9
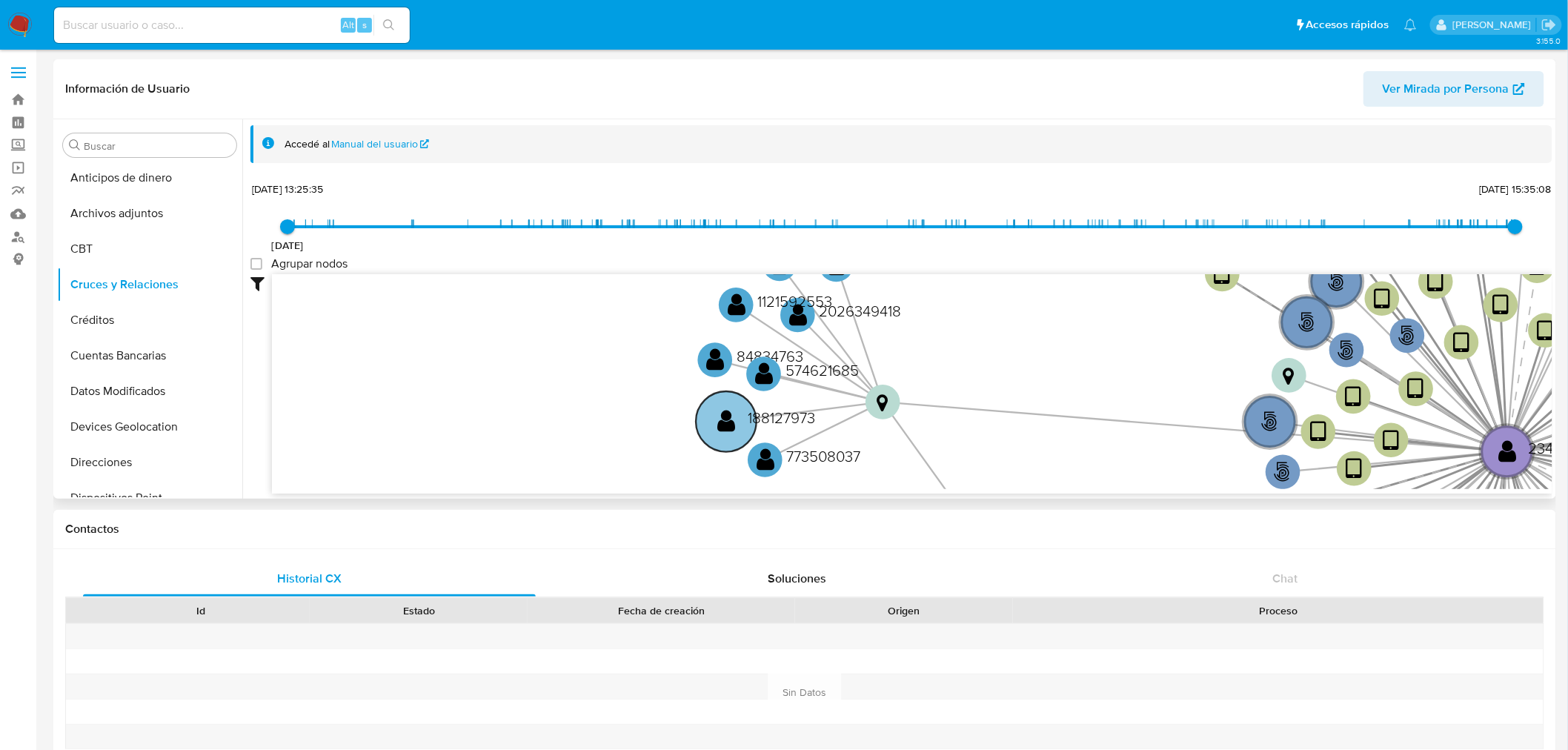
click at [799, 411] on text "188127973" at bounding box center [781, 418] width 67 height 22
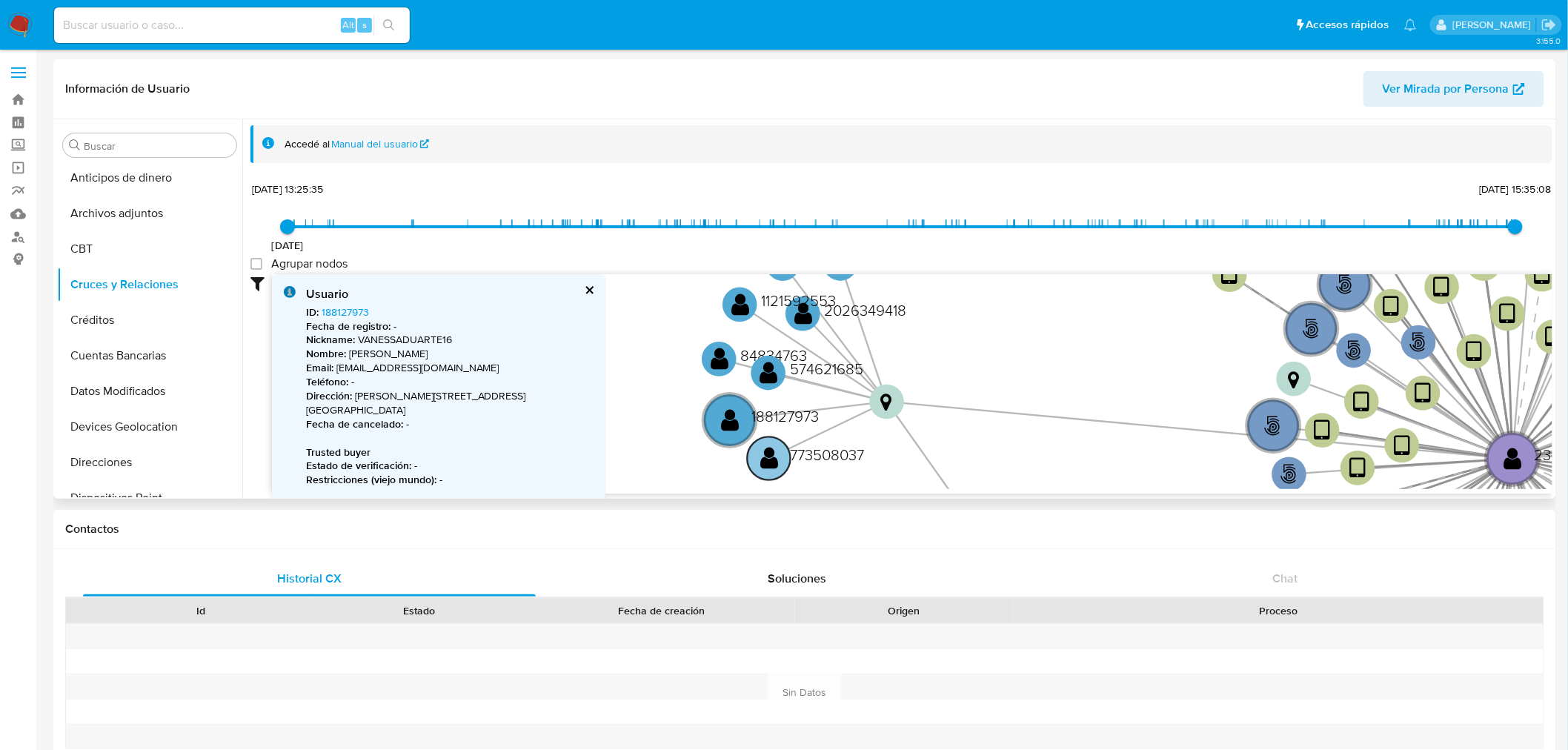
click at [805, 460] on text "773508037" at bounding box center [827, 455] width 74 height 22
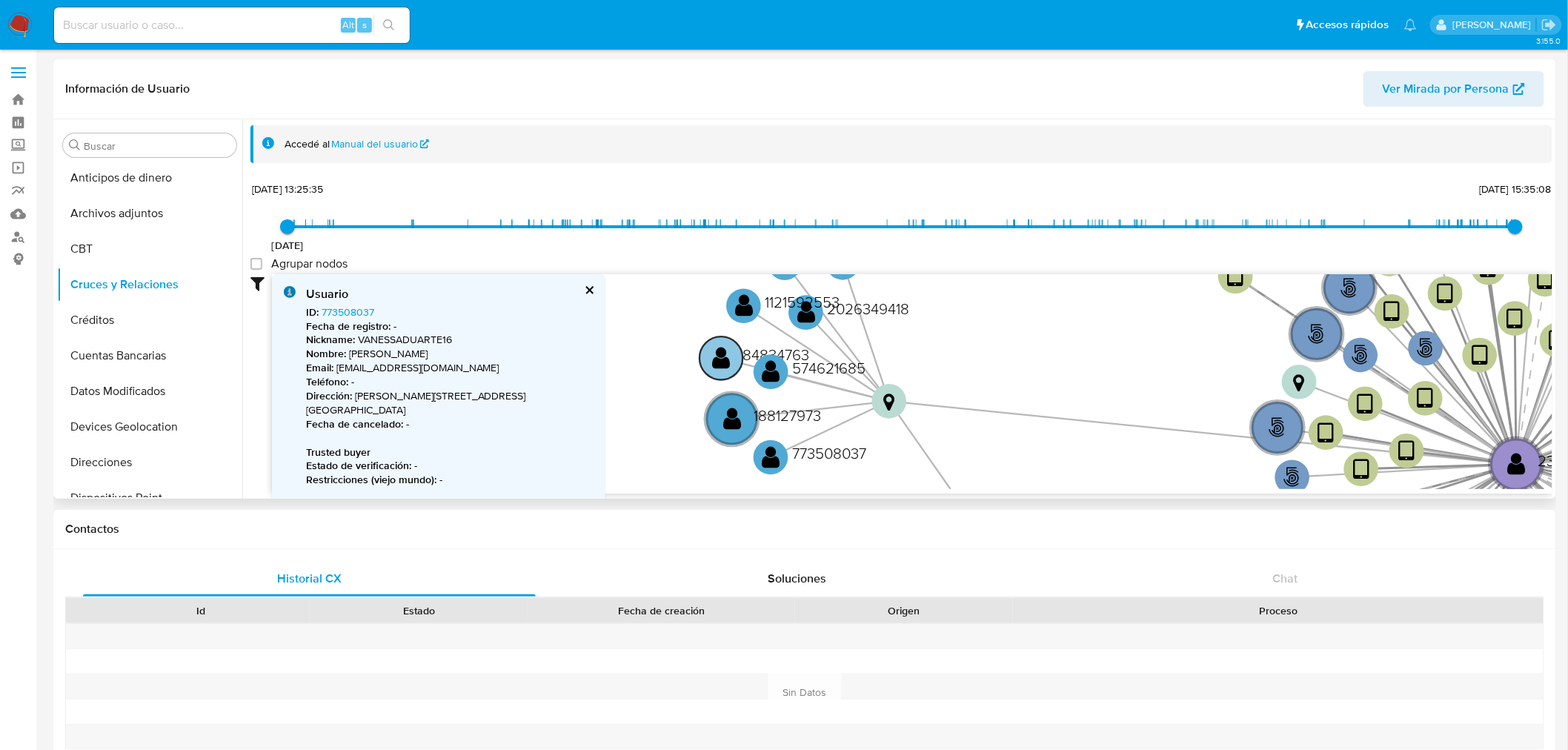
click at [729, 346] on text "" at bounding box center [722, 357] width 18 height 25
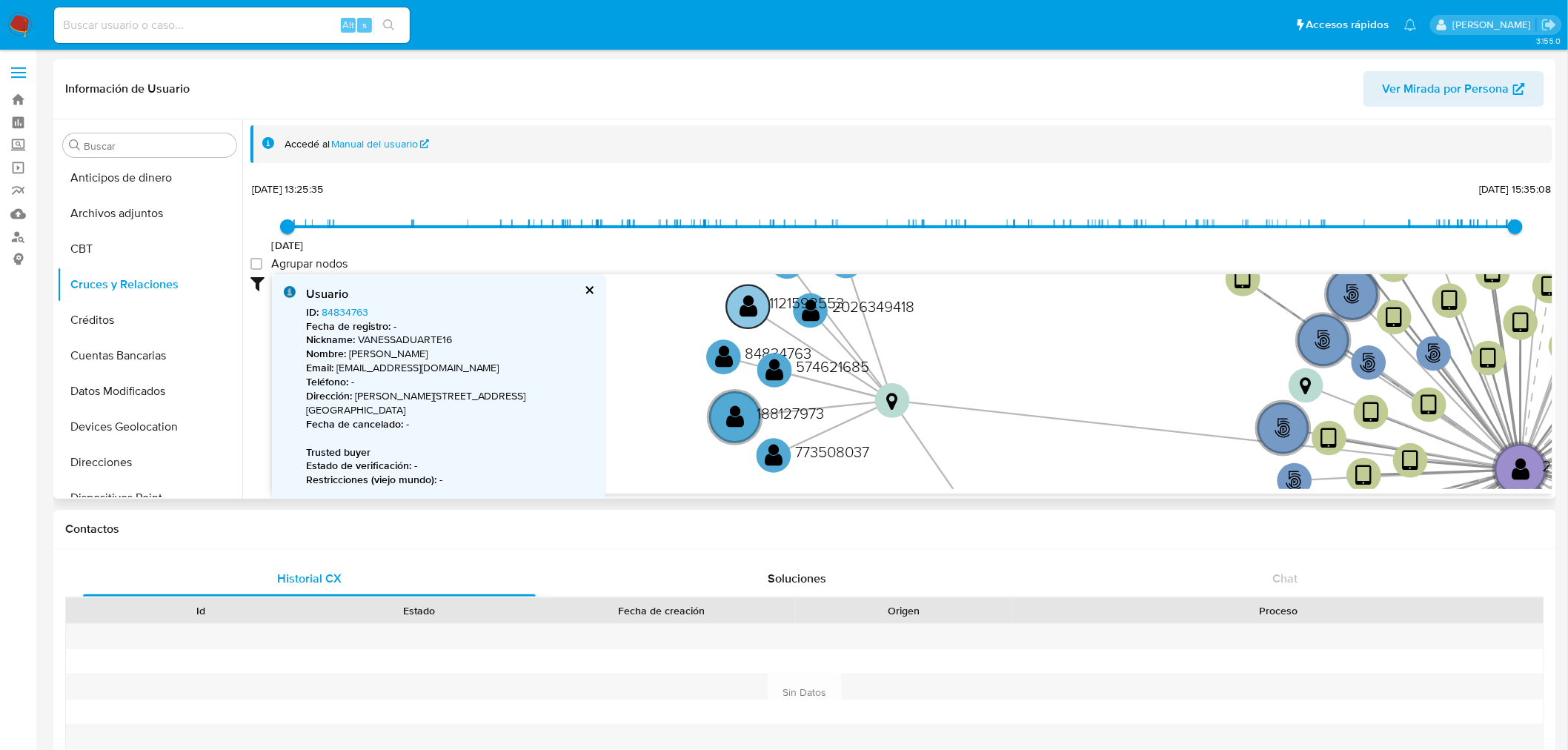
click at [753, 306] on text "" at bounding box center [748, 307] width 18 height 25
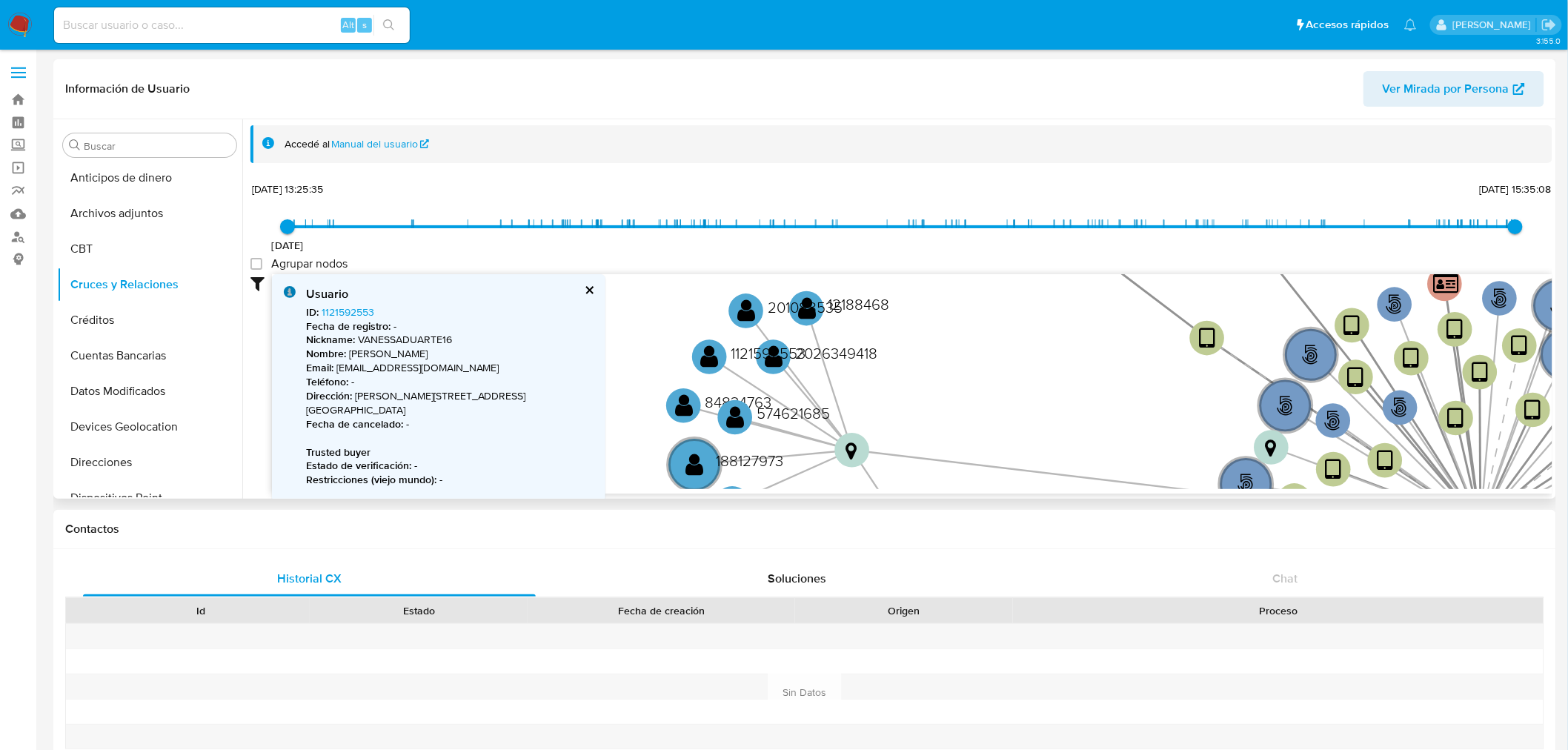
drag, startPoint x: 974, startPoint y: 308, endPoint x: 920, endPoint y: 381, distance: 90.8
click at [920, 381] on icon "phone-957364938dbcadf95c59409d0cb7380c  user-234650929  234650929 person-bd36…" at bounding box center [912, 381] width 1280 height 215
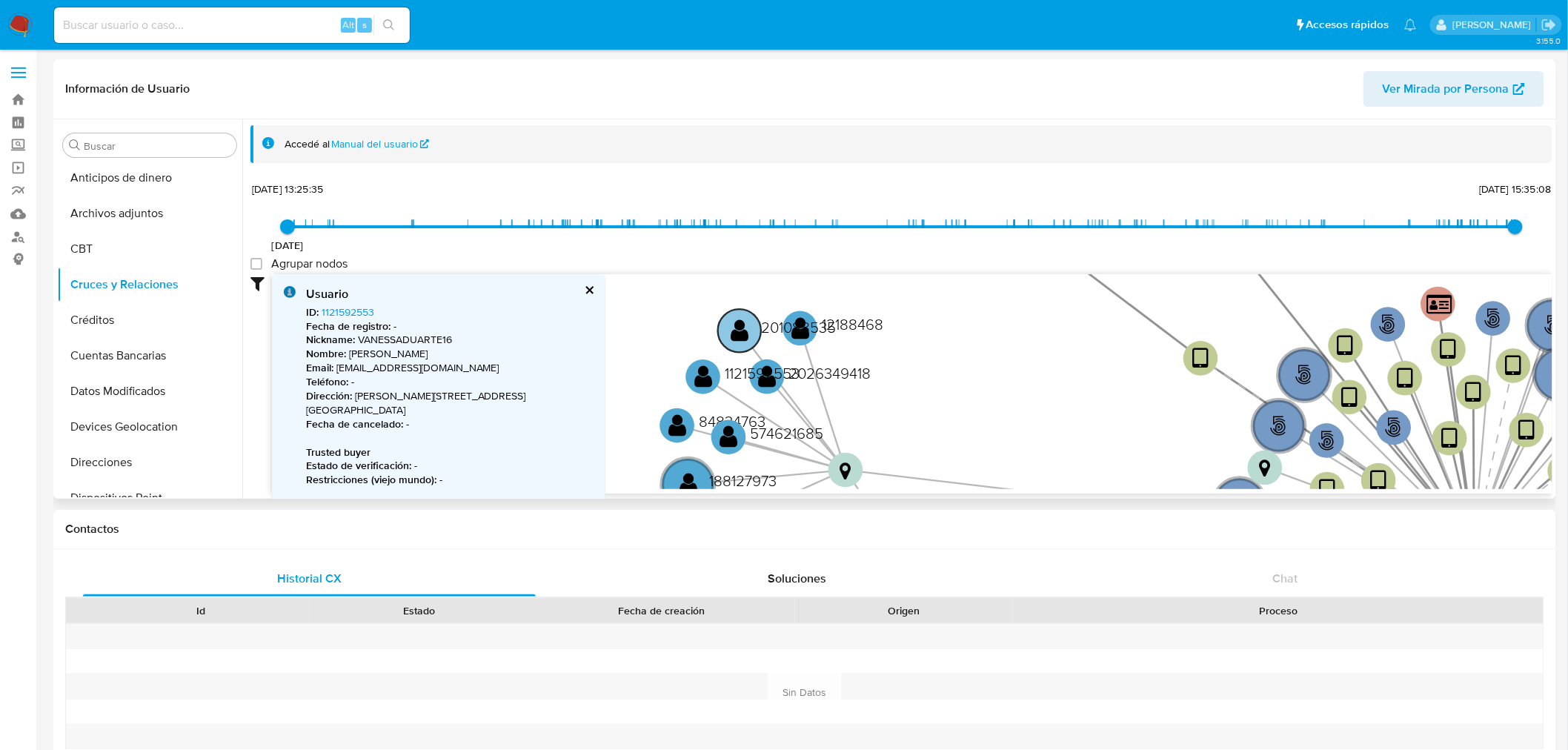
click at [798, 329] on text "201088535" at bounding box center [798, 327] width 75 height 22
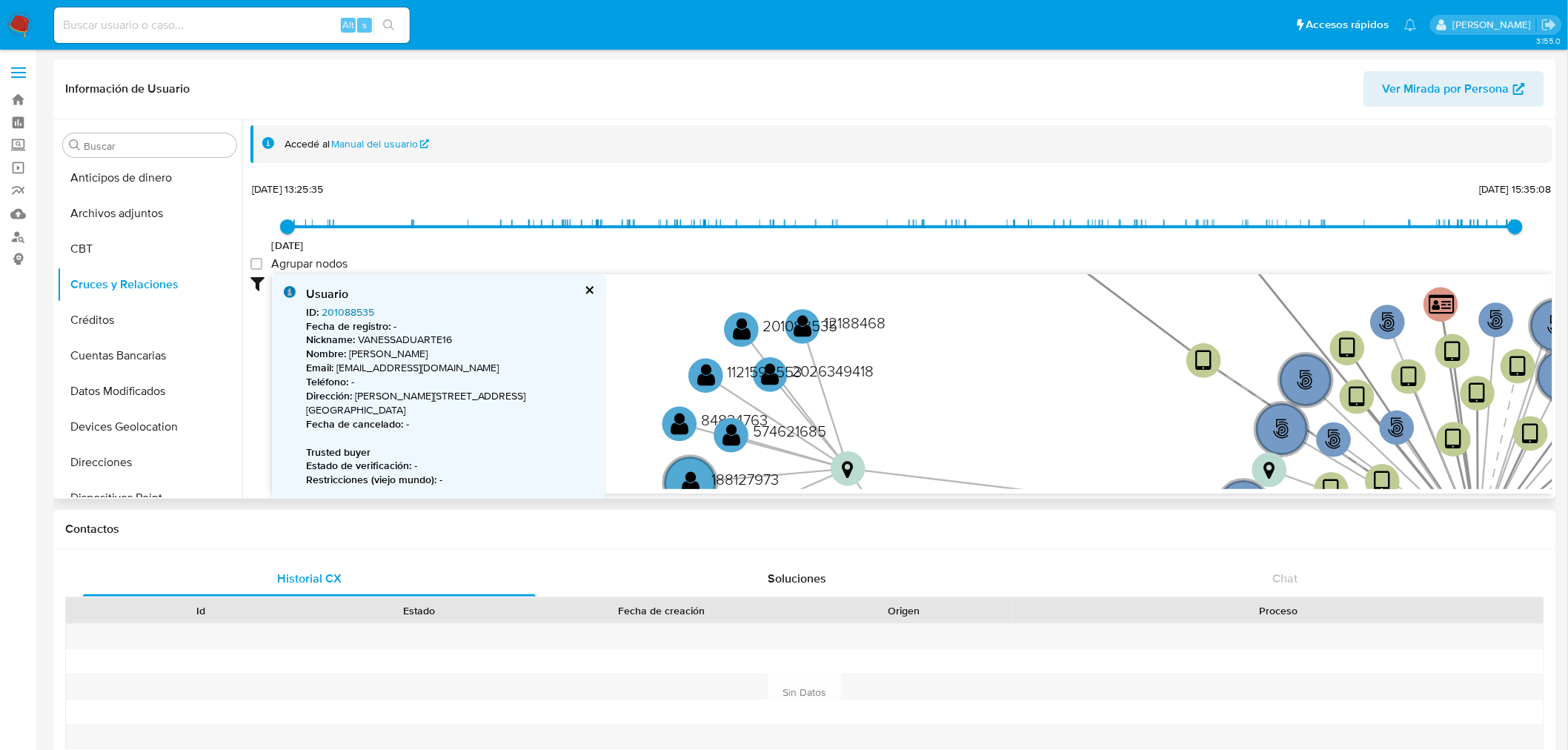
click at [356, 305] on link "201088535" at bounding box center [348, 312] width 53 height 15
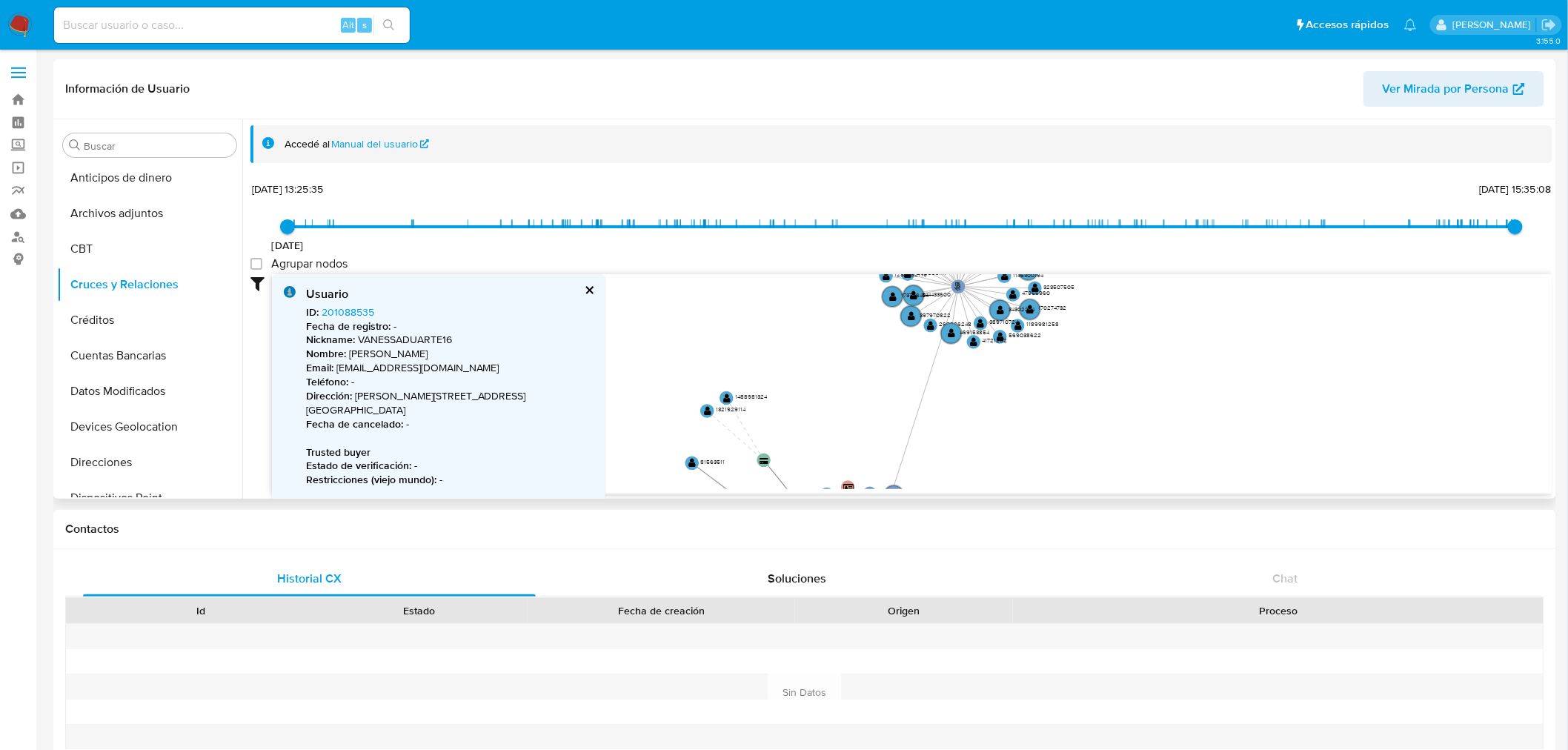
drag, startPoint x: 1094, startPoint y: 311, endPoint x: 776, endPoint y: 466, distance: 353.8
click at [776, 466] on icon "phone-957364938dbcadf95c59409d0cb7380c  user-234650929  234650929 person-bd36…" at bounding box center [912, 381] width 1280 height 215
drag, startPoint x: 906, startPoint y: 386, endPoint x: 878, endPoint y: 416, distance: 41.0
click at [878, 416] on icon "phone-957364938dbcadf95c59409d0cb7380c  user-234650929  234650929 person-bd36…" at bounding box center [912, 381] width 1280 height 215
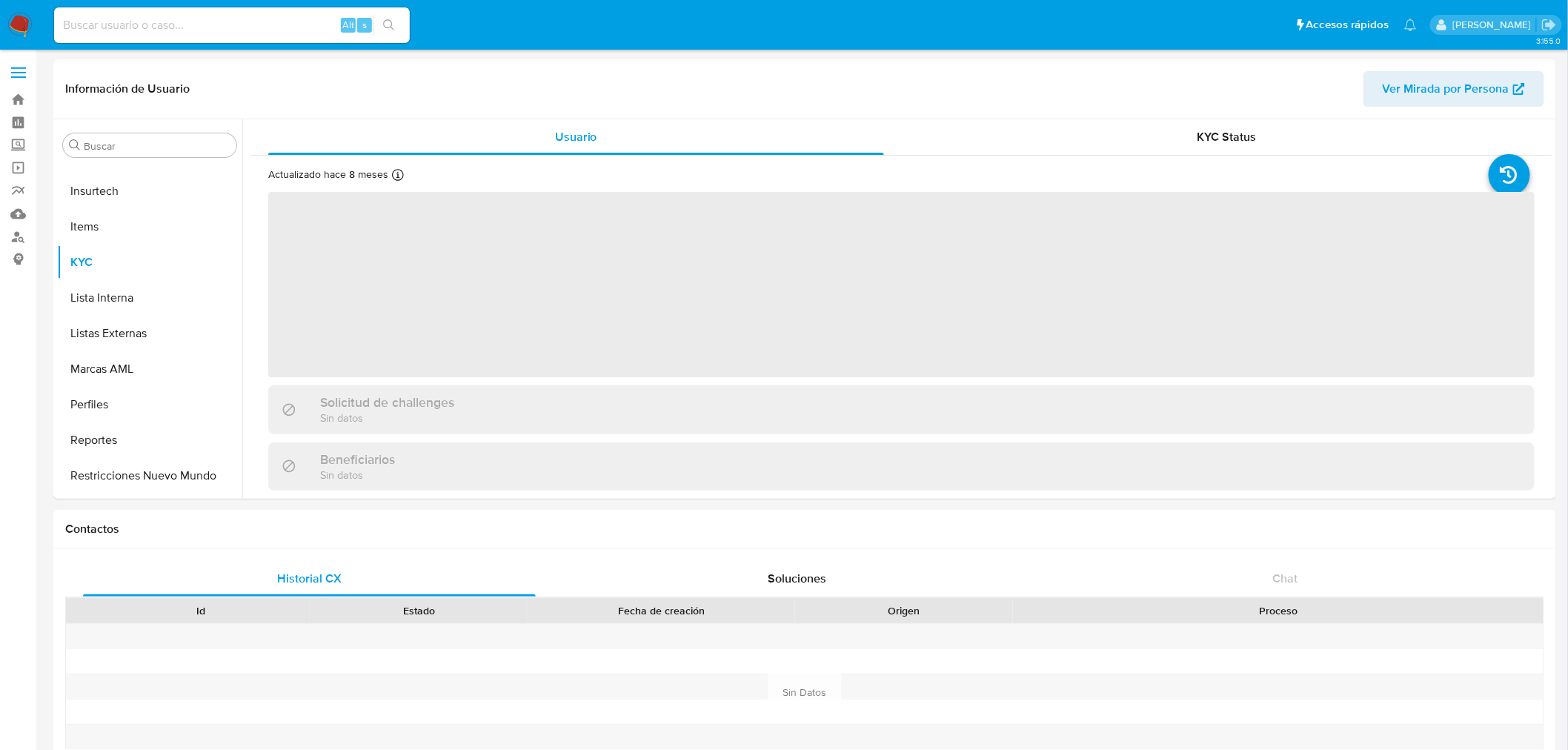
scroll to position [661, 0]
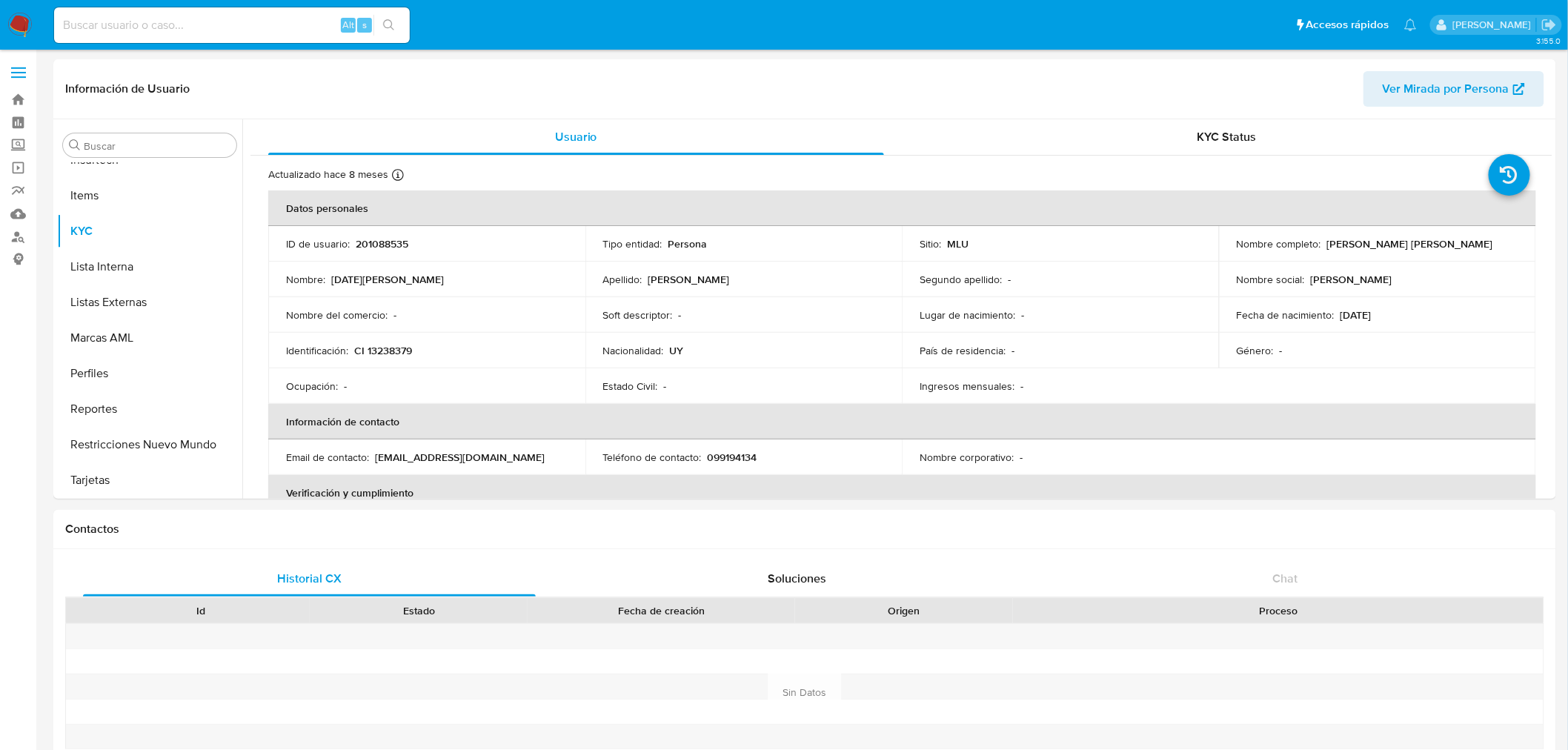
select select "10"
